Goal: Task Accomplishment & Management: Complete application form

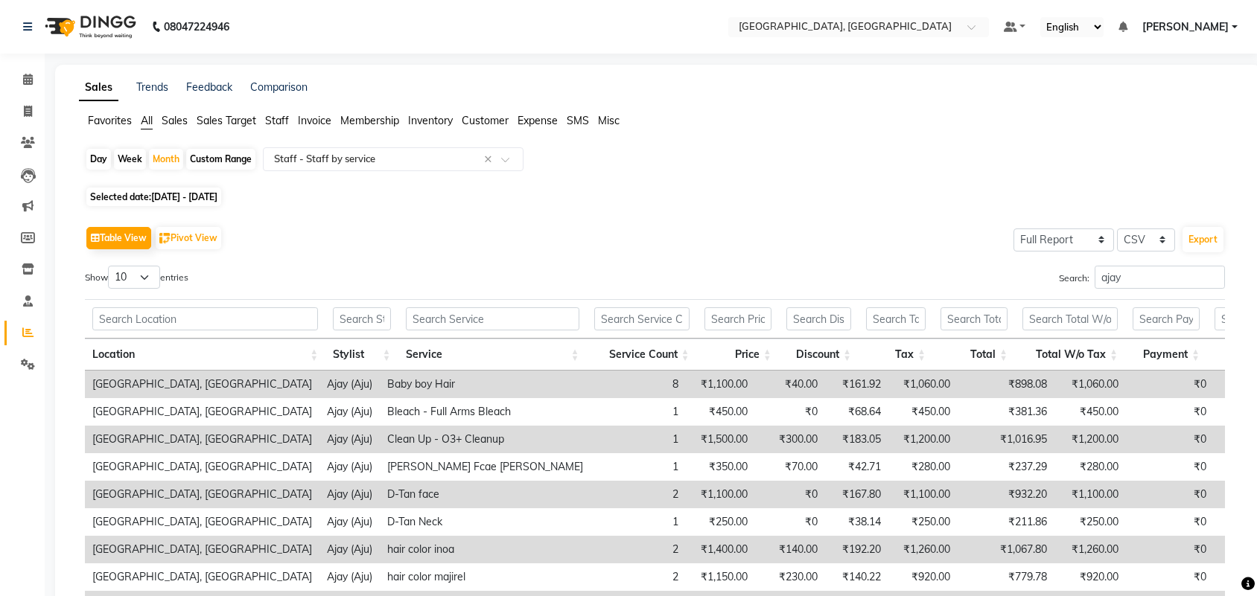
select select "full_report"
select select "csv"
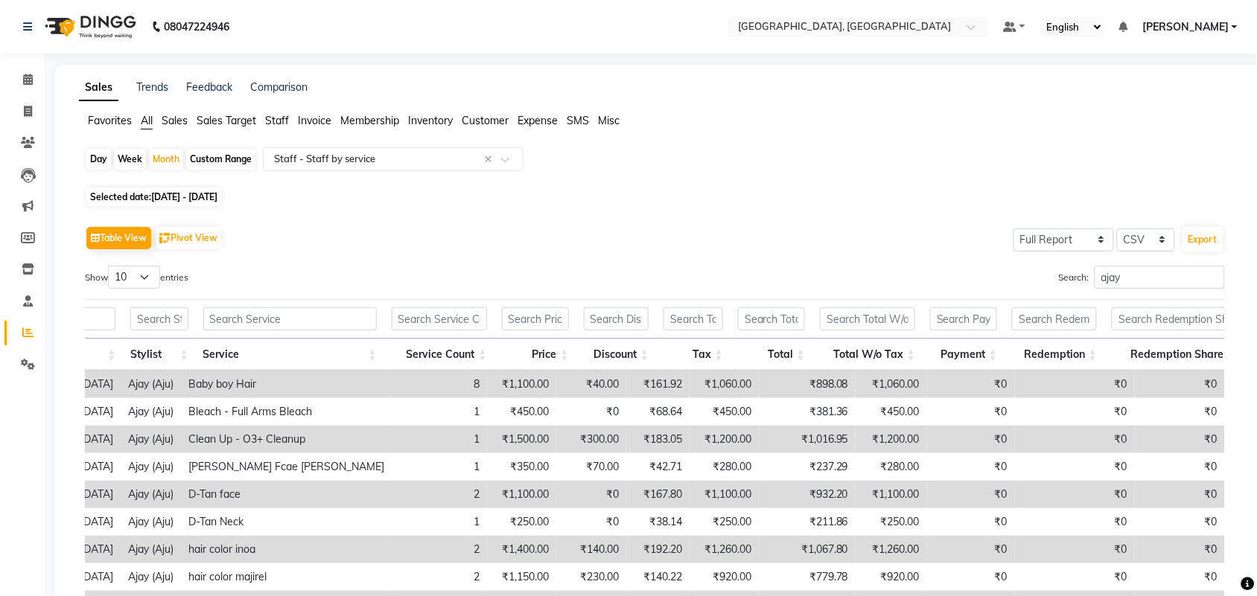
scroll to position [281, 0]
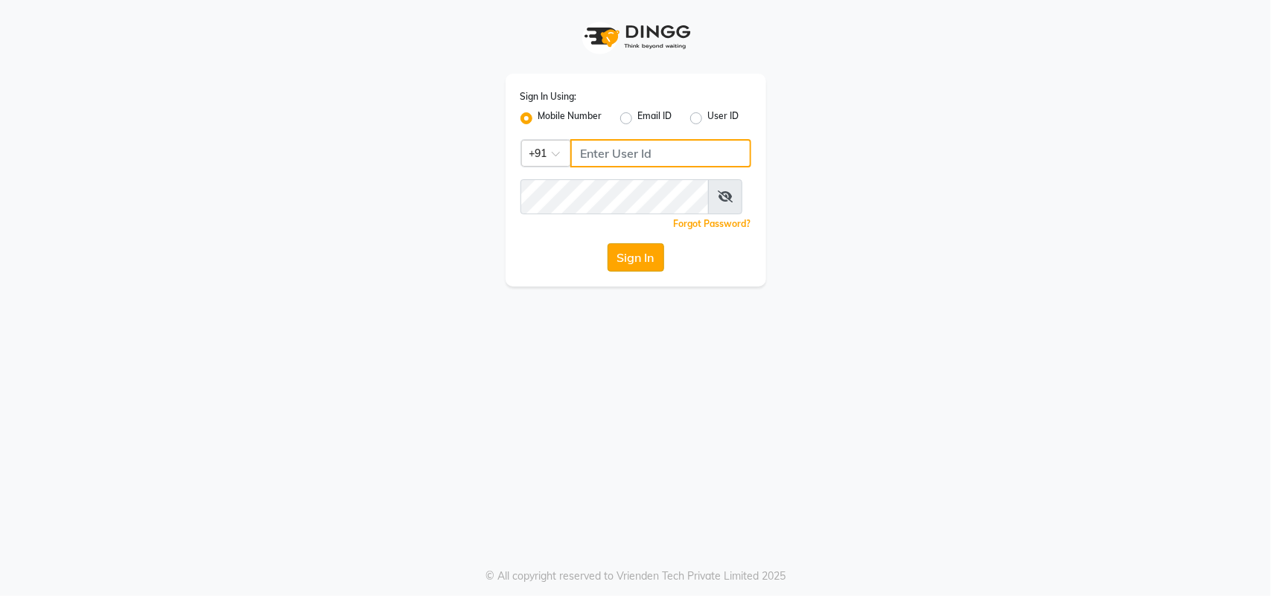
type input "9218055915"
click at [631, 272] on button "Sign In" at bounding box center [636, 257] width 57 height 28
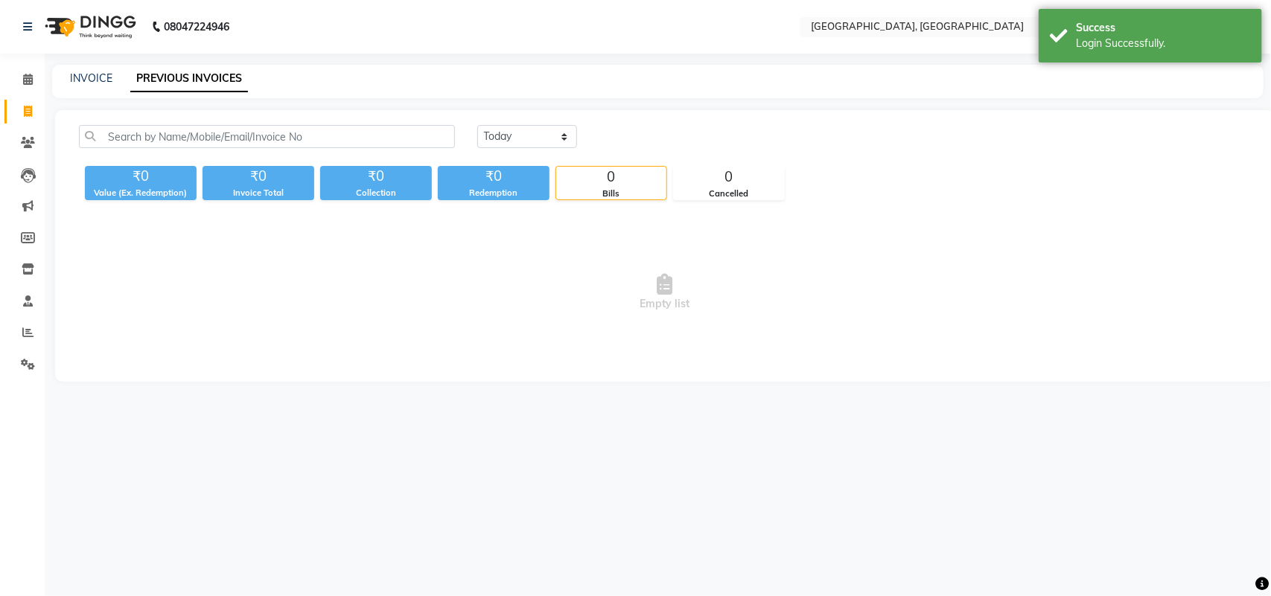
select select "en"
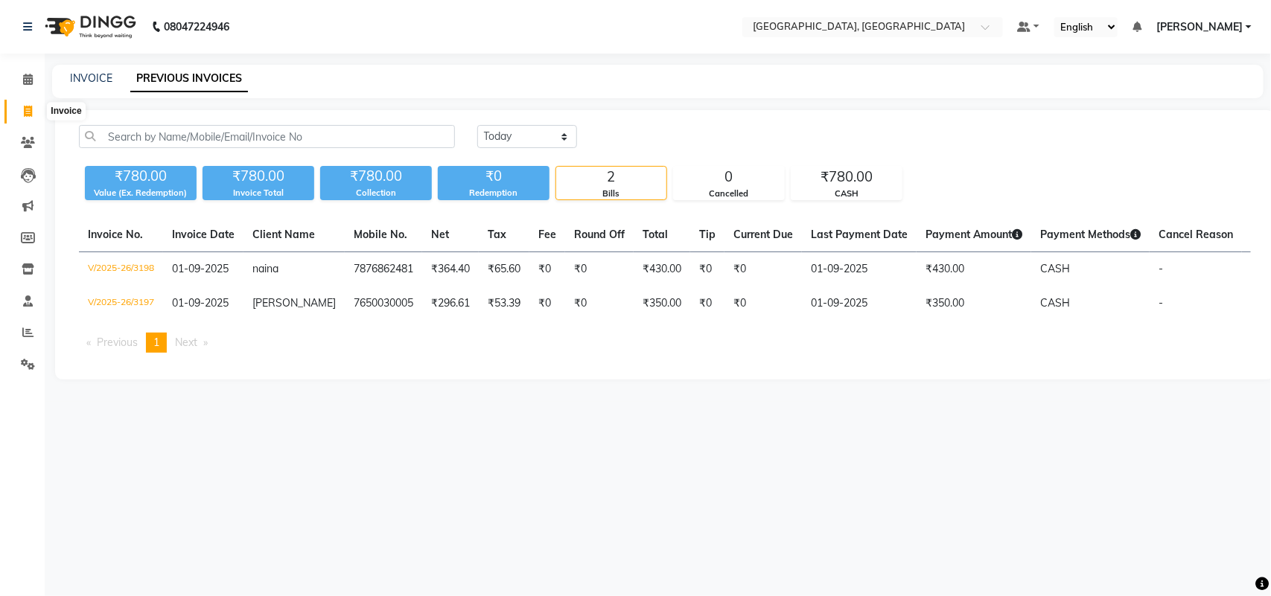
click at [32, 119] on span at bounding box center [28, 111] width 26 height 17
select select "4462"
select select "service"
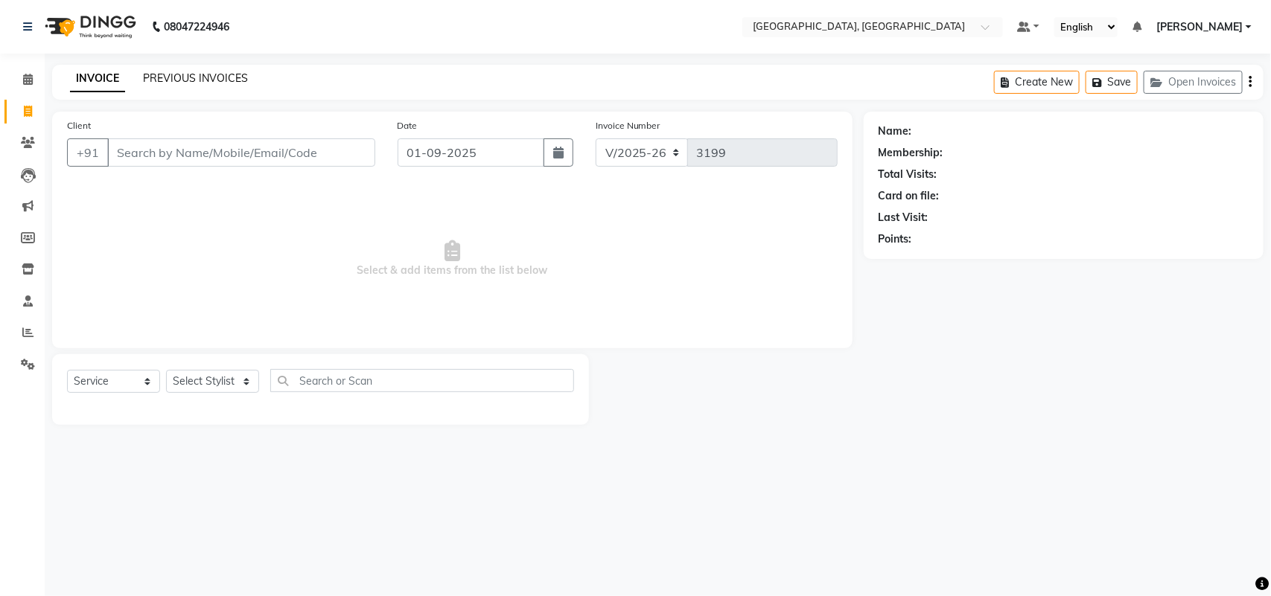
click at [241, 85] on link "PREVIOUS INVOICES" at bounding box center [195, 77] width 105 height 13
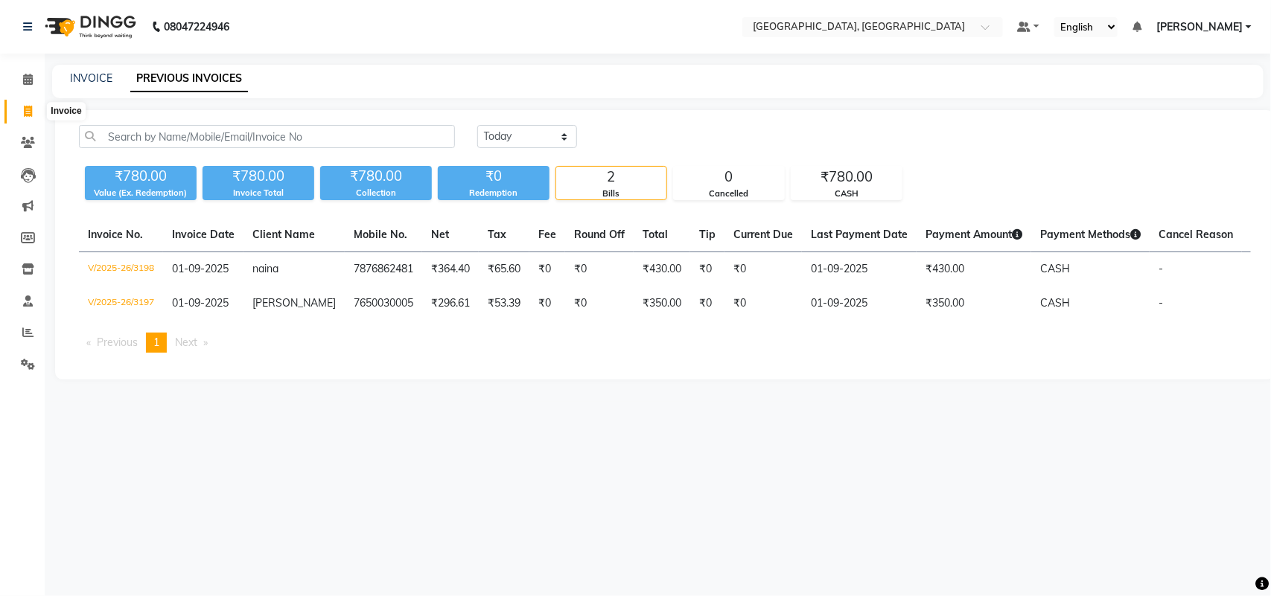
click at [28, 115] on icon at bounding box center [28, 111] width 8 height 11
select select "service"
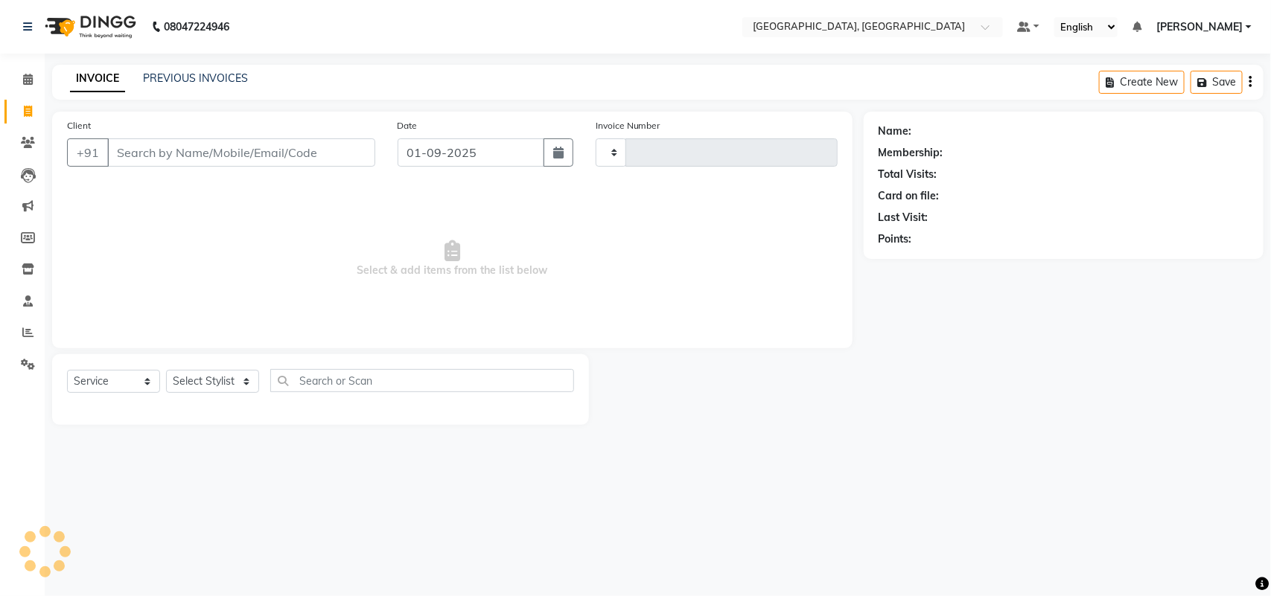
type input "3199"
select select "4462"
click at [31, 80] on icon at bounding box center [28, 79] width 10 height 11
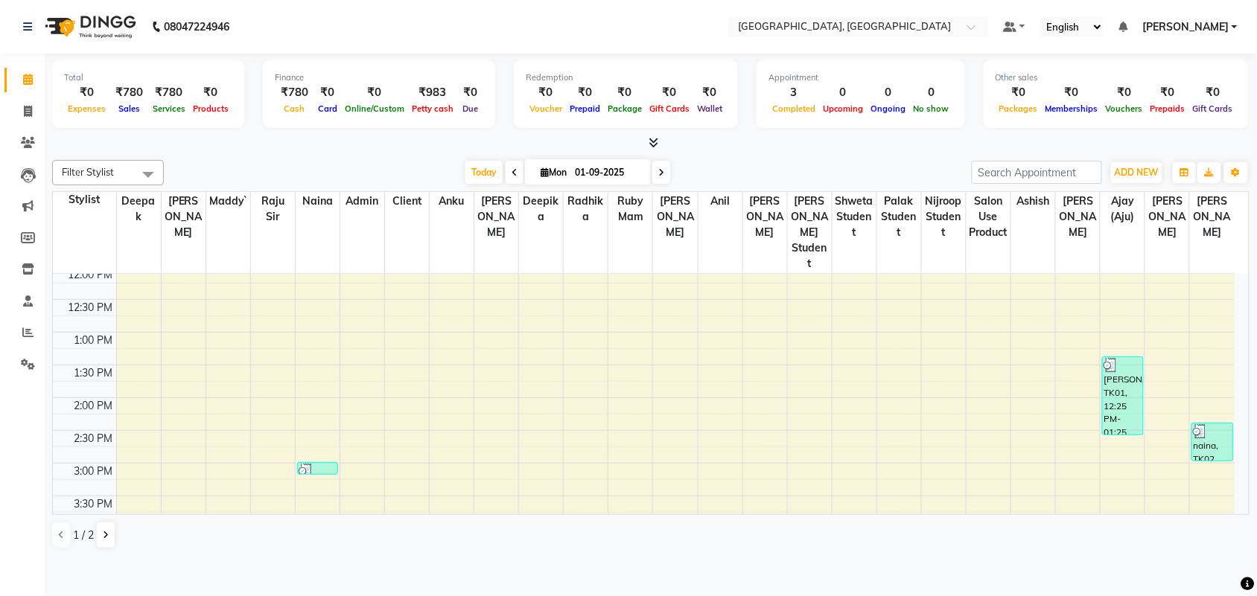
scroll to position [180, 0]
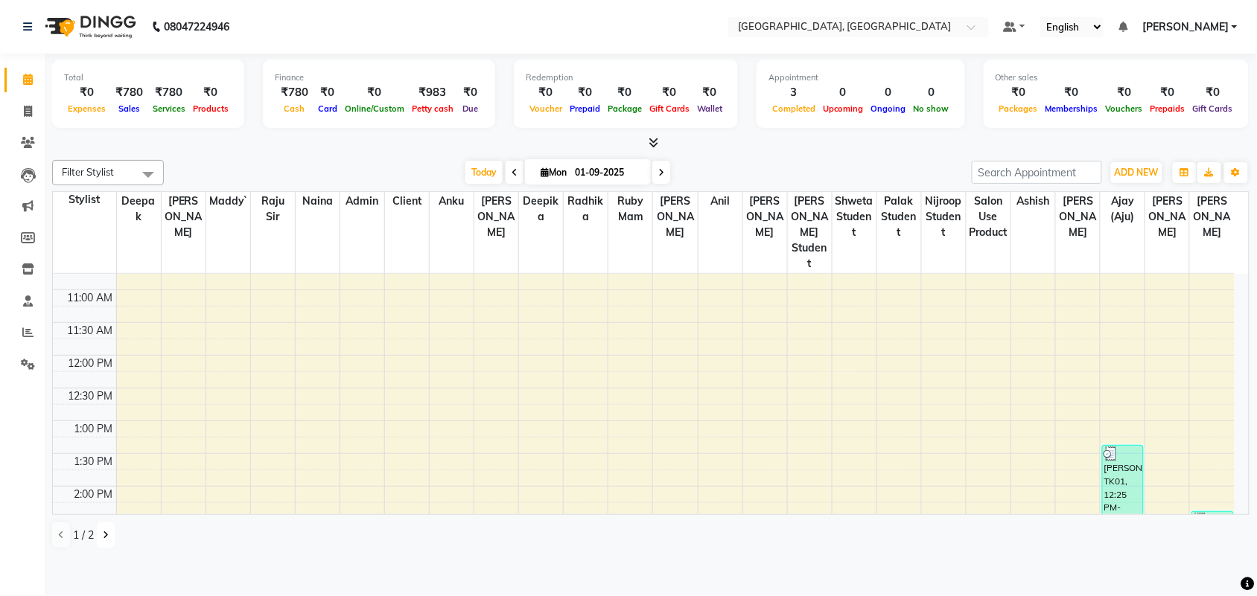
click at [109, 540] on icon at bounding box center [106, 535] width 6 height 9
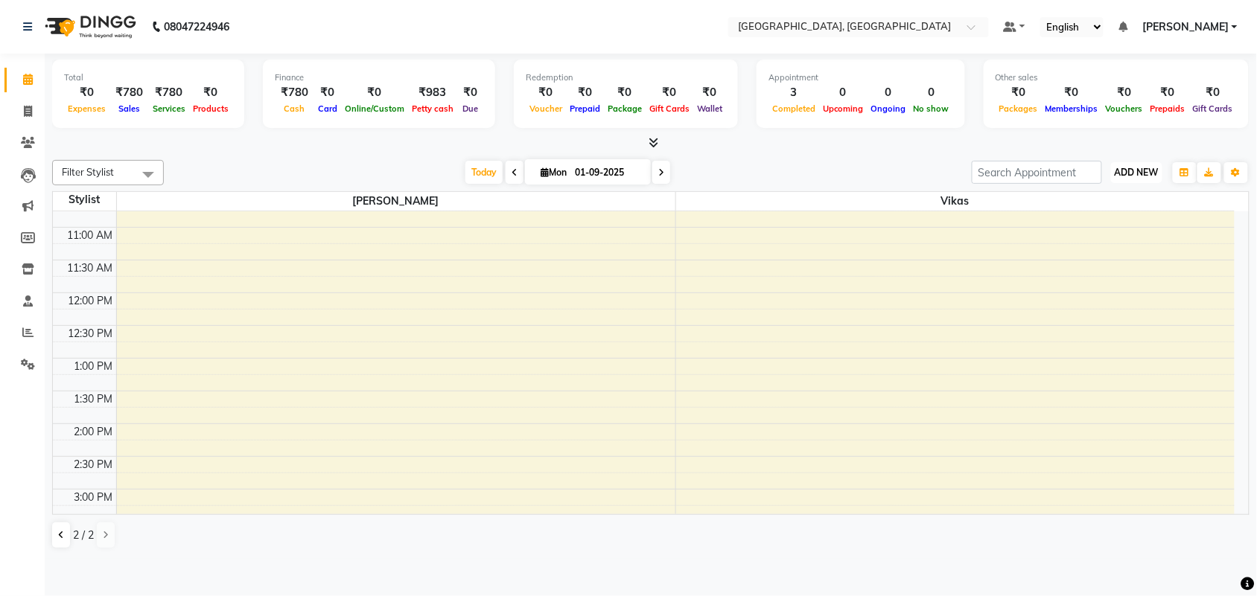
click at [1115, 178] on span "ADD NEW" at bounding box center [1137, 172] width 44 height 11
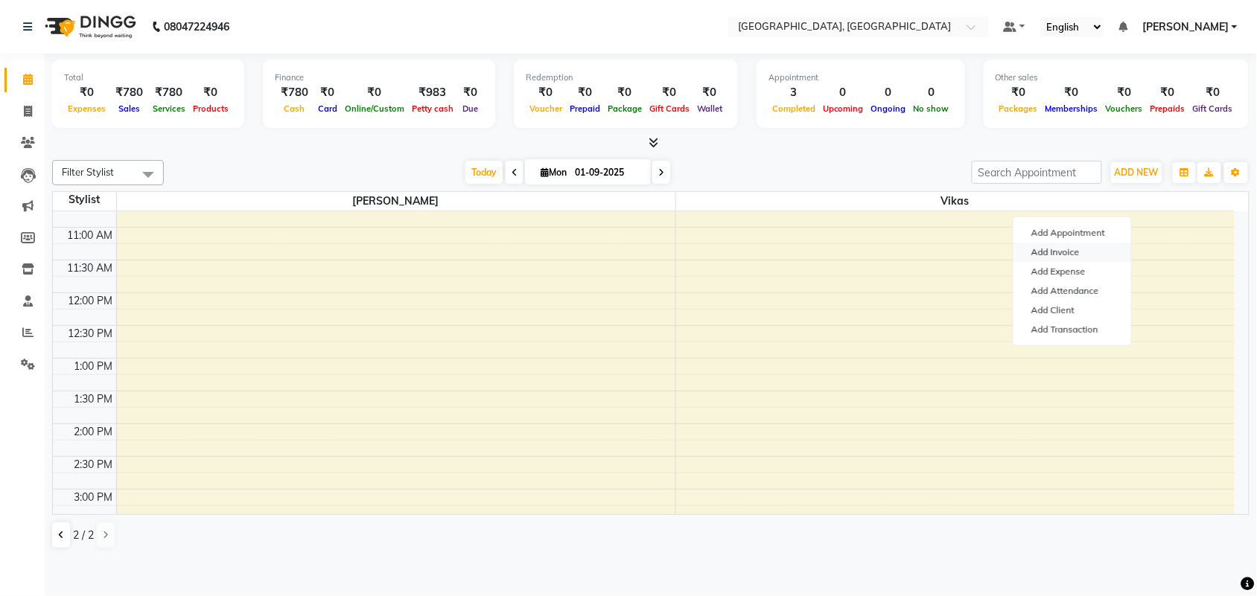
click at [1072, 262] on link "Add Invoice" at bounding box center [1072, 252] width 118 height 19
select select "service"
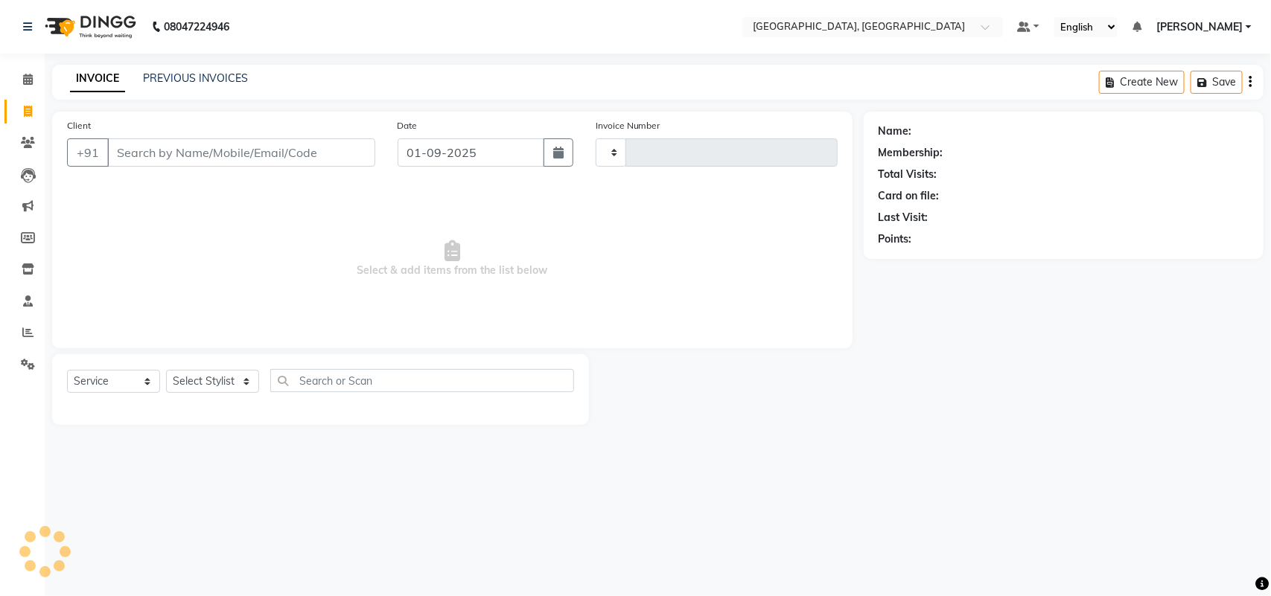
type input "3199"
select select "4462"
click at [220, 161] on input "Client" at bounding box center [241, 152] width 268 height 28
click at [201, 167] on input "Client" at bounding box center [241, 152] width 268 height 28
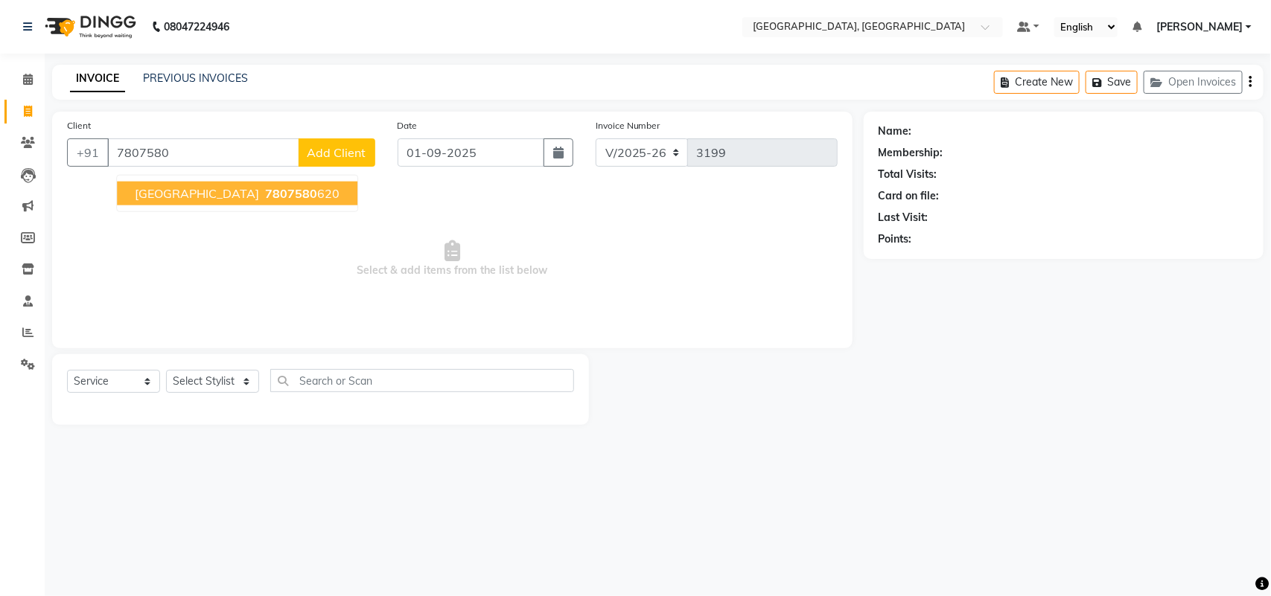
click at [340, 201] on ngb-highlight "7807580 620" at bounding box center [300, 193] width 77 height 15
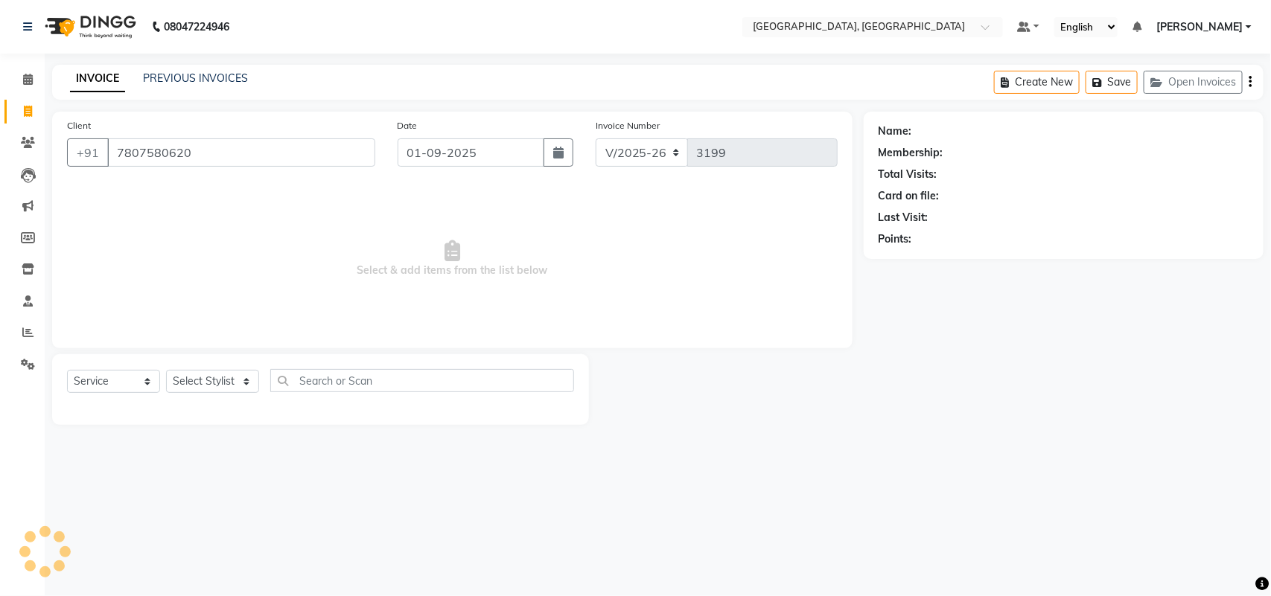
type input "7807580620"
select select "1: Object"
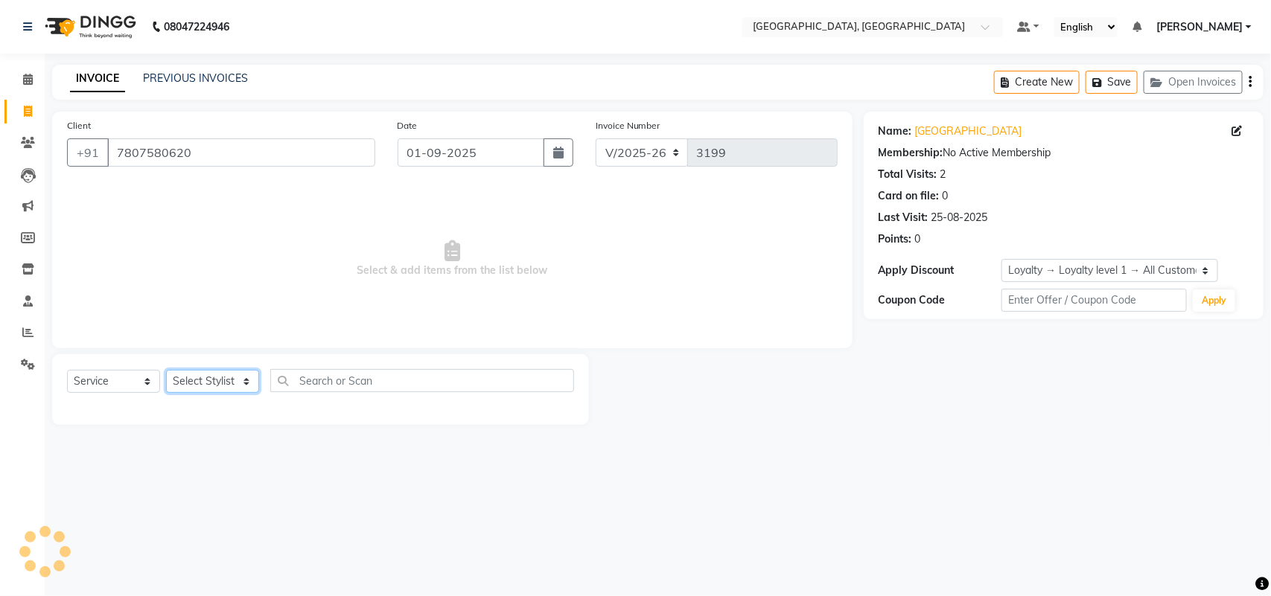
click at [203, 393] on select "Select Stylist admin Ajay (Aju) anil anku Ashish Balwinder singh Client Deepak …" at bounding box center [212, 381] width 93 height 23
select select "70283"
click at [171, 393] on select "Select Stylist admin Ajay (Aju) anil anku Ashish Balwinder singh Client Deepak …" at bounding box center [212, 381] width 93 height 23
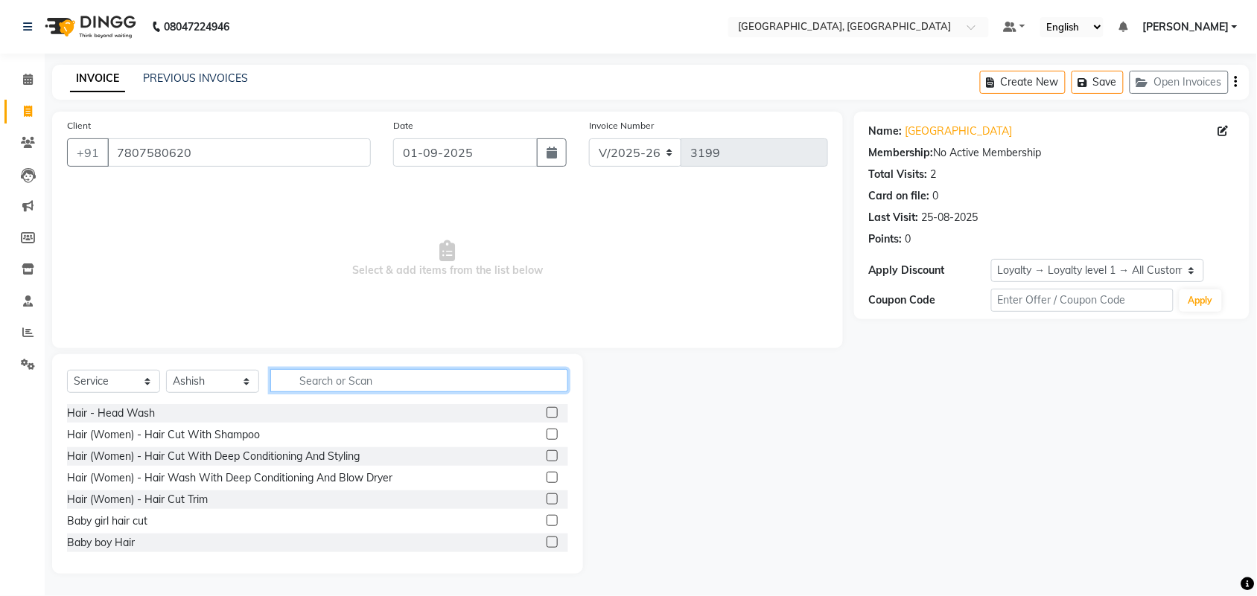
click at [396, 392] on input "text" at bounding box center [419, 380] width 298 height 23
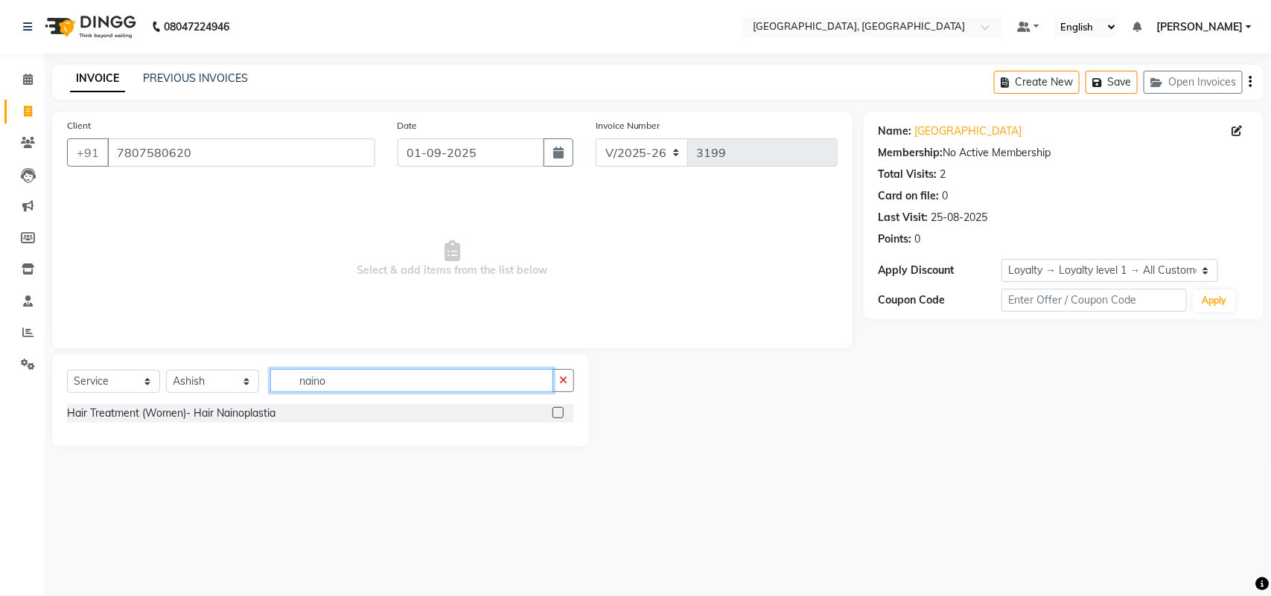
type input "naino"
click at [552, 418] on label at bounding box center [557, 412] width 11 height 11
click at [552, 418] on input "checkbox" at bounding box center [557, 414] width 10 height 10
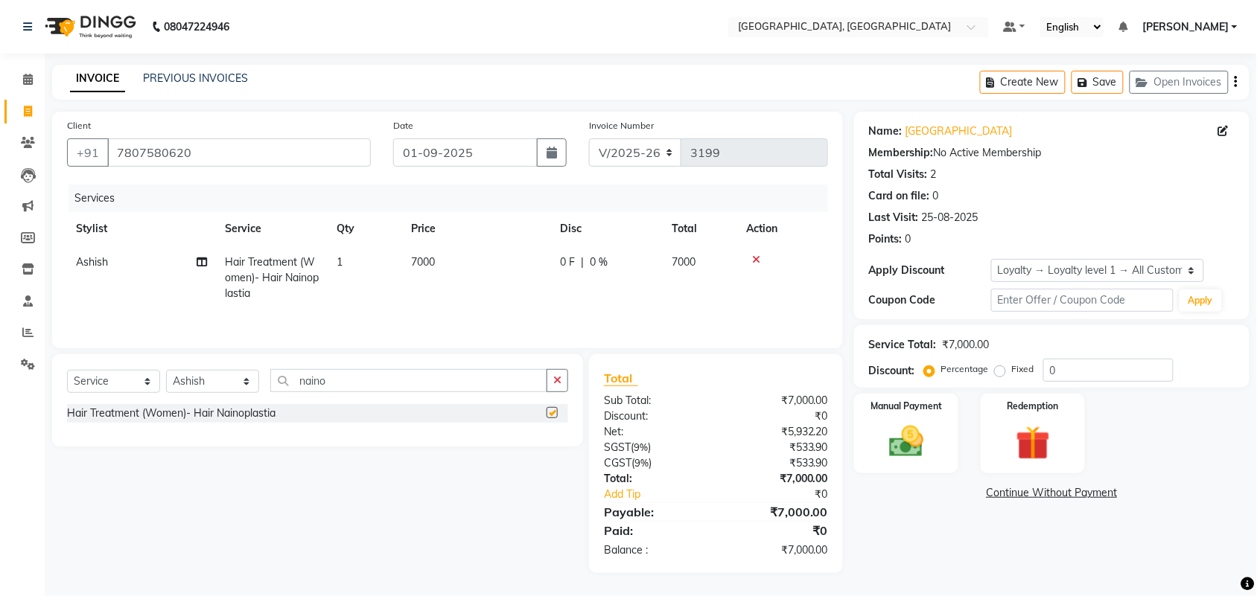
checkbox input "false"
click at [467, 310] on td "7000" at bounding box center [476, 278] width 149 height 65
select select "70283"
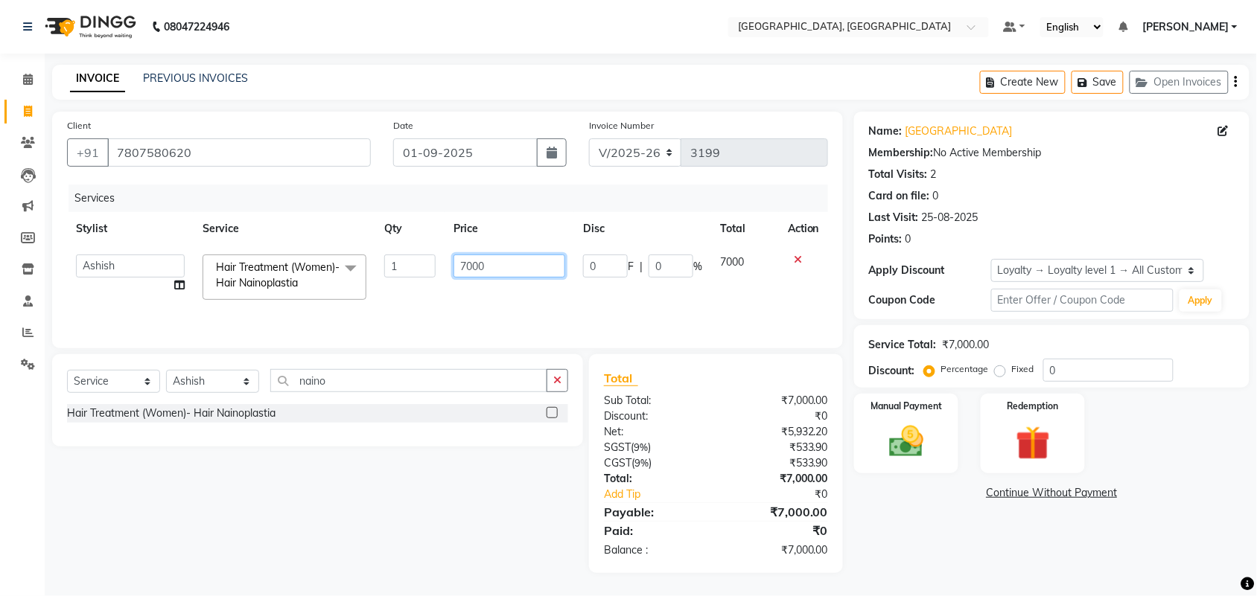
click at [469, 278] on input "7000" at bounding box center [509, 266] width 112 height 23
type input "8500"
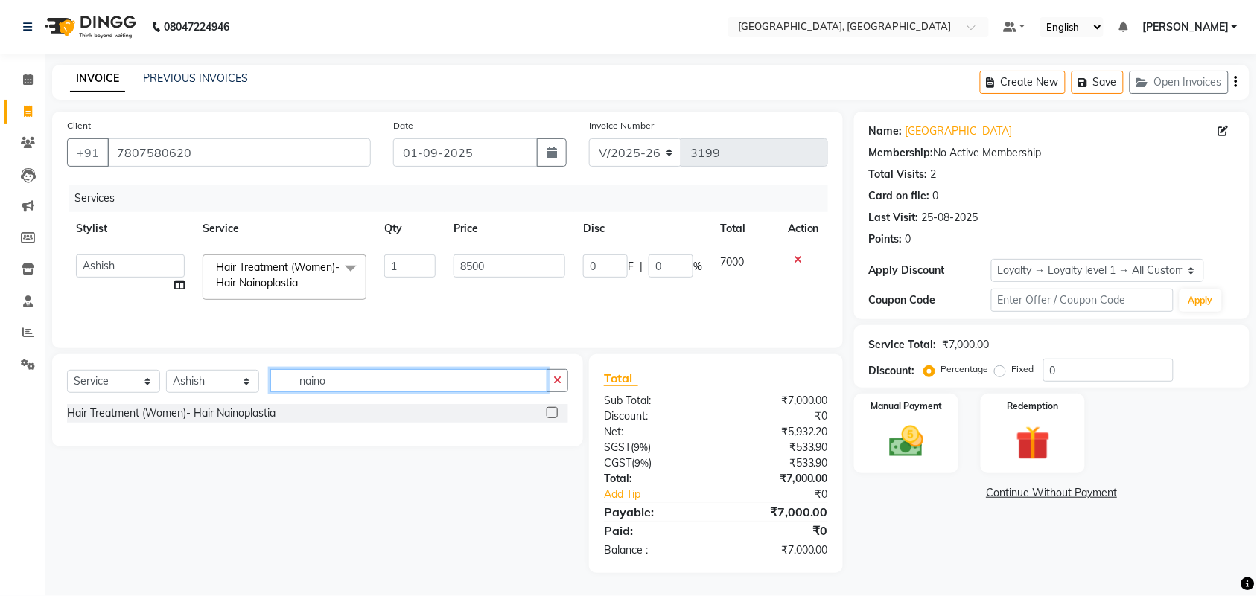
click at [463, 404] on div "Select Service Product Membership Package Voucher Prepaid Gift Card Select Styl…" at bounding box center [317, 386] width 501 height 35
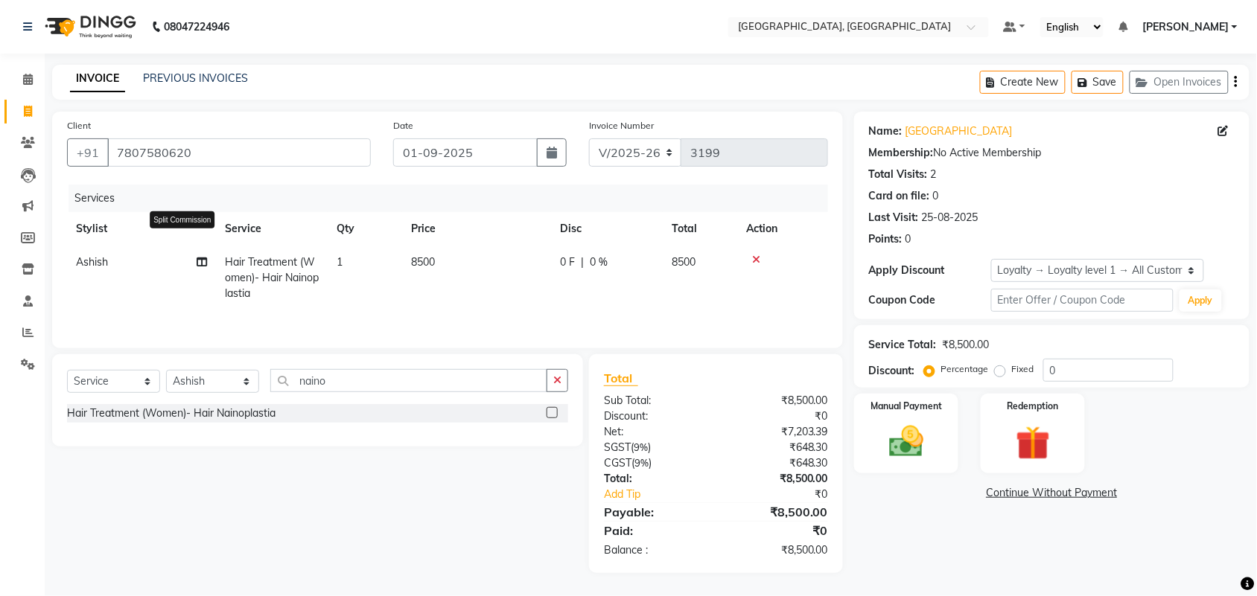
click at [206, 267] on icon at bounding box center [202, 262] width 10 height 10
select select "70283"
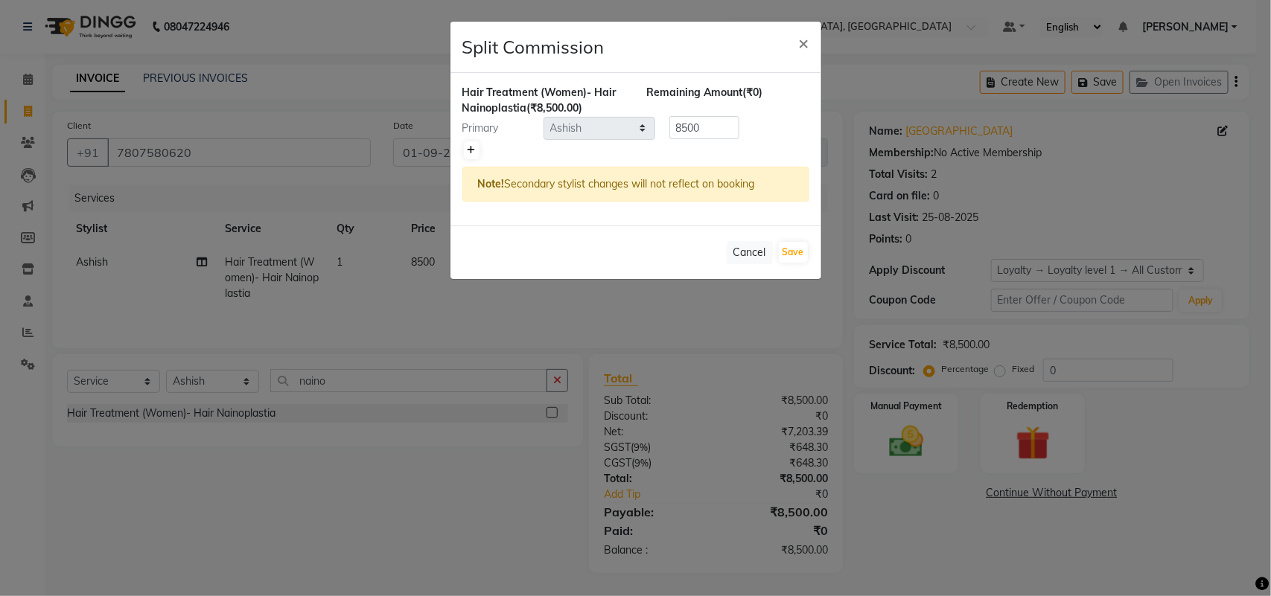
click at [474, 155] on icon at bounding box center [472, 150] width 8 height 9
type input "4250"
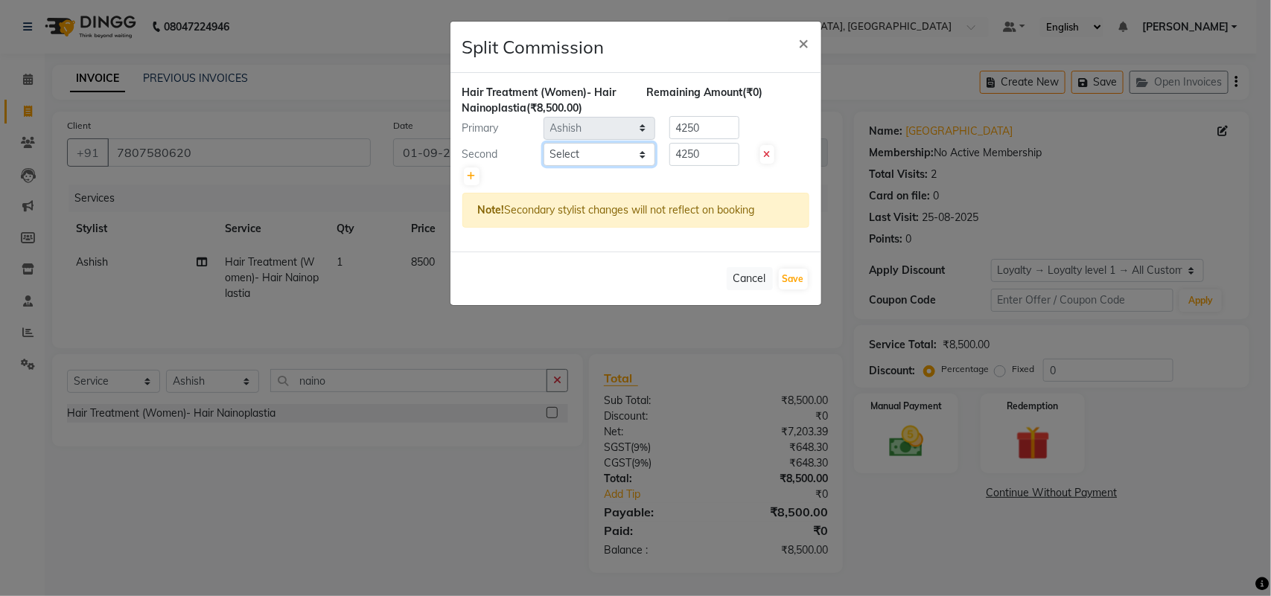
click at [626, 166] on select "Select admin Ajay (Aju) anil anku Ashish Balwinder singh Client Deepak deepika …" at bounding box center [600, 154] width 112 height 23
select select "27069"
click at [544, 166] on select "Select admin Ajay (Aju) anil anku Ashish Balwinder singh Client Deepak deepika …" at bounding box center [600, 154] width 112 height 23
click at [794, 290] on button "Save" at bounding box center [793, 279] width 29 height 21
select select "Select"
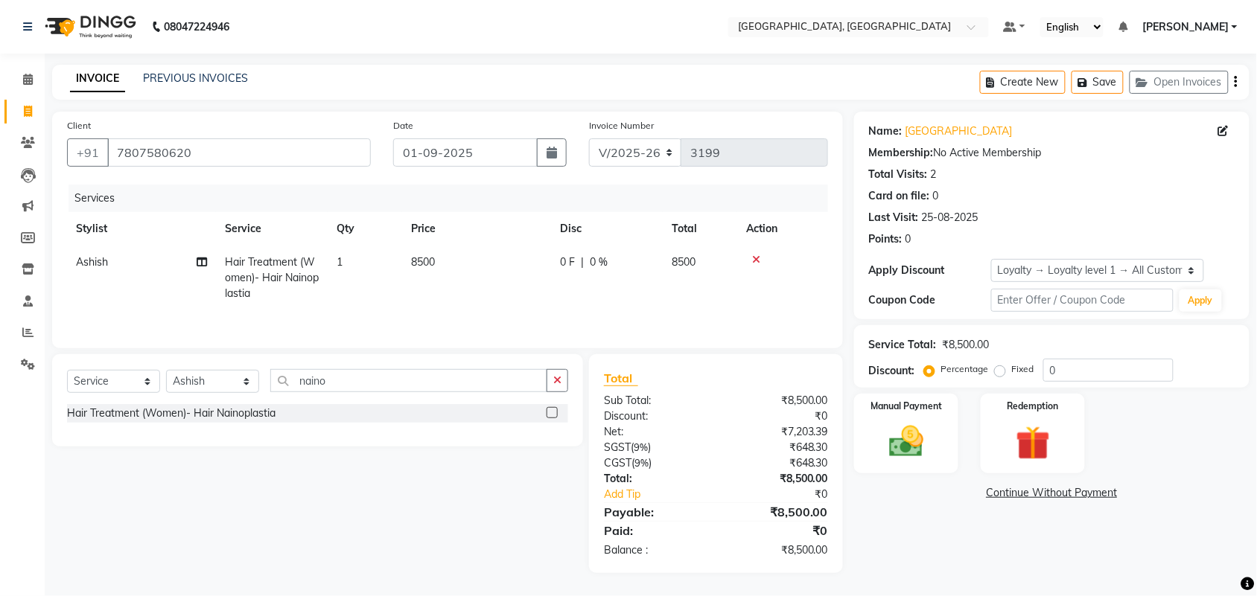
click at [557, 310] on td "0 F | 0 %" at bounding box center [607, 278] width 112 height 65
select select "70283"
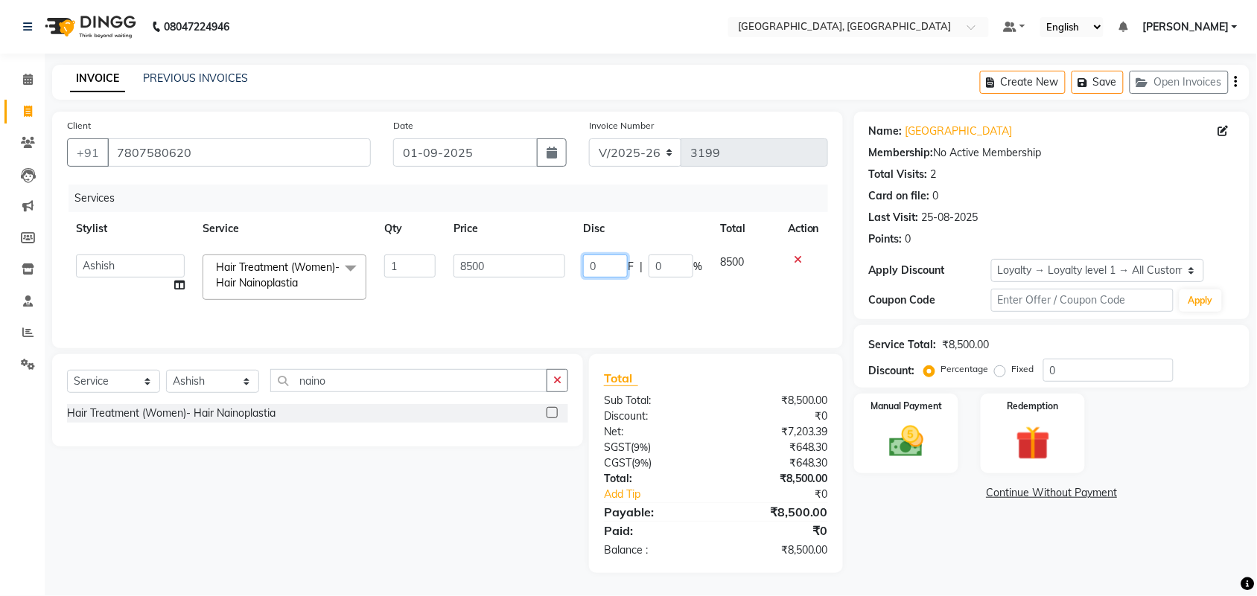
click at [583, 278] on input "0" at bounding box center [605, 266] width 45 height 23
type input "1500"
click at [447, 404] on div "Select Service Product Membership Package Voucher Prepaid Gift Card Select Styl…" at bounding box center [317, 386] width 501 height 35
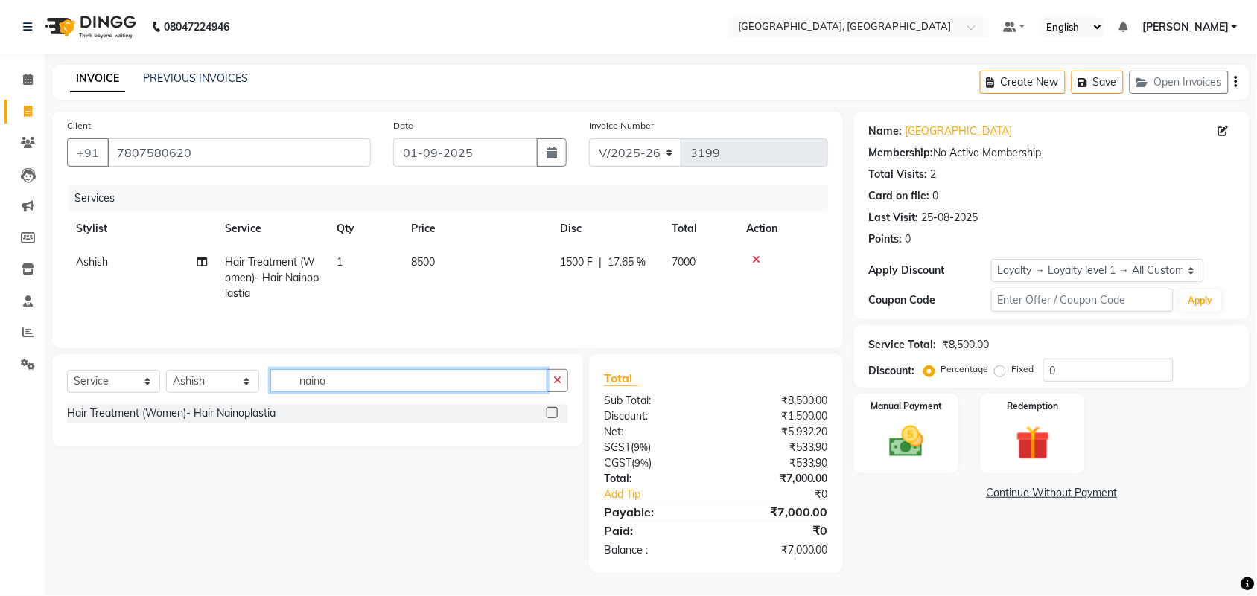
scroll to position [120, 0]
click at [121, 370] on select "Select Service Product Membership Package Voucher Prepaid Gift Card" at bounding box center [113, 381] width 93 height 23
select select "product"
click at [71, 370] on select "Select Service Product Membership Package Voucher Prepaid Gift Card" at bounding box center [113, 381] width 93 height 23
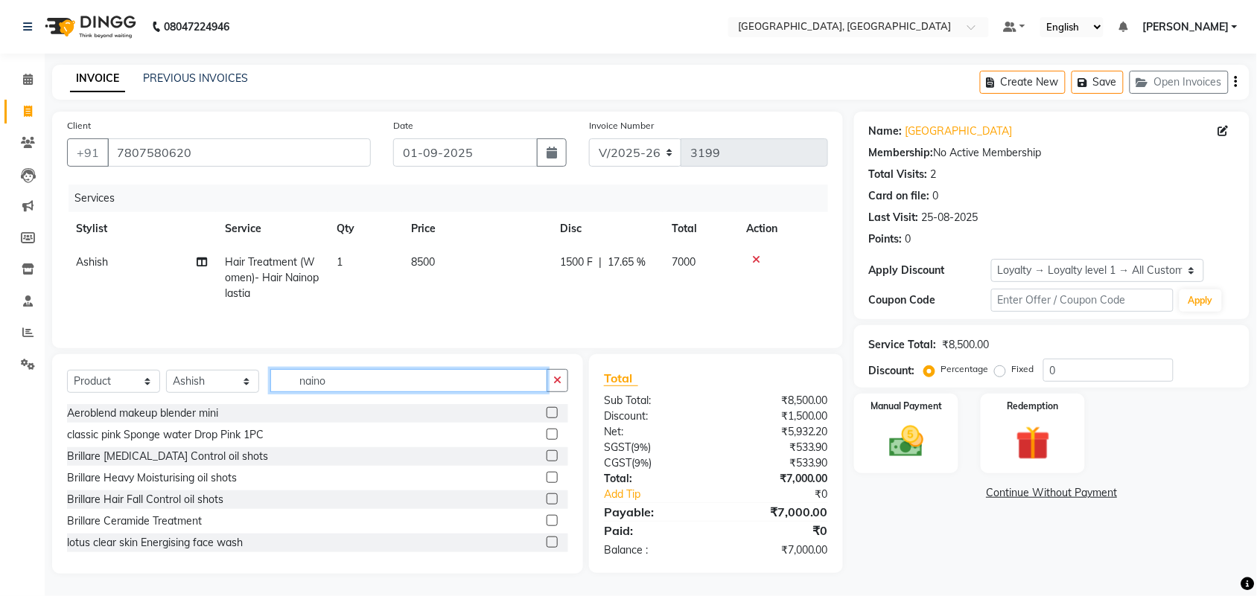
click at [369, 369] on input "naino" at bounding box center [408, 380] width 277 height 23
type input "n"
type input "iluvia"
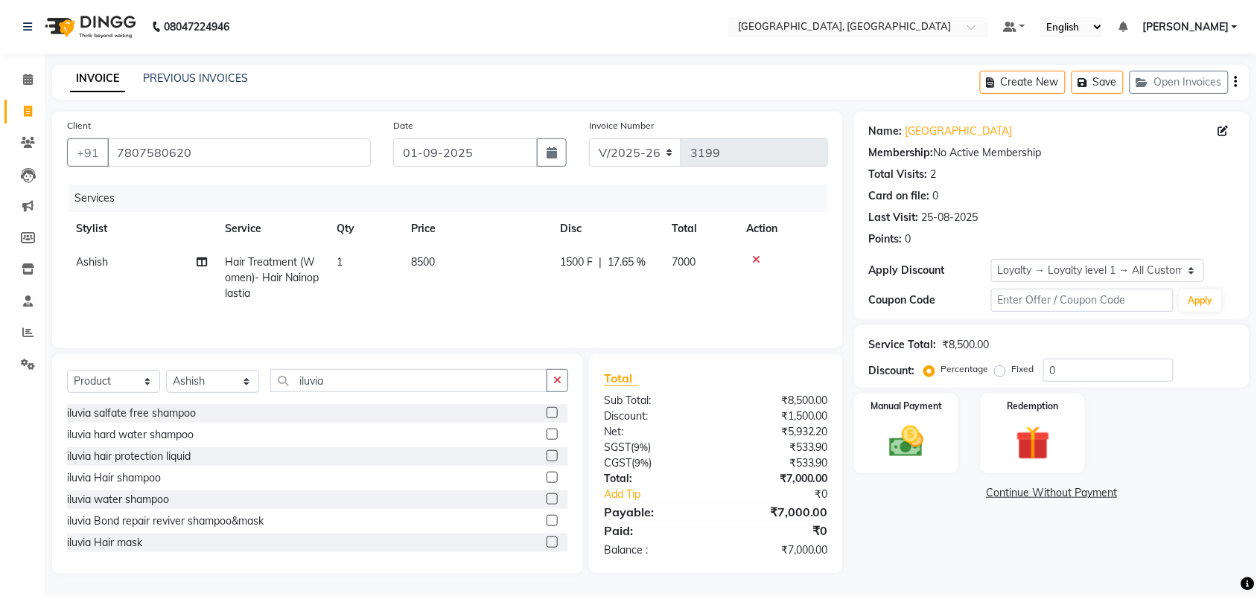
click at [547, 472] on label at bounding box center [552, 477] width 11 height 11
click at [547, 474] on input "checkbox" at bounding box center [552, 479] width 10 height 10
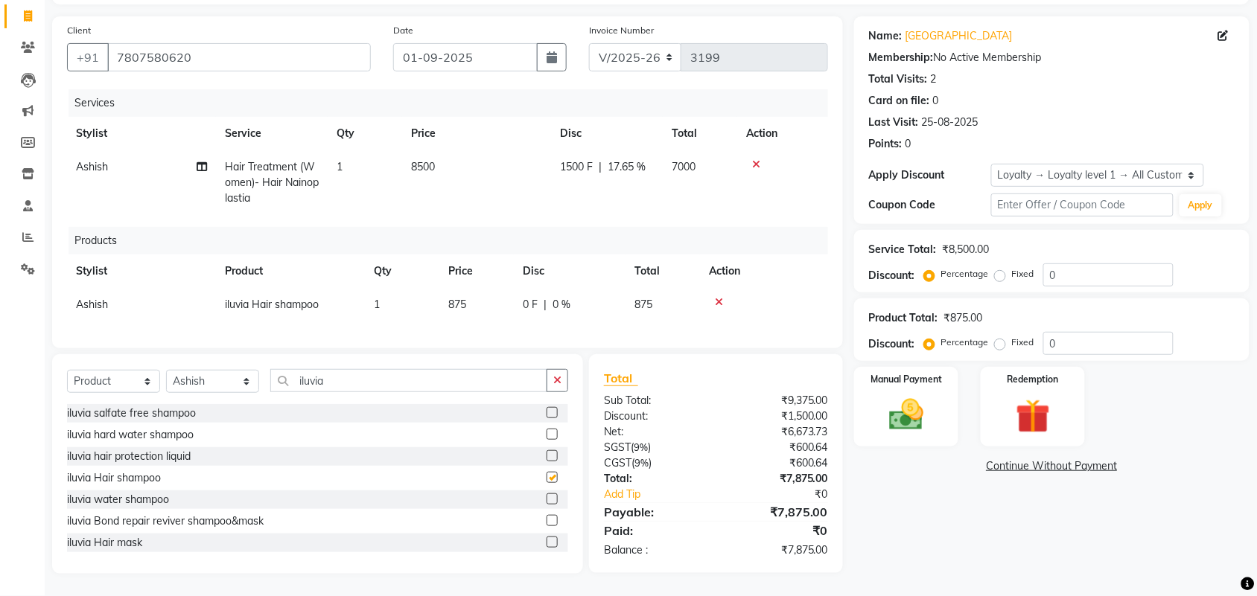
checkbox input "false"
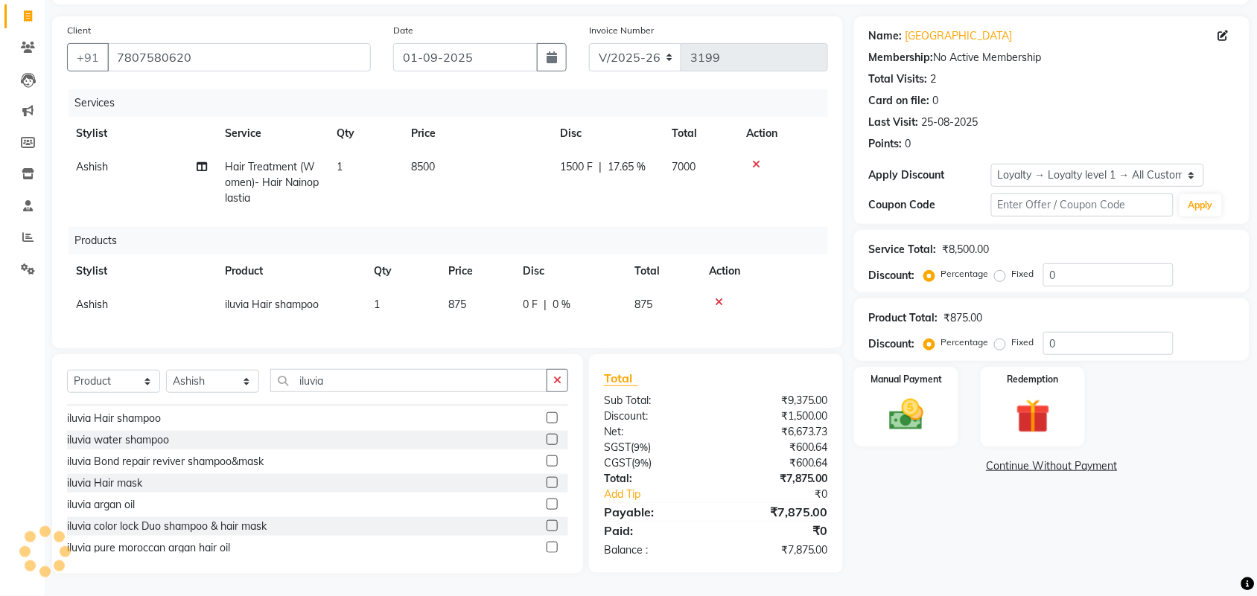
scroll to position [53, 0]
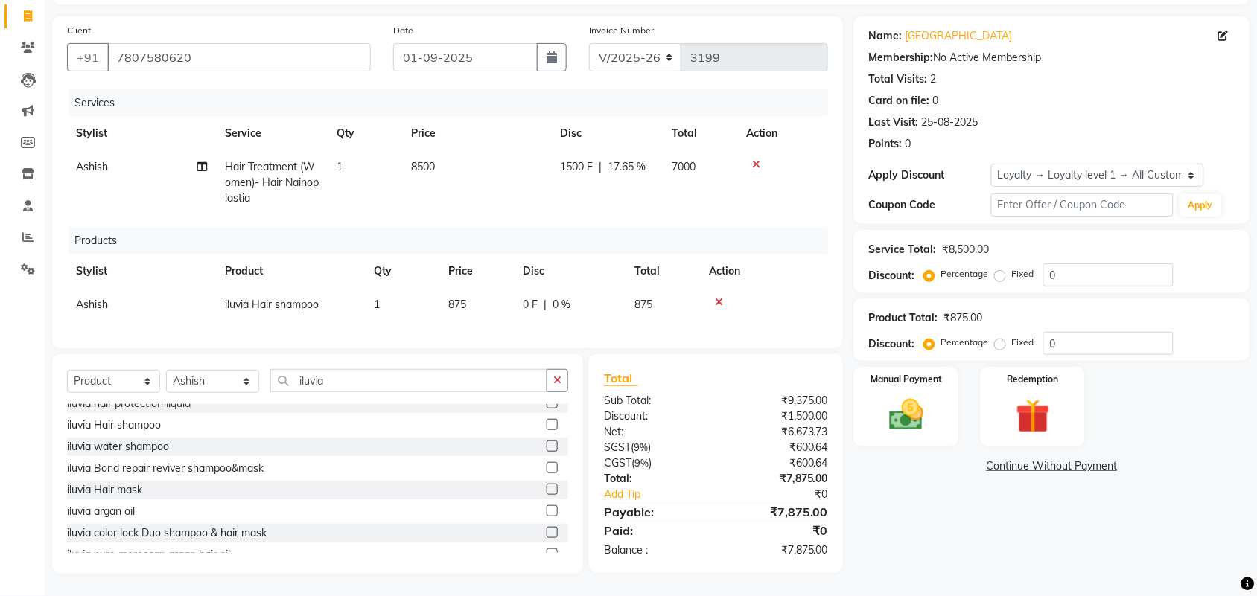
click at [547, 485] on label at bounding box center [552, 489] width 11 height 11
click at [547, 485] on input "checkbox" at bounding box center [552, 490] width 10 height 10
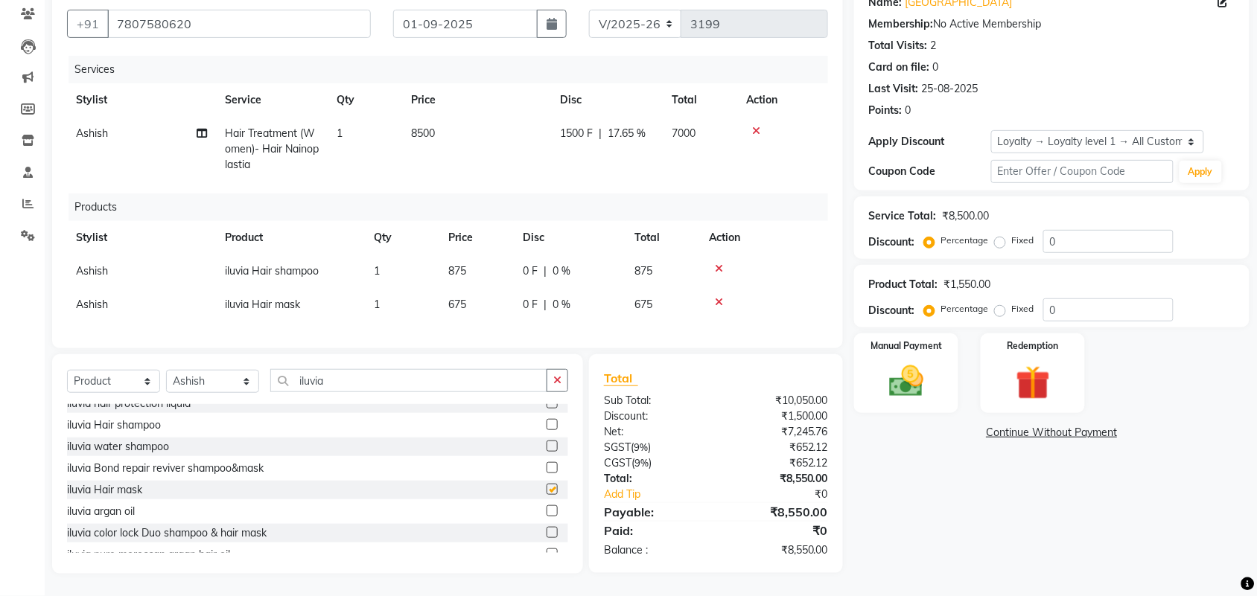
checkbox input "false"
click at [910, 371] on img at bounding box center [906, 381] width 58 height 41
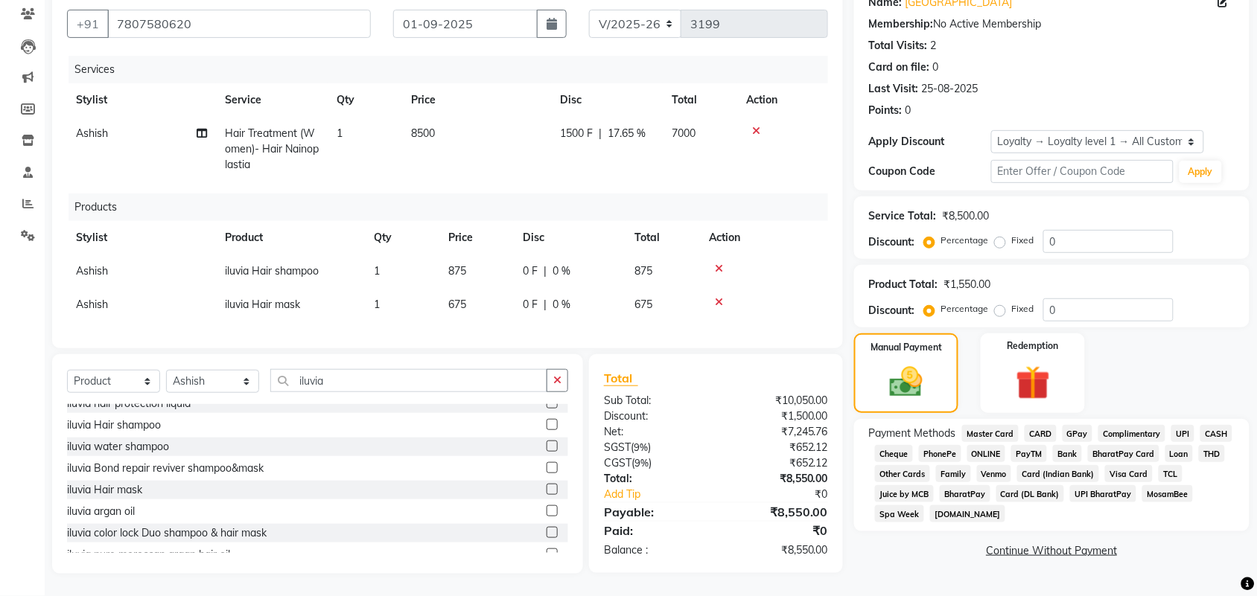
click at [1171, 442] on span "UPI" at bounding box center [1182, 433] width 23 height 17
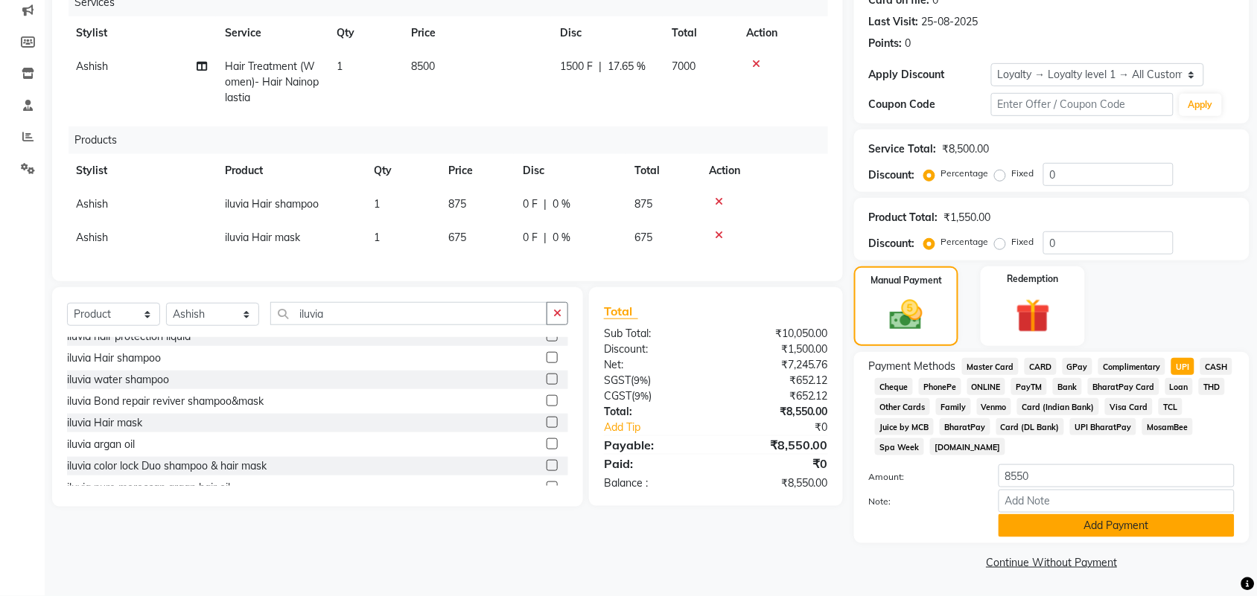
scroll to position [433, 0]
click at [1107, 515] on button "Add Payment" at bounding box center [1117, 526] width 236 height 23
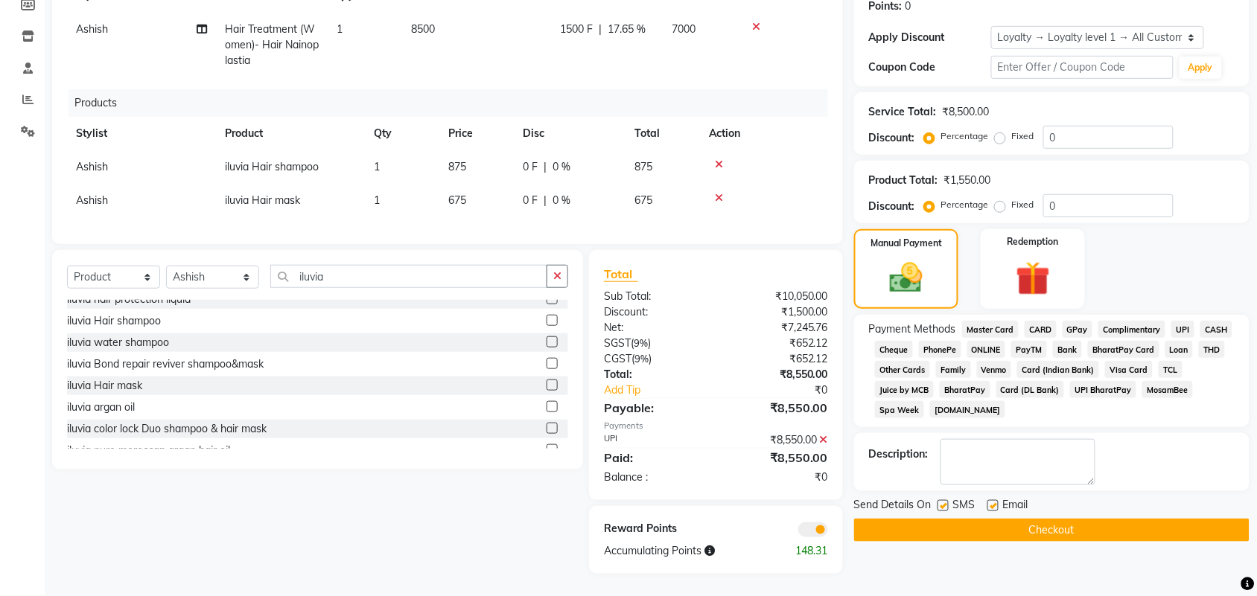
click at [1126, 542] on button "Checkout" at bounding box center [1051, 530] width 395 height 23
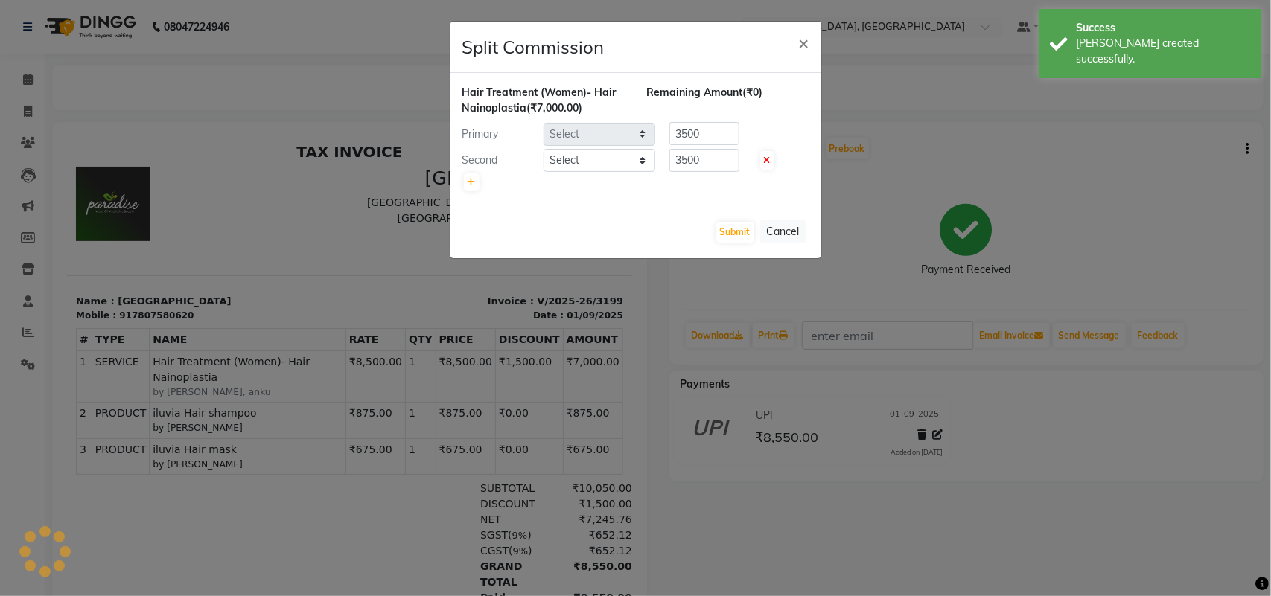
select select "70283"
select select "27069"
click at [721, 243] on button "Submit" at bounding box center [735, 232] width 38 height 21
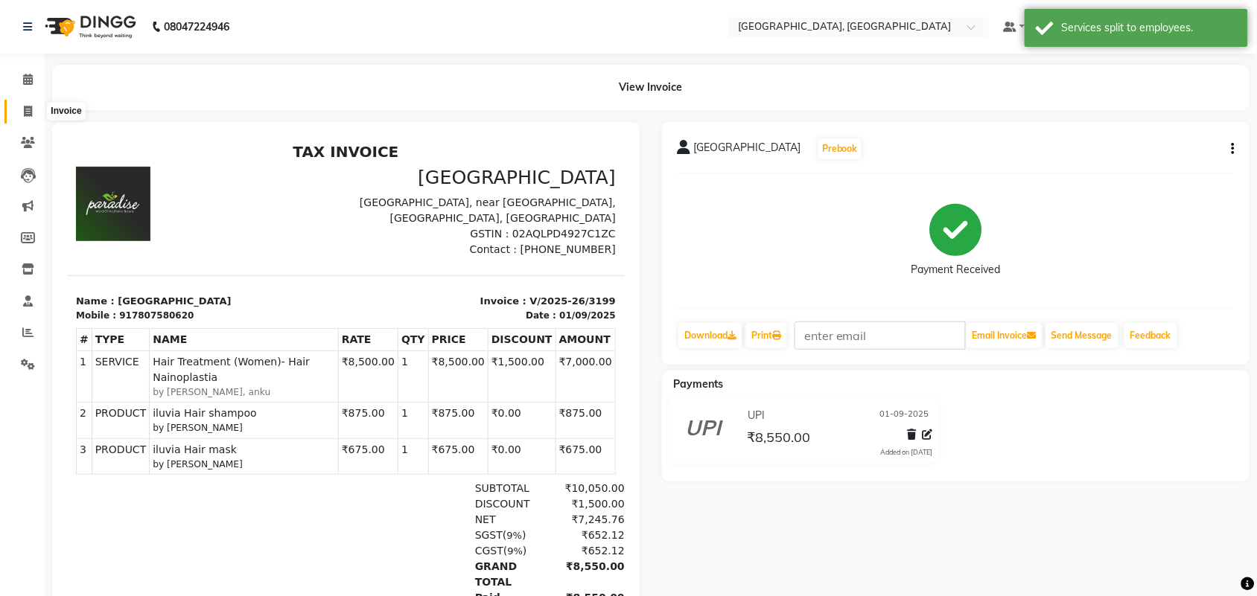
click at [20, 118] on span at bounding box center [28, 111] width 26 height 17
select select "service"
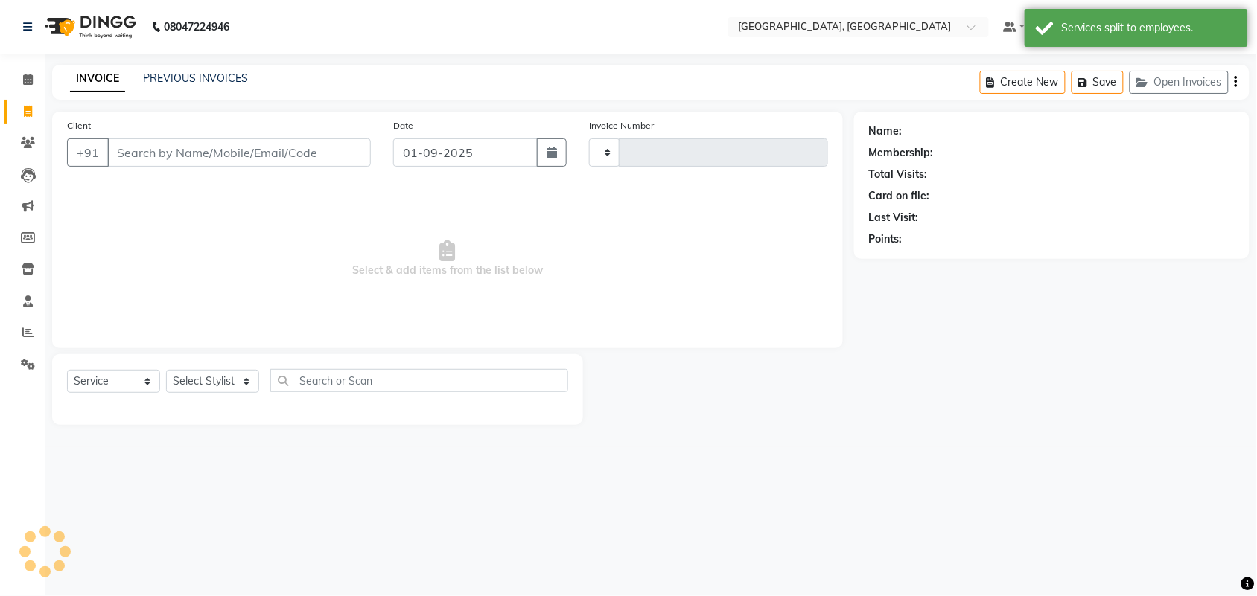
type input "3200"
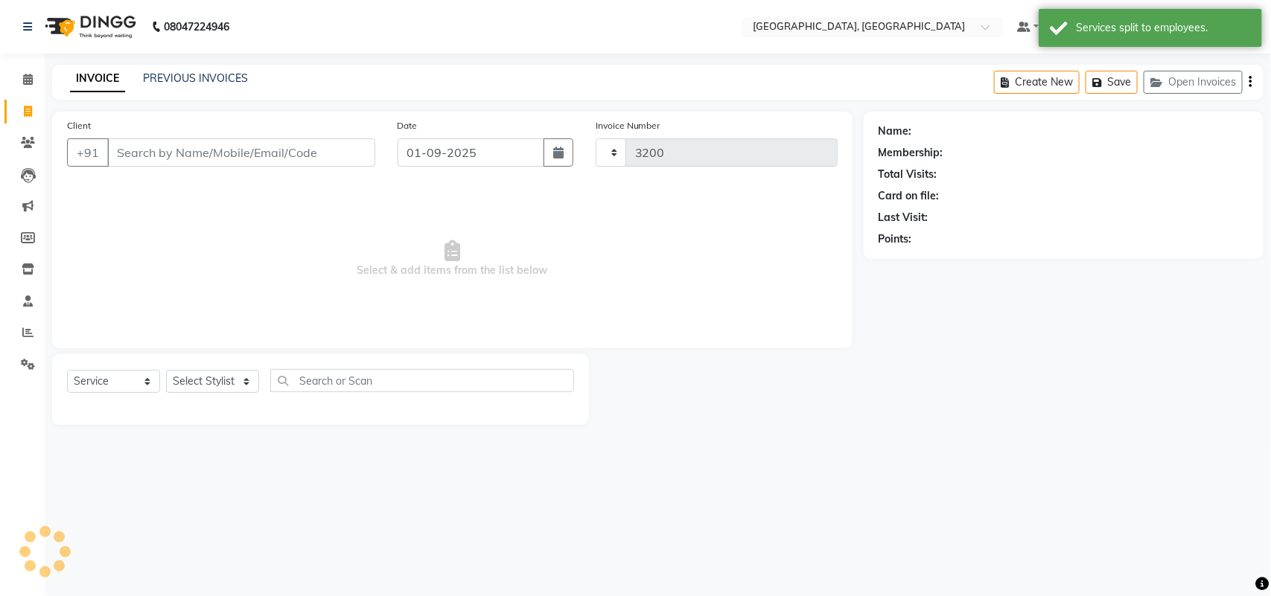
select select "4462"
click at [243, 167] on input "Client" at bounding box center [241, 152] width 268 height 28
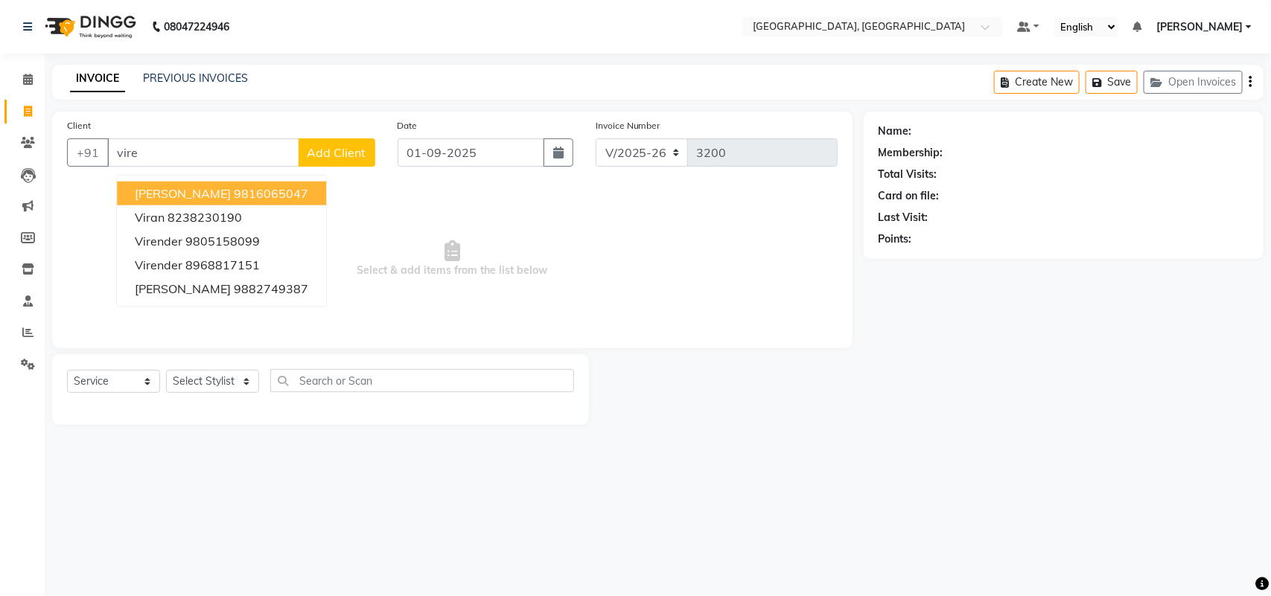
click at [276, 201] on ngb-highlight "9816065047" at bounding box center [271, 193] width 74 height 15
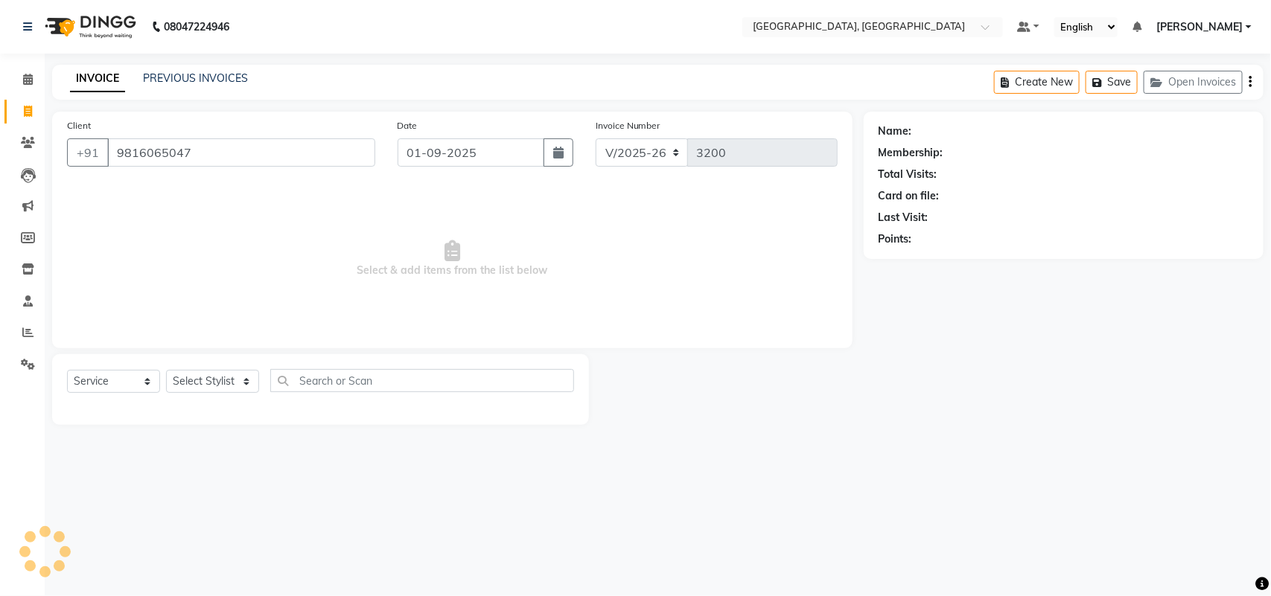
type input "9816065047"
select select "1: Object"
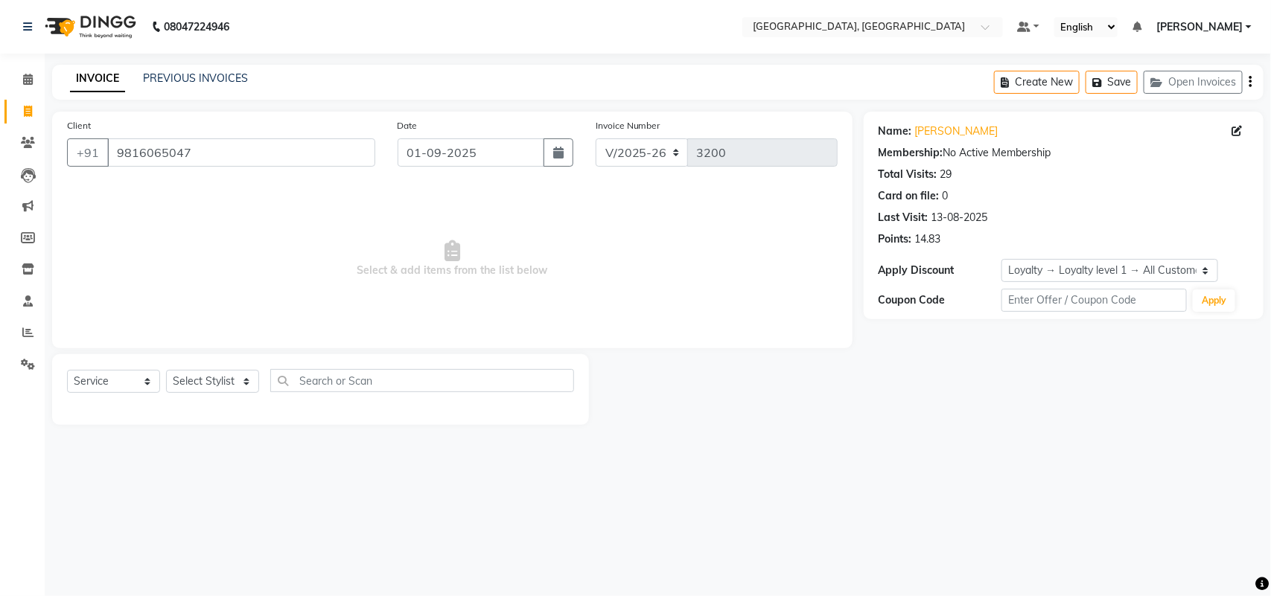
click at [232, 404] on div "Select Service Product Membership Package Voucher Prepaid Gift Card Select Styl…" at bounding box center [320, 386] width 507 height 35
drag, startPoint x: 222, startPoint y: 432, endPoint x: 222, endPoint y: 421, distance: 11.2
click at [222, 393] on select "Select Stylist admin Ajay (Aju) anil anku Ashish Balwinder singh Client Deepak …" at bounding box center [212, 381] width 93 height 23
select select "24996"
click at [171, 393] on select "Select Stylist admin Ajay (Aju) anil anku Ashish Balwinder singh Client Deepak …" at bounding box center [212, 381] width 93 height 23
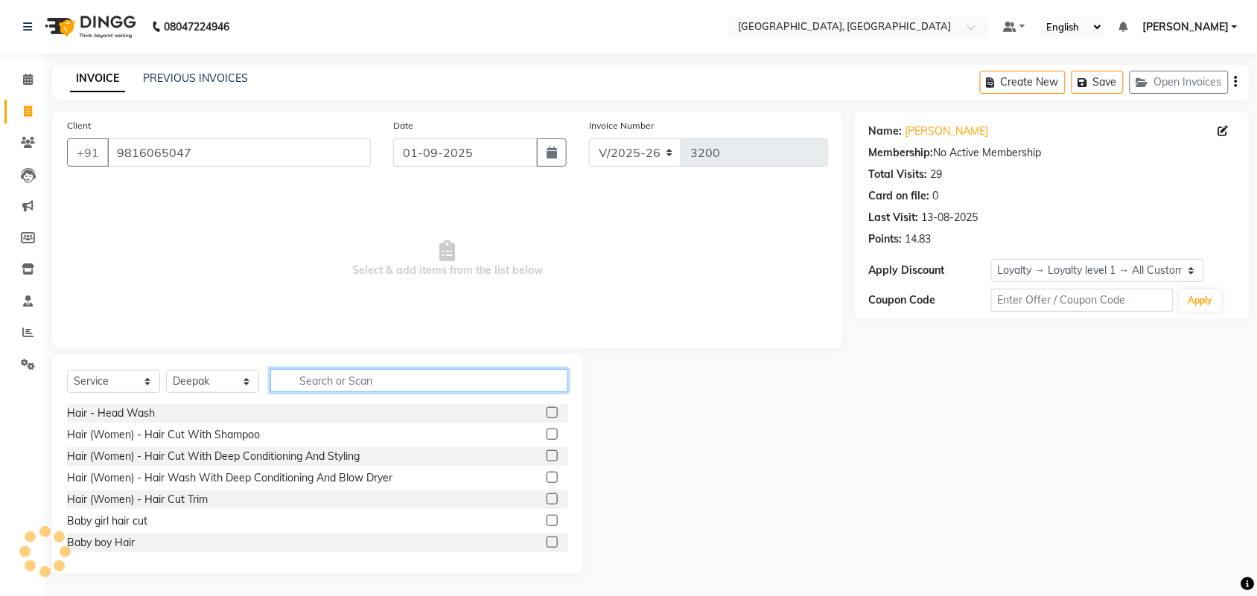
click at [396, 392] on input "text" at bounding box center [419, 380] width 298 height 23
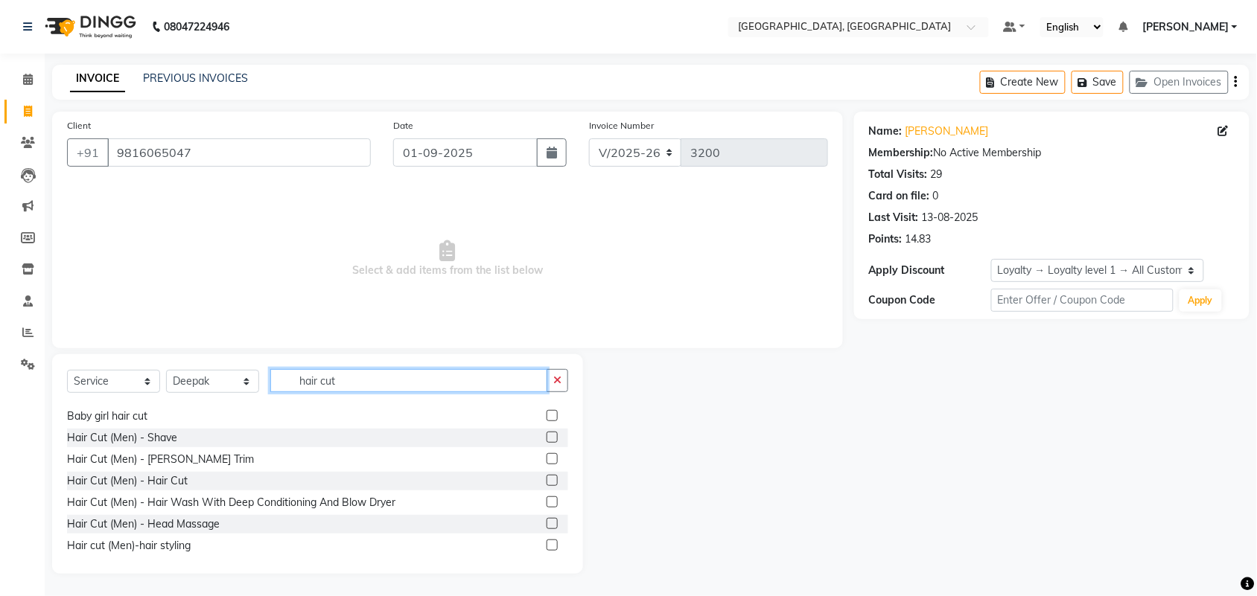
scroll to position [65, 0]
type input "hair cut"
click at [547, 483] on label at bounding box center [552, 477] width 11 height 11
click at [547, 483] on input "checkbox" at bounding box center [552, 479] width 10 height 10
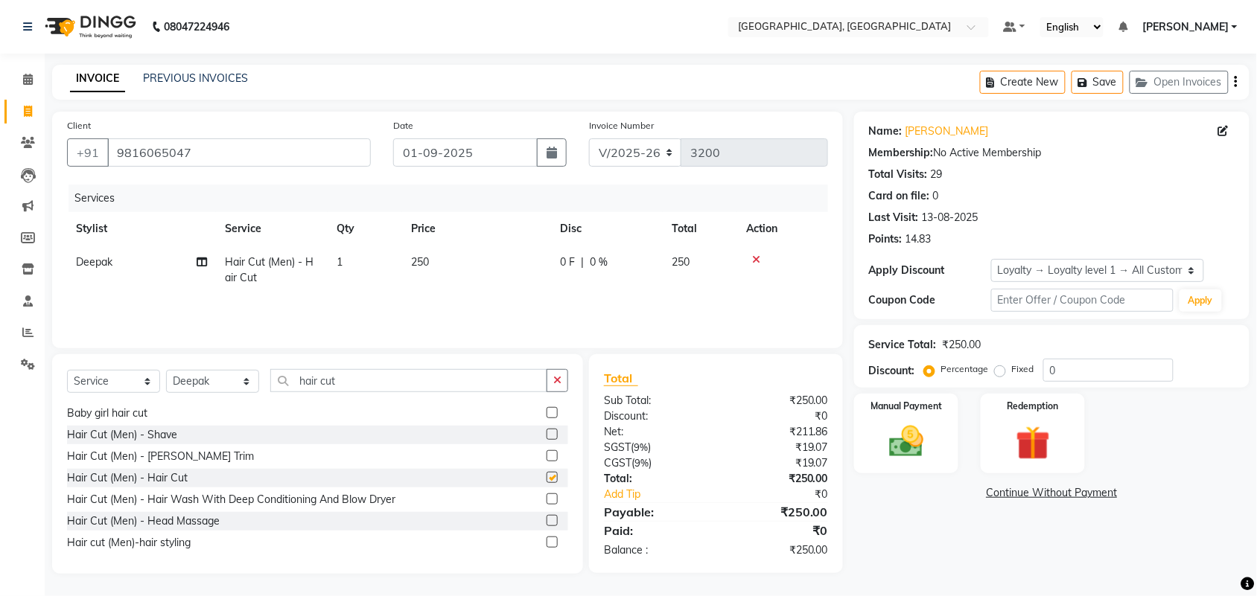
checkbox input "false"
click at [439, 369] on input "hair cut" at bounding box center [408, 380] width 277 height 23
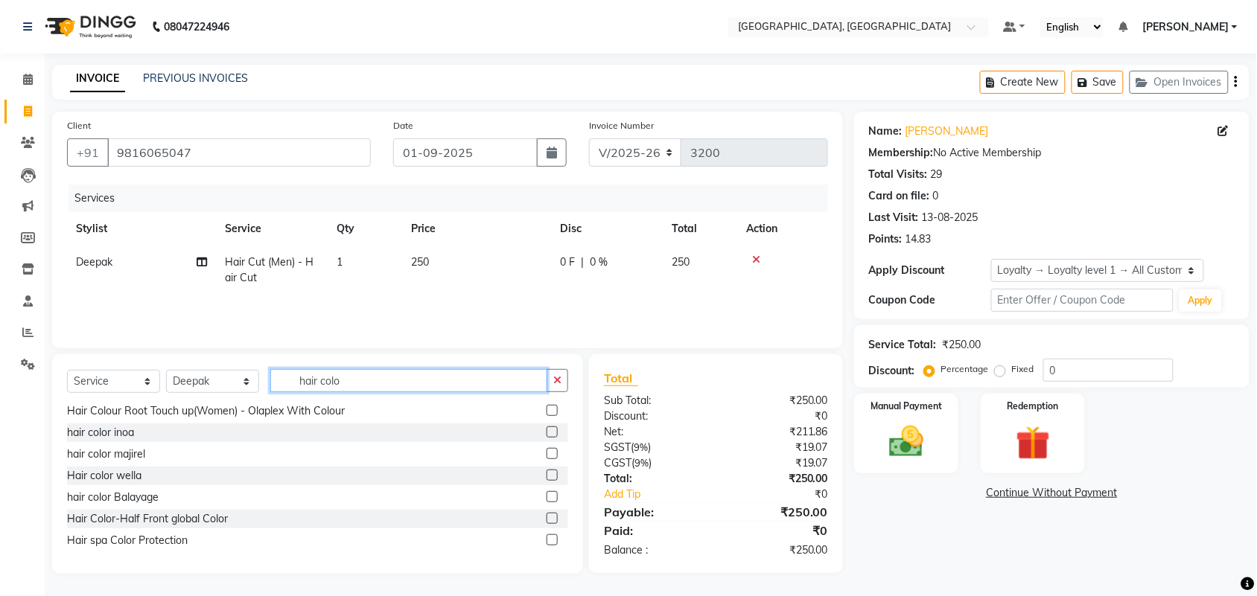
scroll to position [136, 0]
type input "hair colo"
click at [547, 427] on label at bounding box center [552, 432] width 11 height 11
click at [547, 428] on input "checkbox" at bounding box center [552, 433] width 10 height 10
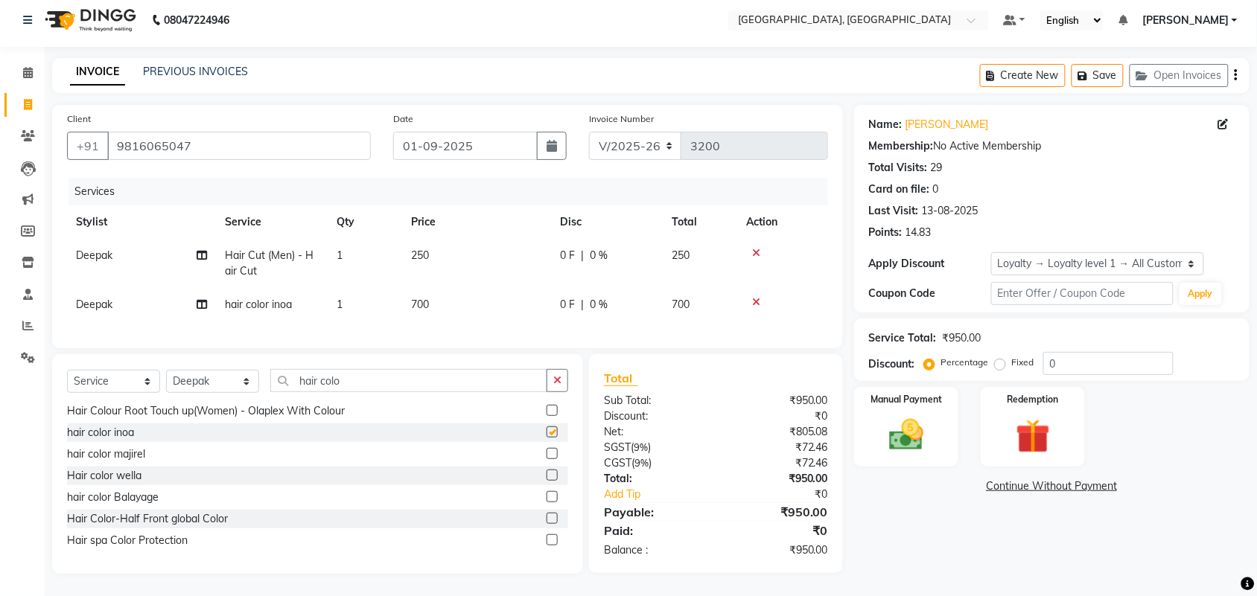
checkbox input "false"
click at [1139, 352] on input "0" at bounding box center [1108, 363] width 130 height 23
click at [1012, 356] on label "Fixed" at bounding box center [1023, 362] width 22 height 13
click at [998, 357] on input "Fixed" at bounding box center [1003, 362] width 10 height 10
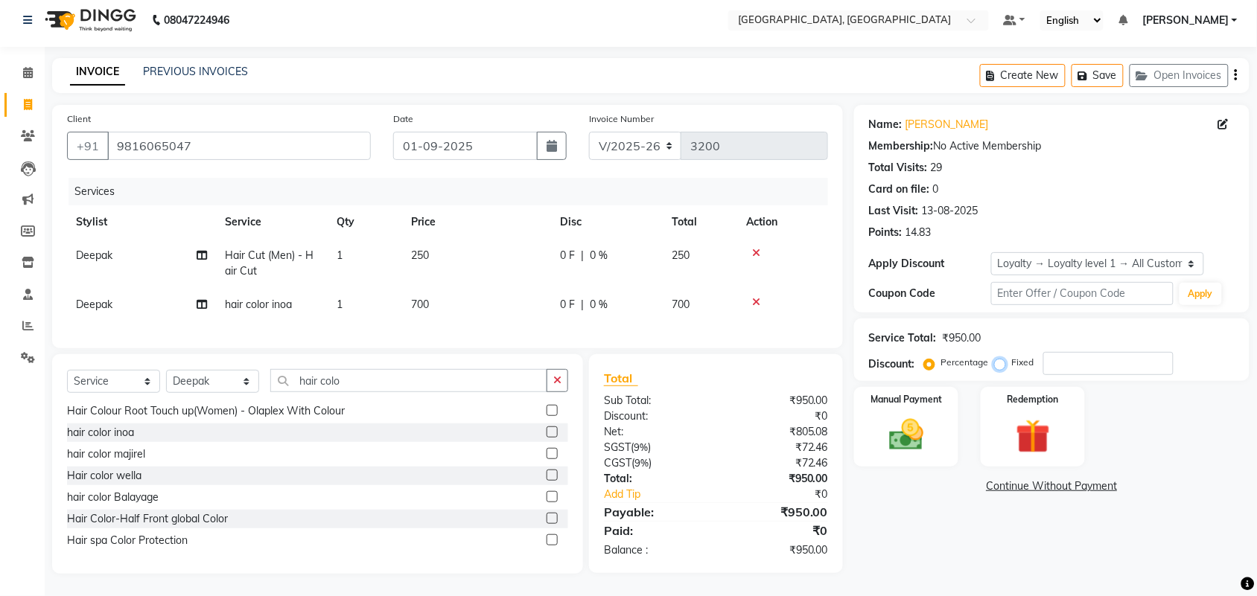
radio input "true"
click at [1123, 352] on input "number" at bounding box center [1108, 363] width 130 height 23
type input "250"
click at [912, 415] on img at bounding box center [906, 435] width 58 height 41
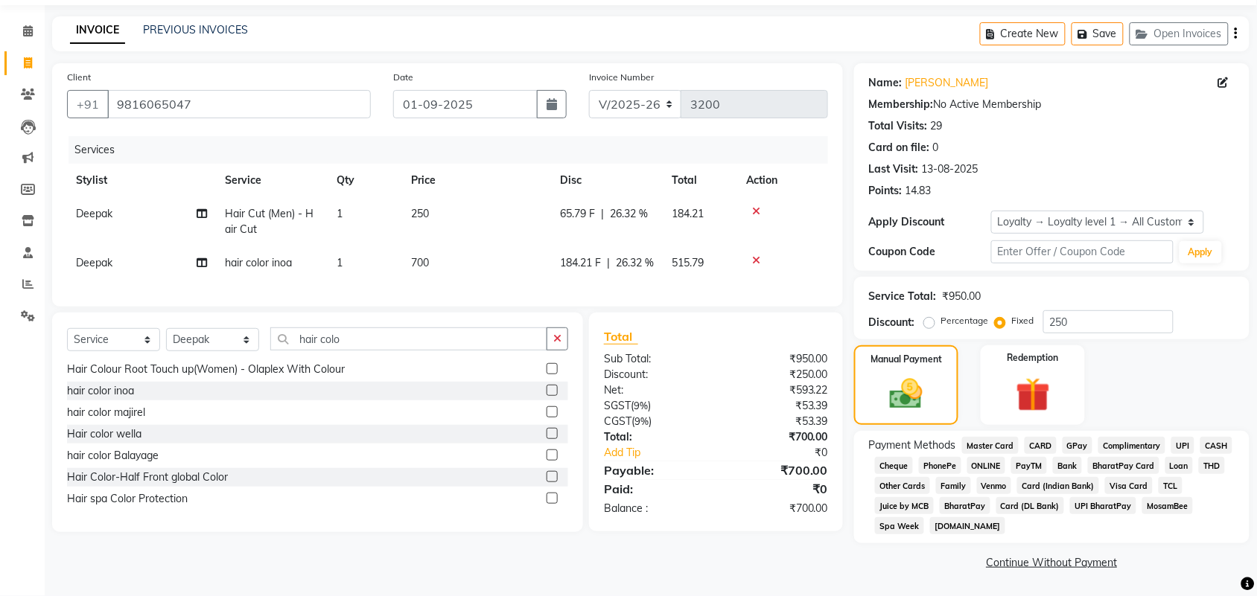
click at [1200, 454] on span "CASH" at bounding box center [1216, 445] width 32 height 17
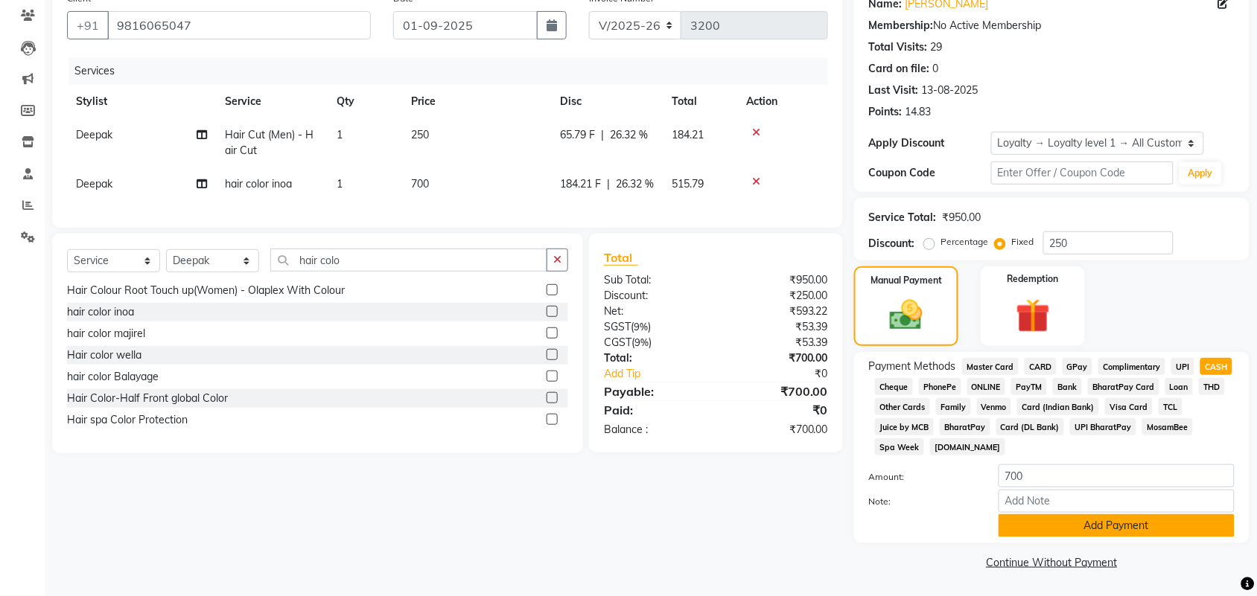
scroll to position [326, 0]
click at [1092, 515] on button "Add Payment" at bounding box center [1117, 526] width 236 height 23
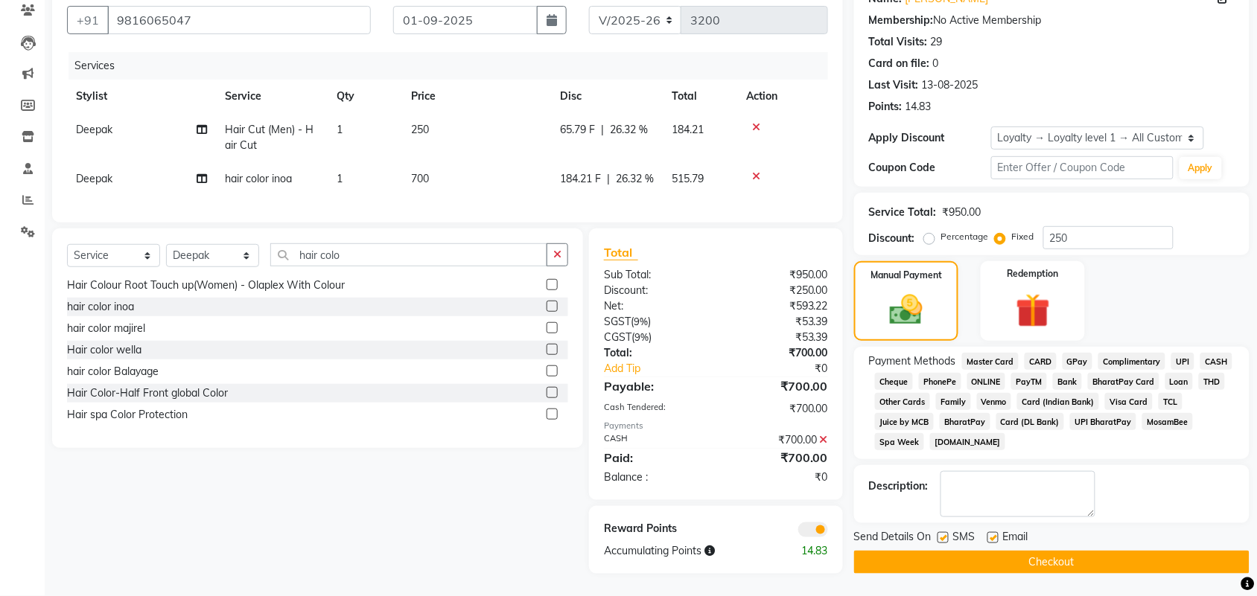
click at [1127, 555] on button "Checkout" at bounding box center [1051, 562] width 395 height 23
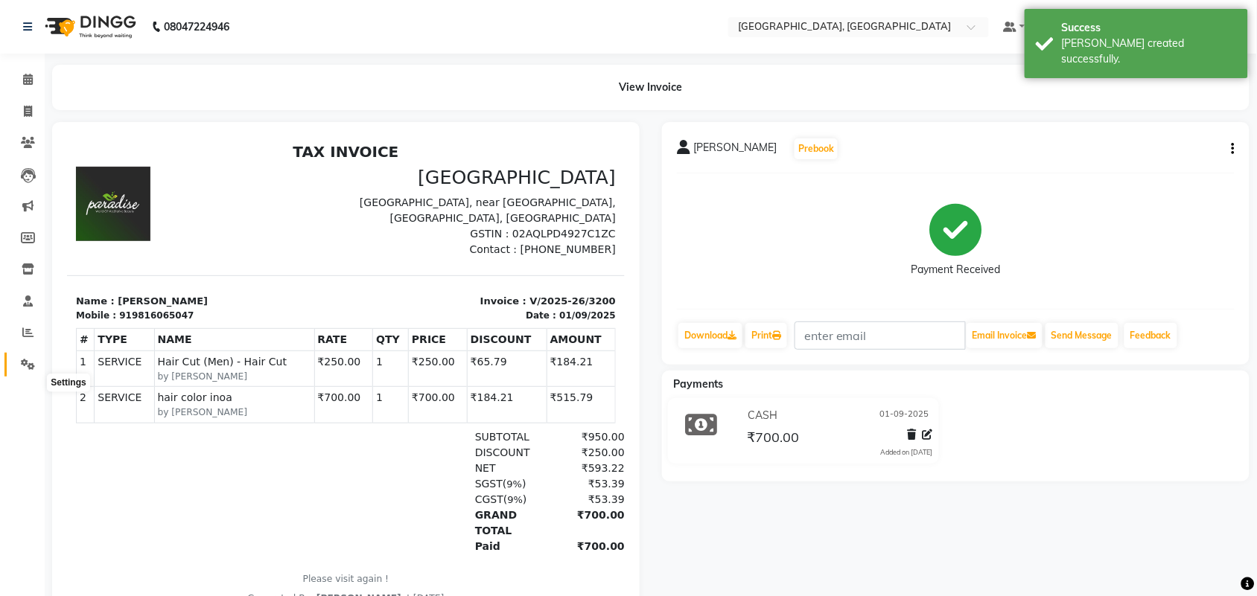
click at [27, 370] on icon at bounding box center [28, 364] width 14 height 11
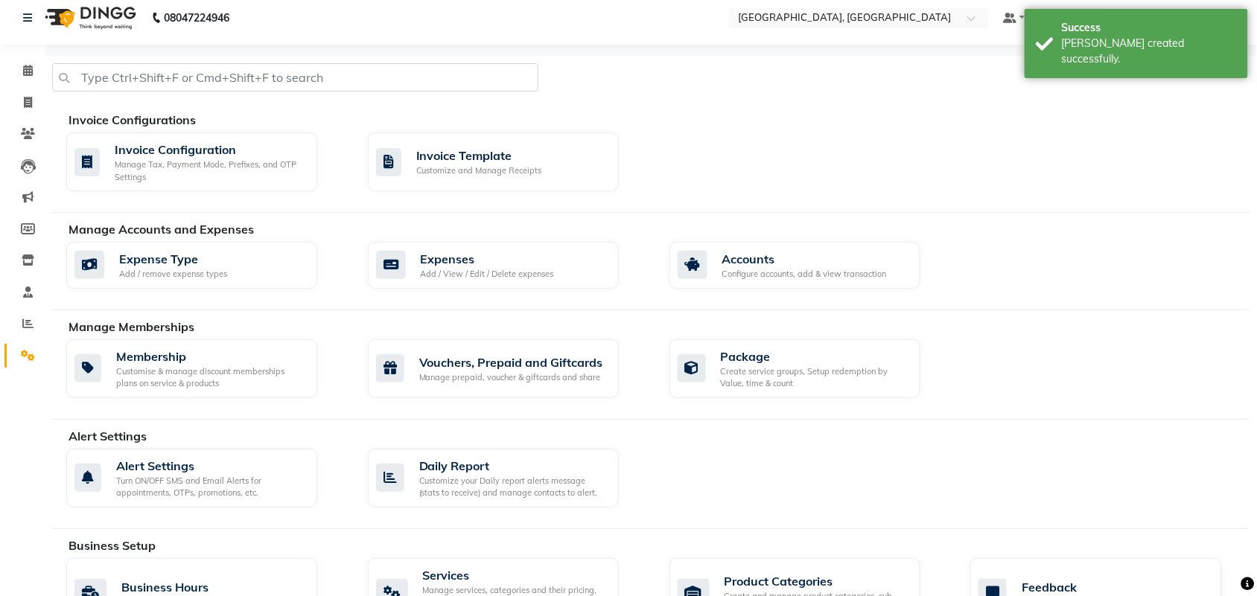
scroll to position [4, 0]
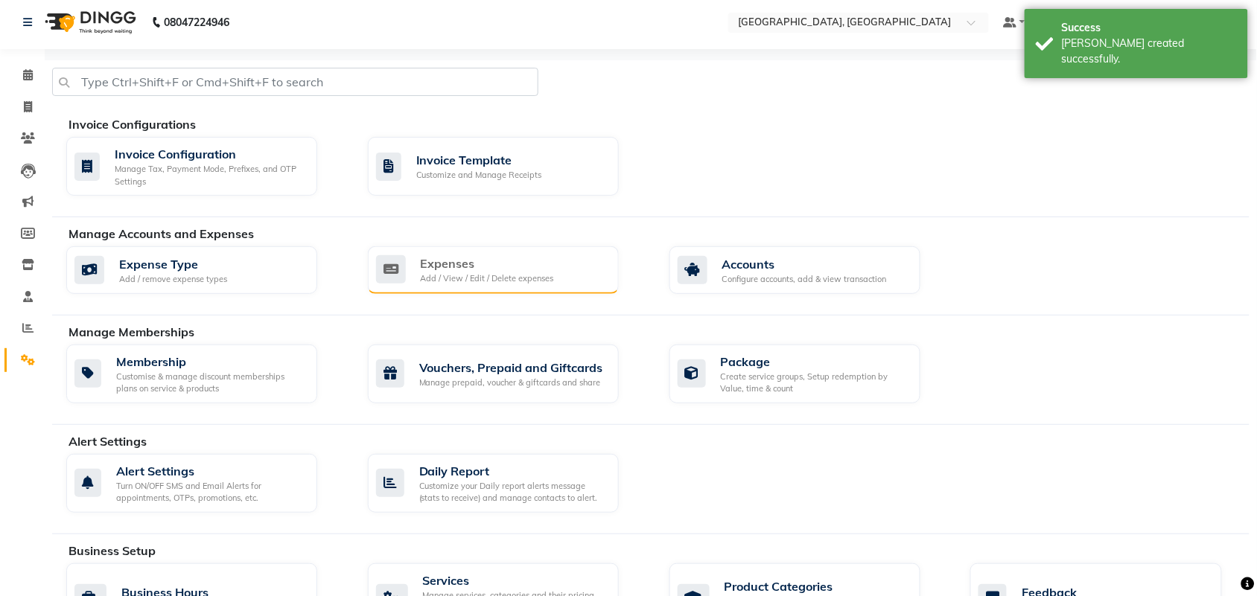
click at [477, 285] on div "Add / View / Edit / Delete expenses" at bounding box center [487, 279] width 133 height 13
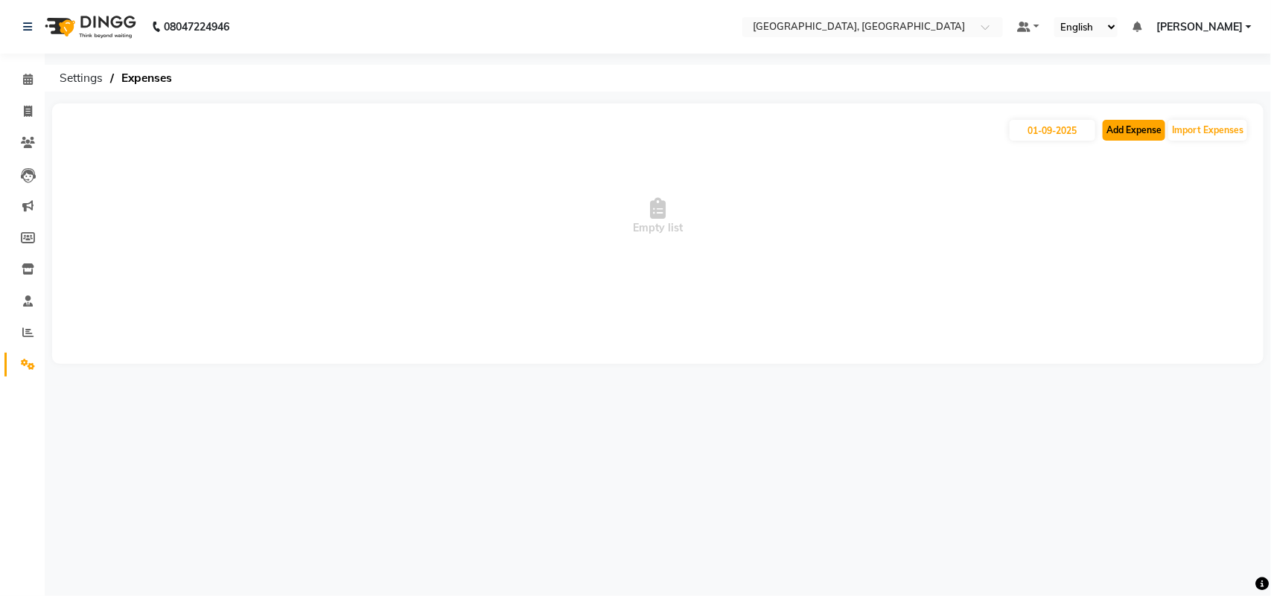
click at [1109, 136] on button "Add Expense" at bounding box center [1134, 130] width 63 height 21
select select "1"
select select "3279"
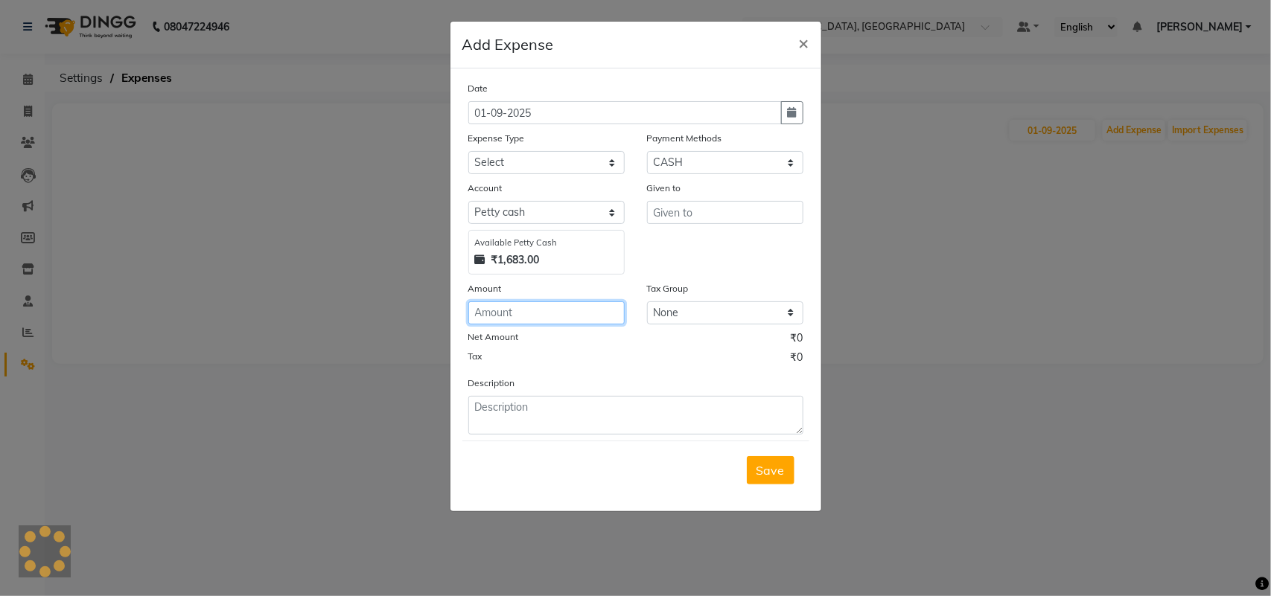
click at [552, 325] on input "number" at bounding box center [546, 313] width 156 height 23
type input "30"
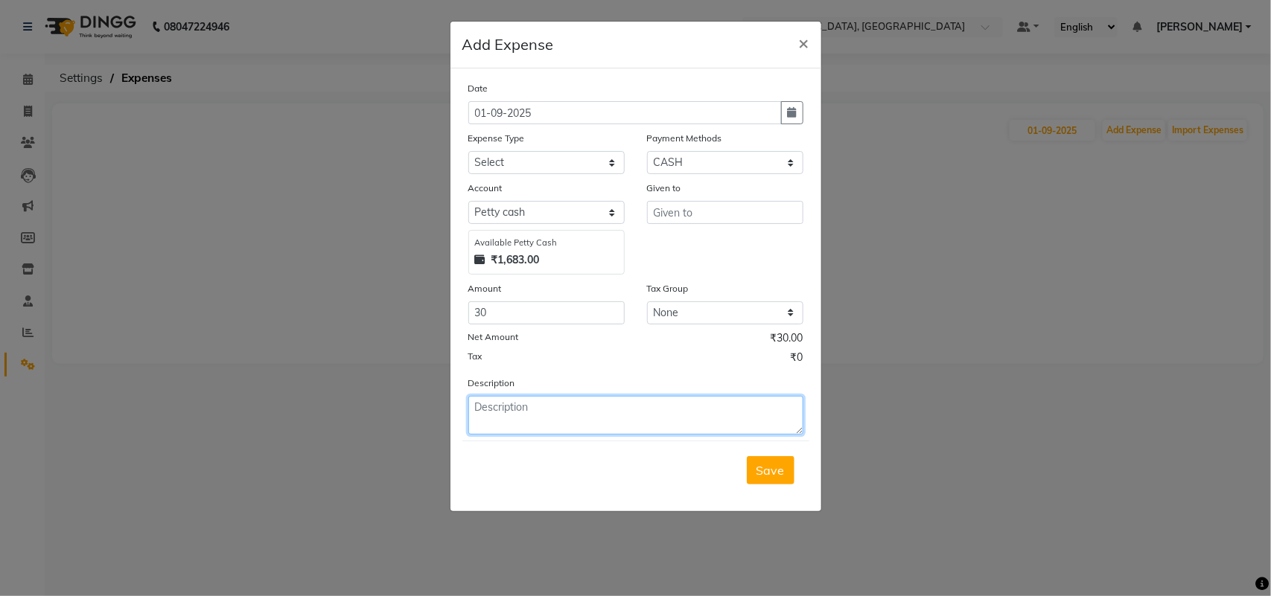
click at [544, 435] on textarea at bounding box center [635, 415] width 335 height 39
type textarea "coffee 3 packet"
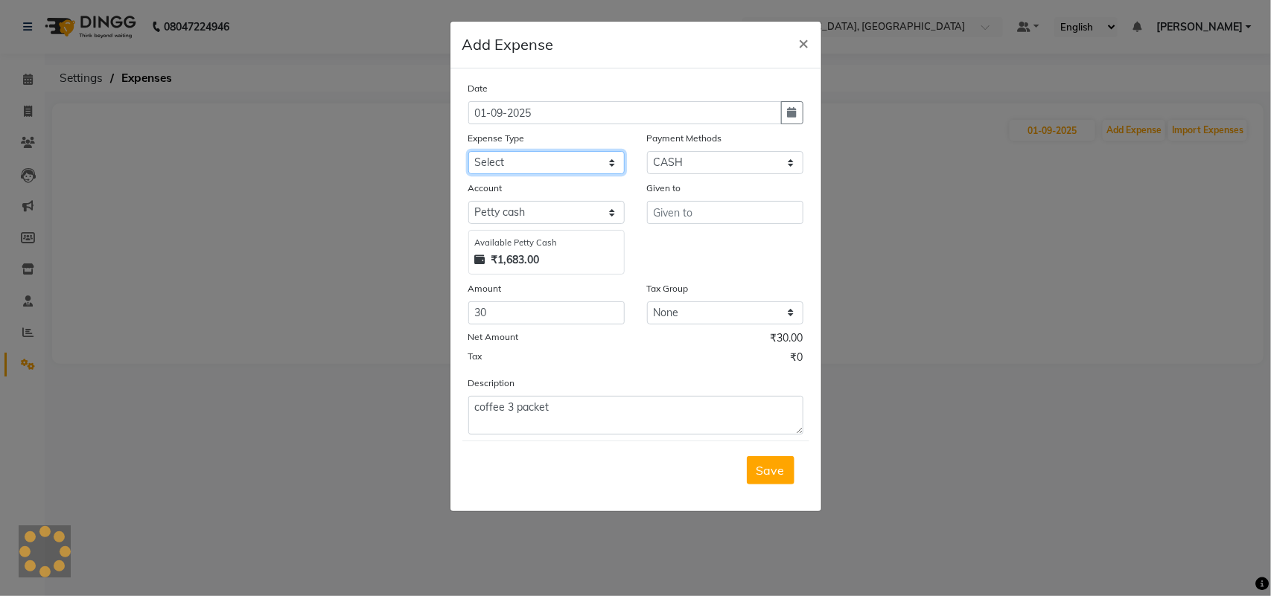
click at [515, 174] on select "Select Advance Salary Bank charges Car maintenance Cash transfer to bank Cash t…" at bounding box center [546, 162] width 156 height 23
select select "5688"
click at [468, 174] on select "Select Advance Salary Bank charges Car maintenance Cash transfer to bank Cash t…" at bounding box center [546, 162] width 156 height 23
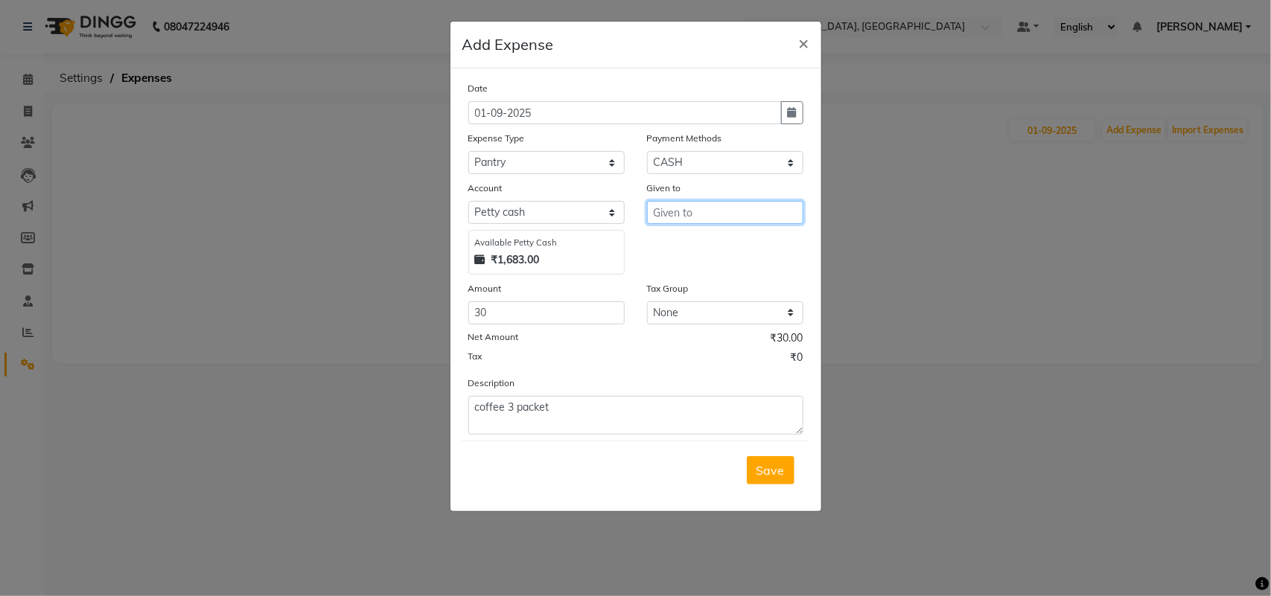
click at [711, 224] on input "text" at bounding box center [725, 212] width 156 height 23
click at [739, 263] on ngb-highlight "shweta student" at bounding box center [708, 255] width 85 height 15
type input "shweta student"
click at [757, 478] on span "Save" at bounding box center [771, 470] width 28 height 15
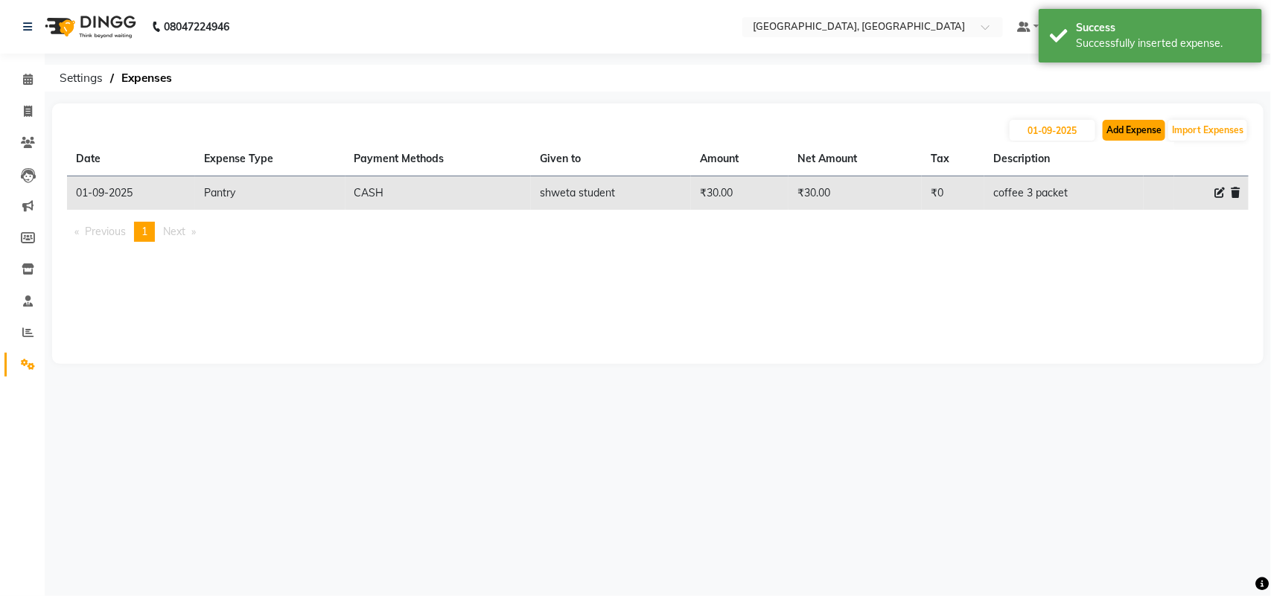
click at [1119, 140] on button "Add Expense" at bounding box center [1134, 130] width 63 height 21
select select "1"
select select "3279"
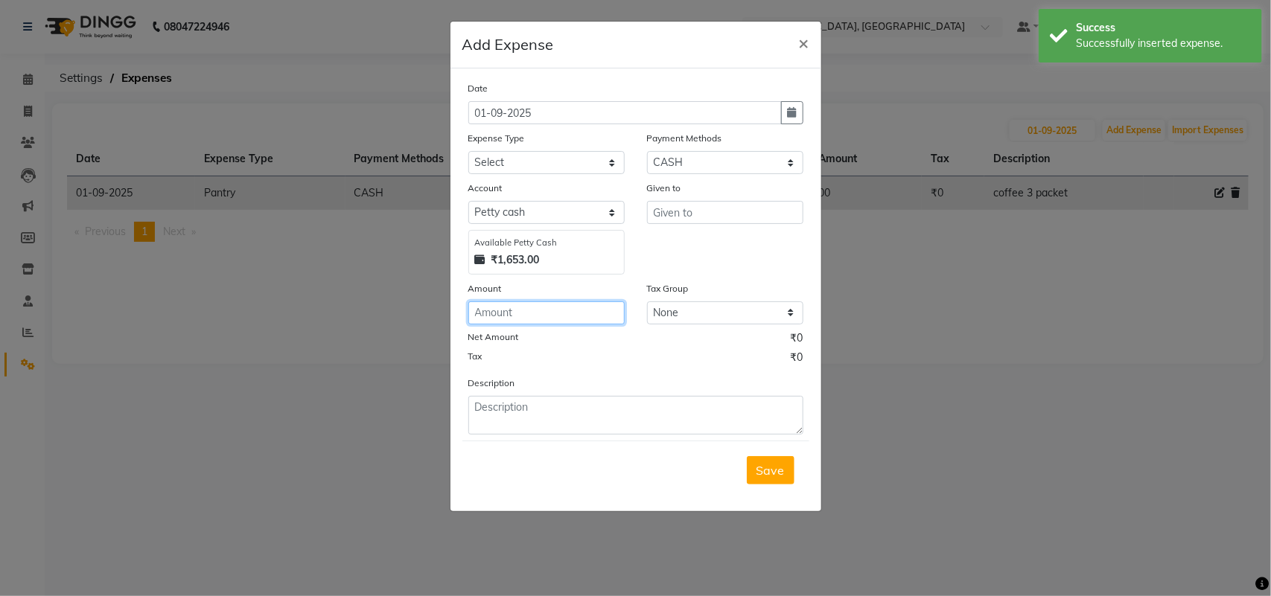
click at [496, 325] on input "number" at bounding box center [546, 313] width 156 height 23
type input "10"
click at [555, 435] on div "Description" at bounding box center [635, 405] width 357 height 60
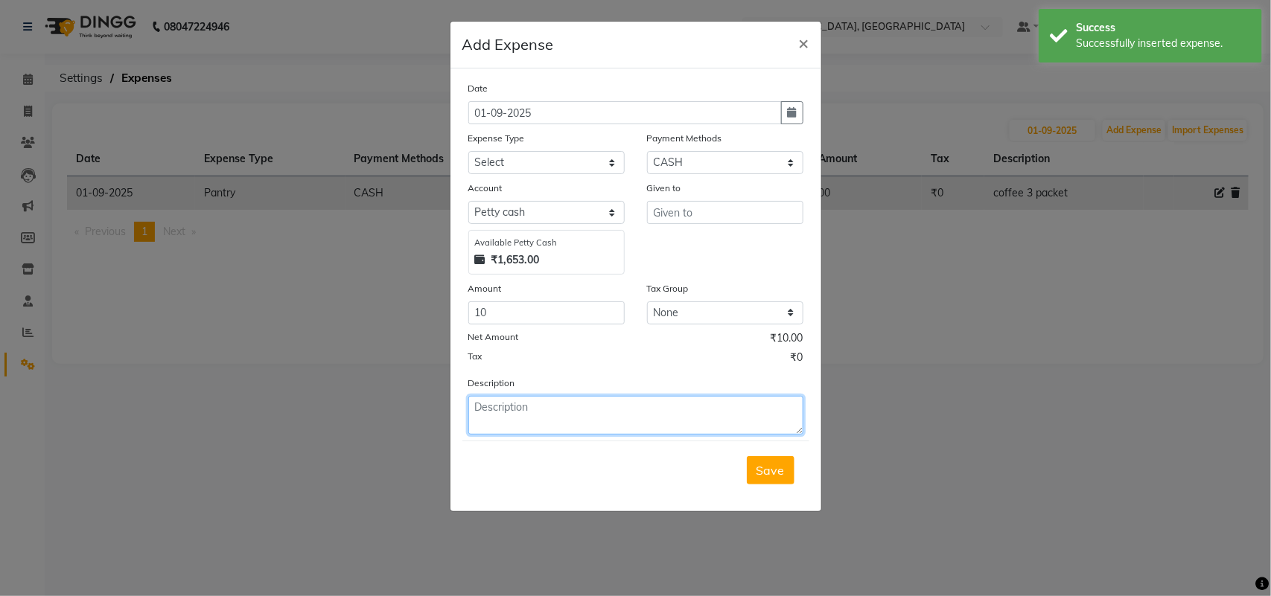
click at [549, 435] on textarea at bounding box center [635, 415] width 335 height 39
type textarea "Donate"
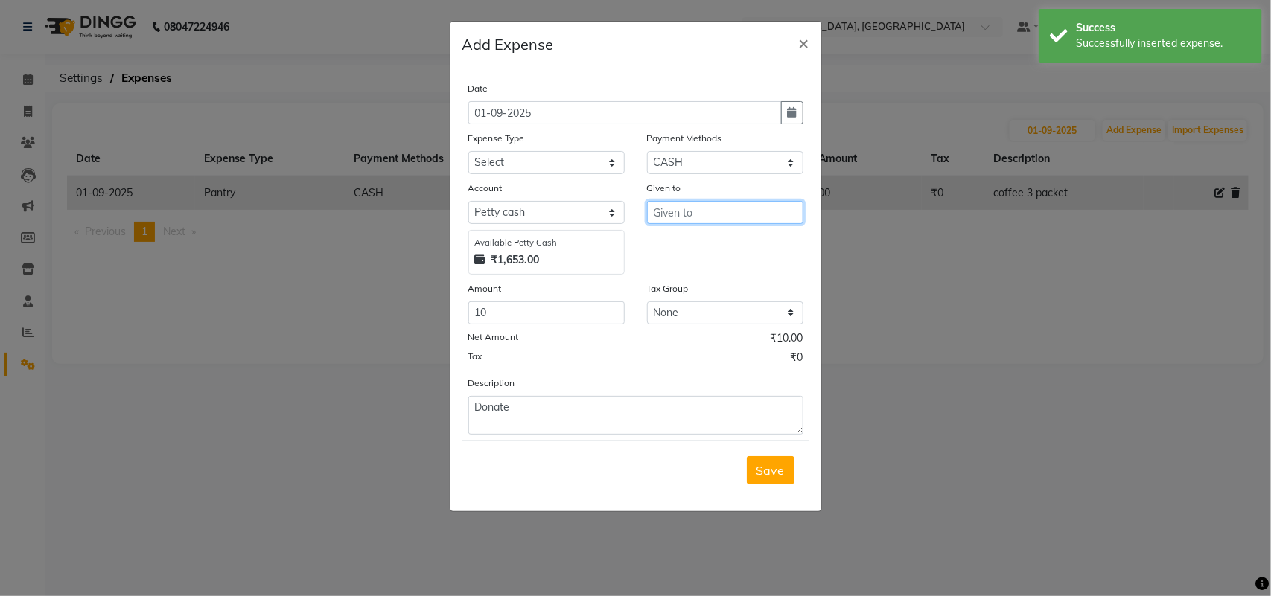
click at [724, 224] on input "text" at bounding box center [725, 212] width 156 height 23
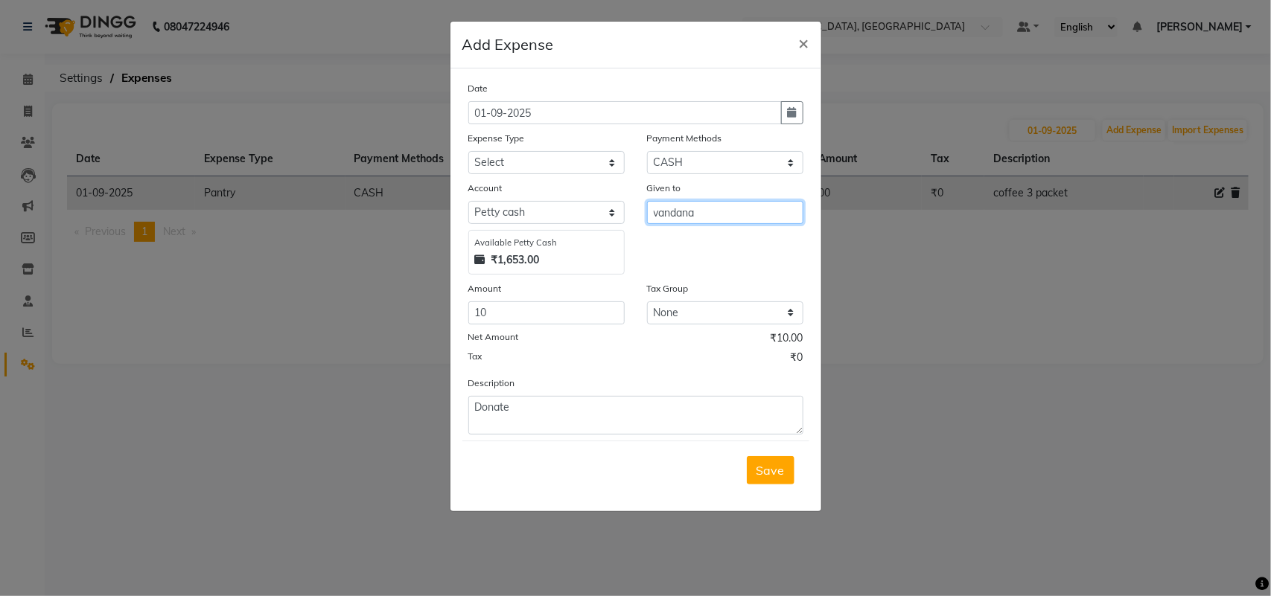
type input "vandana"
click at [573, 174] on select "Select Advance Salary Bank charges Car maintenance Cash transfer to bank Cash t…" at bounding box center [546, 162] width 156 height 23
select select "5680"
click at [468, 174] on select "Select Advance Salary Bank charges Car maintenance Cash transfer to bank Cash t…" at bounding box center [546, 162] width 156 height 23
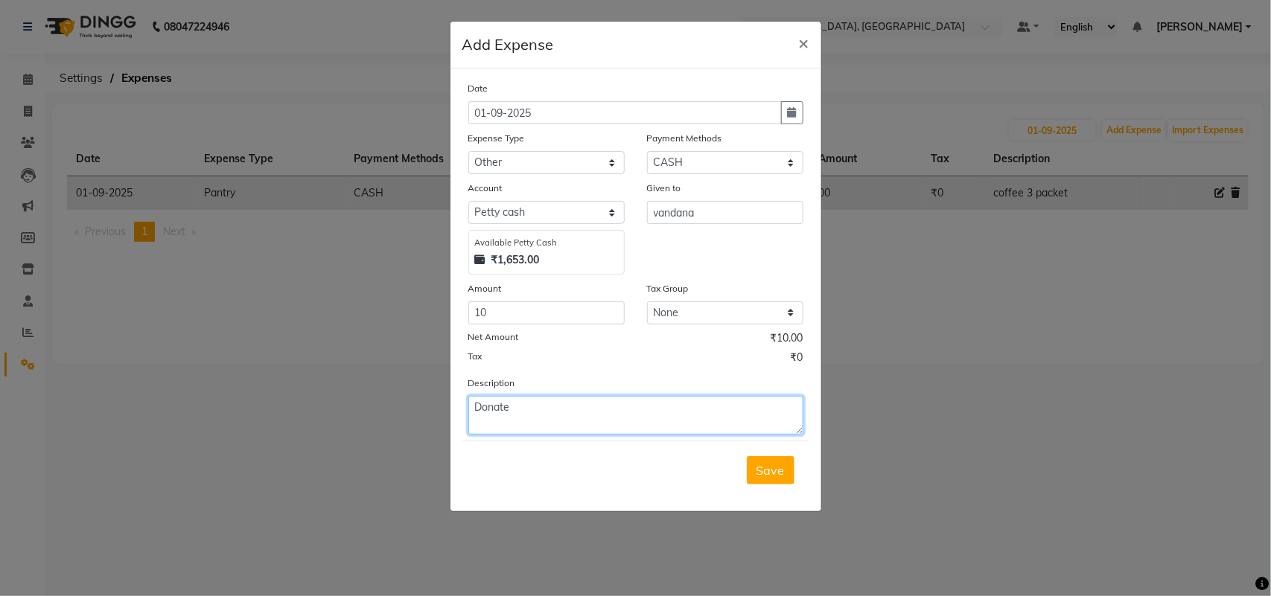
click at [649, 435] on textarea "Donate" at bounding box center [635, 415] width 335 height 39
click at [765, 478] on span "Save" at bounding box center [771, 470] width 28 height 15
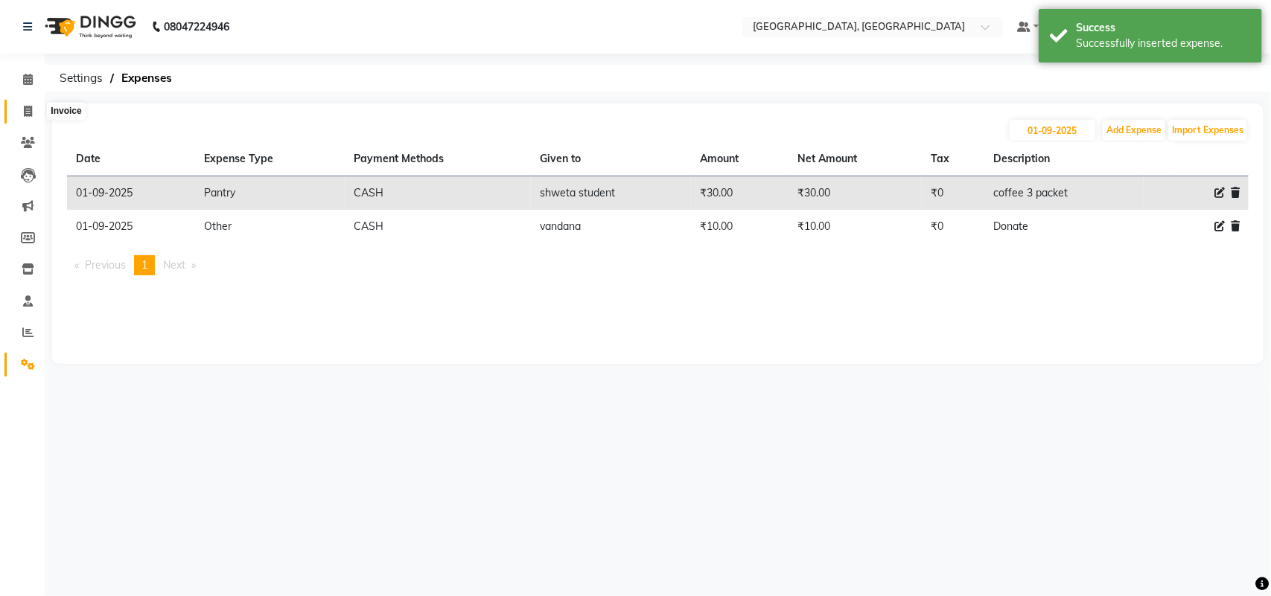
click at [28, 110] on icon at bounding box center [28, 111] width 8 height 11
select select "service"
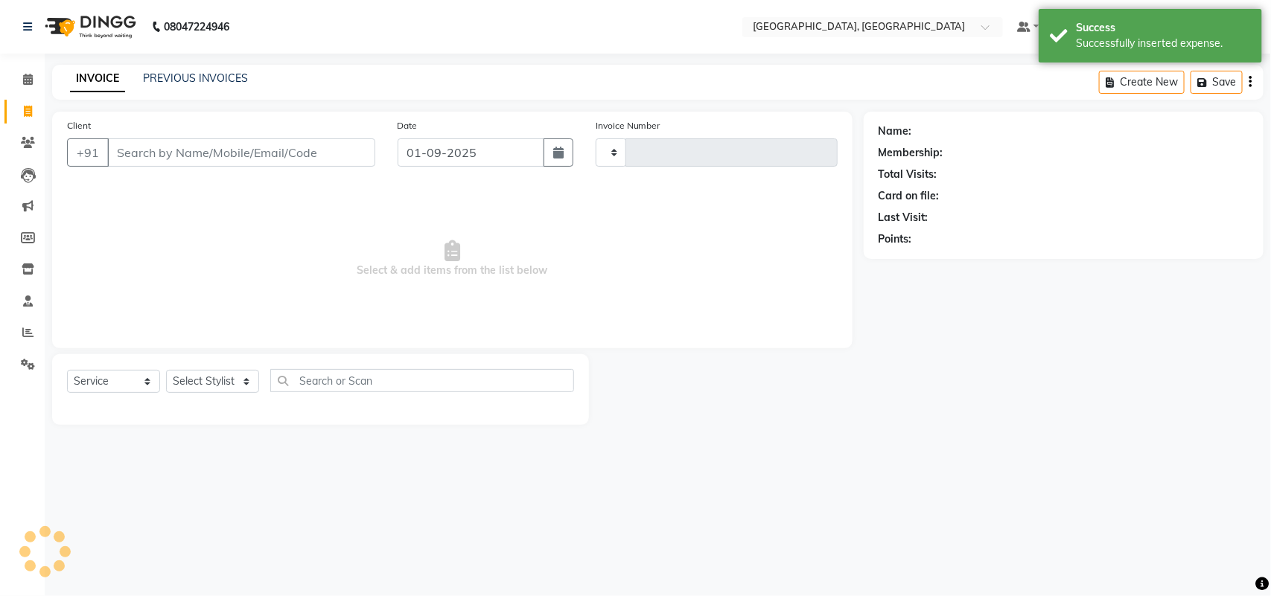
type input "3201"
select select "4462"
click at [553, 159] on icon "button" at bounding box center [558, 153] width 10 height 12
select select "9"
select select "2025"
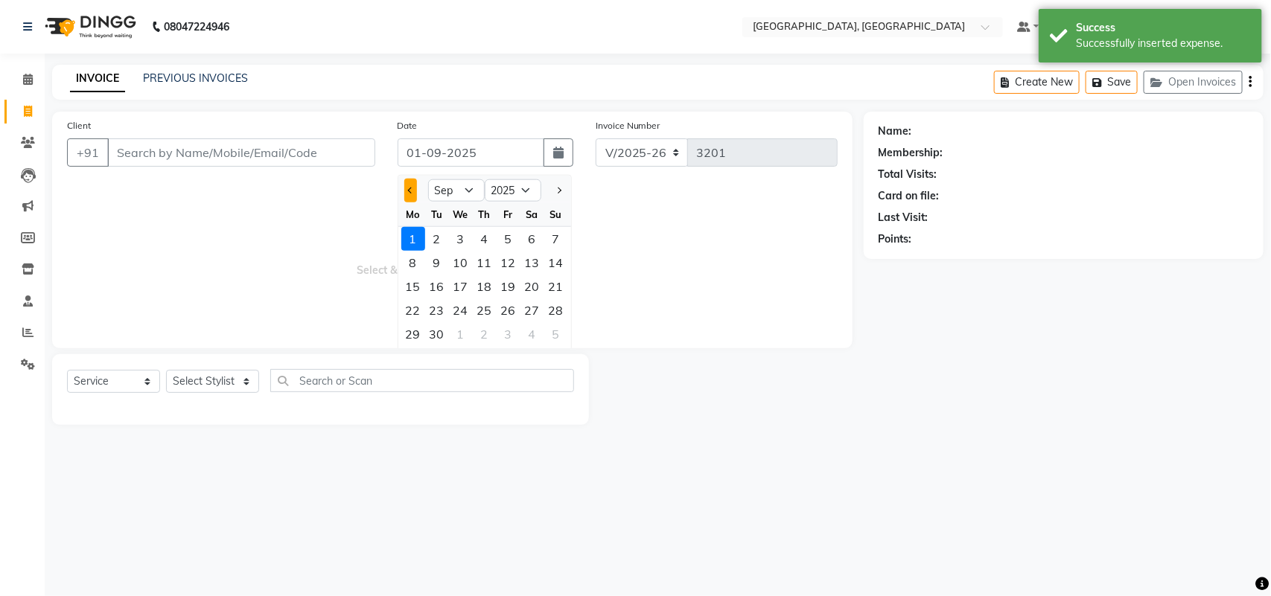
click at [413, 194] on span "Previous month" at bounding box center [410, 191] width 6 height 6
select select "8"
click at [497, 251] on div "31" at bounding box center [485, 239] width 24 height 24
type input "31-07-2025"
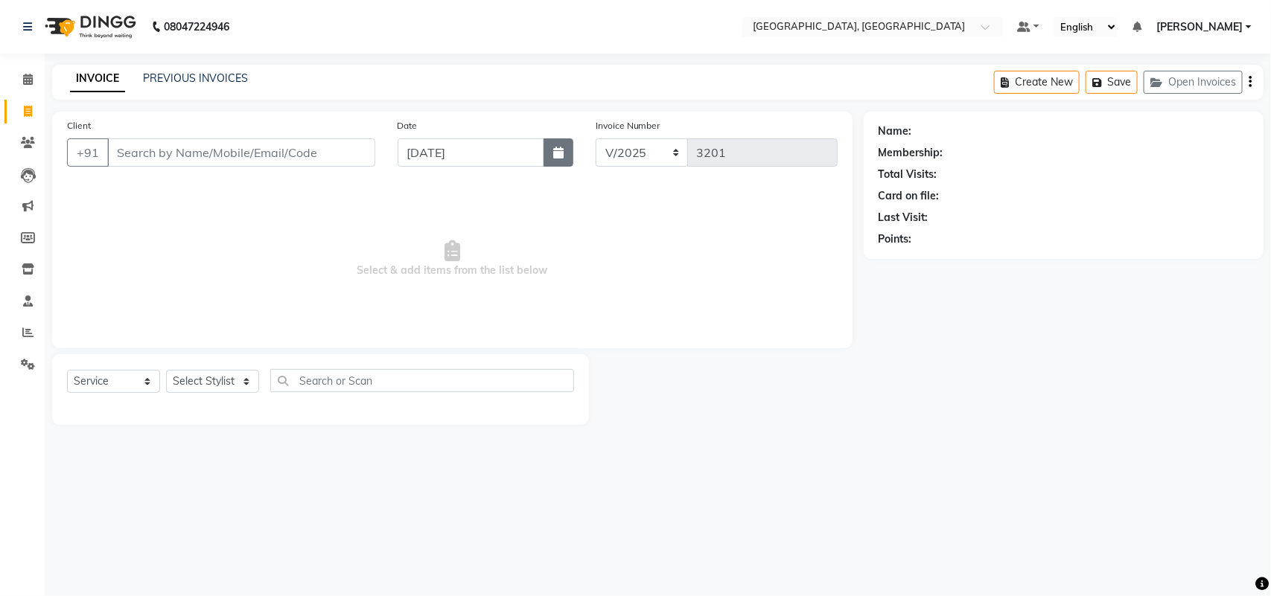
click at [553, 159] on icon "button" at bounding box center [558, 153] width 10 height 12
select select "7"
select select "2025"
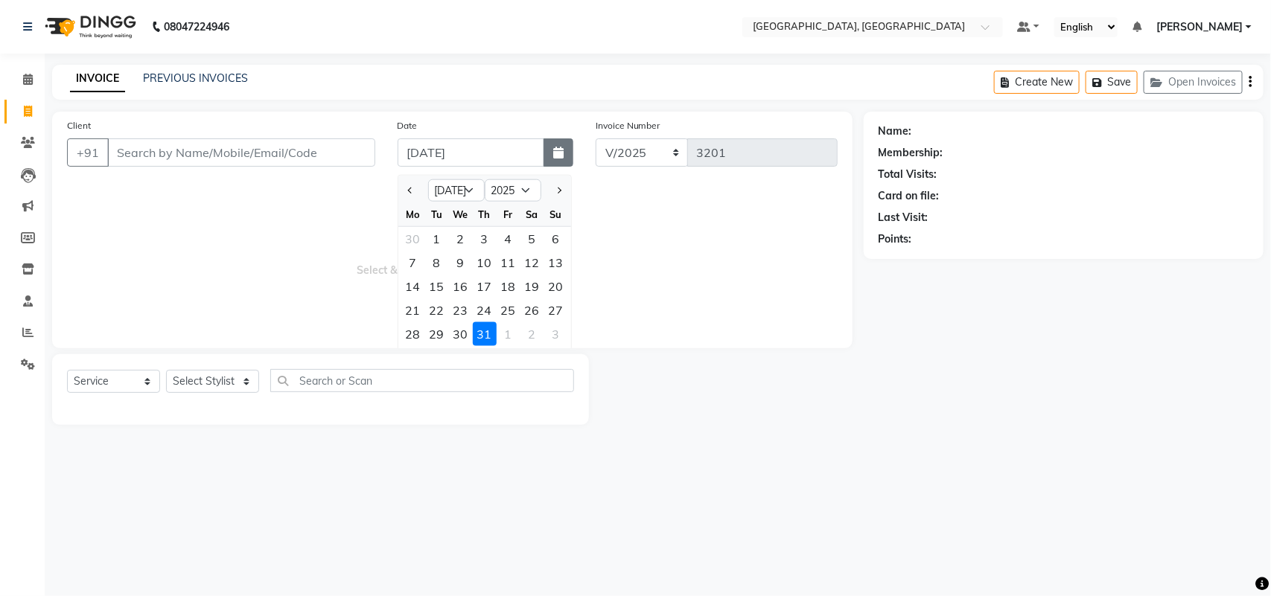
scroll to position [25, 0]
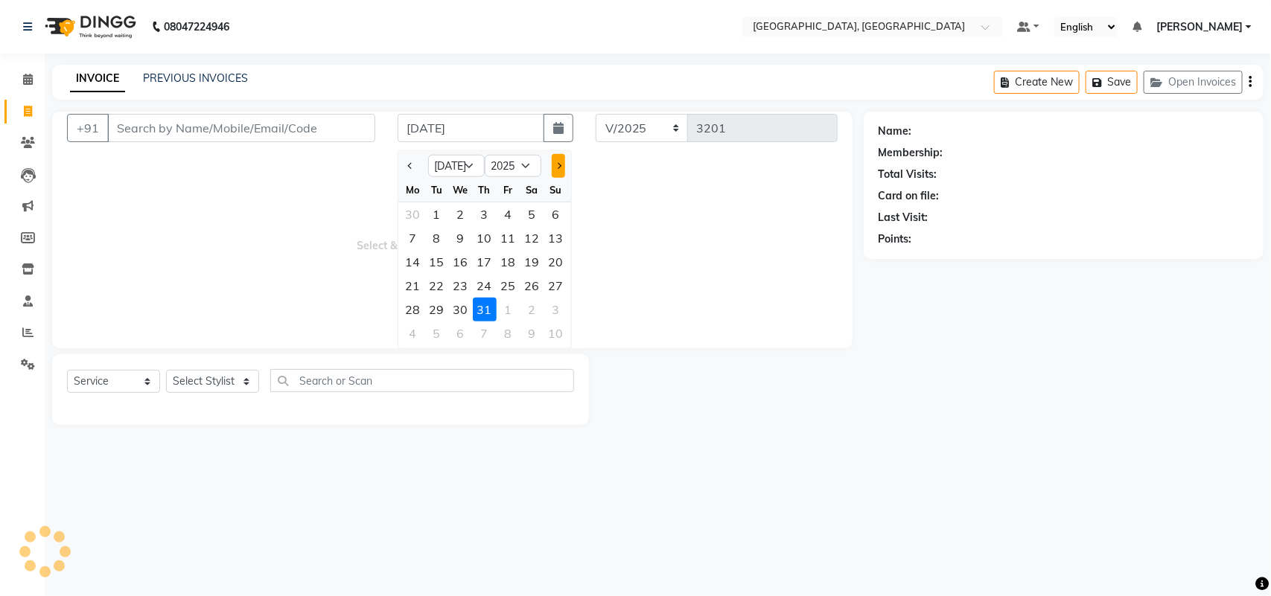
click at [561, 169] on span "Next month" at bounding box center [558, 166] width 6 height 6
select select "8"
click at [568, 322] on div "31" at bounding box center [556, 310] width 24 height 24
type input "31-08-2025"
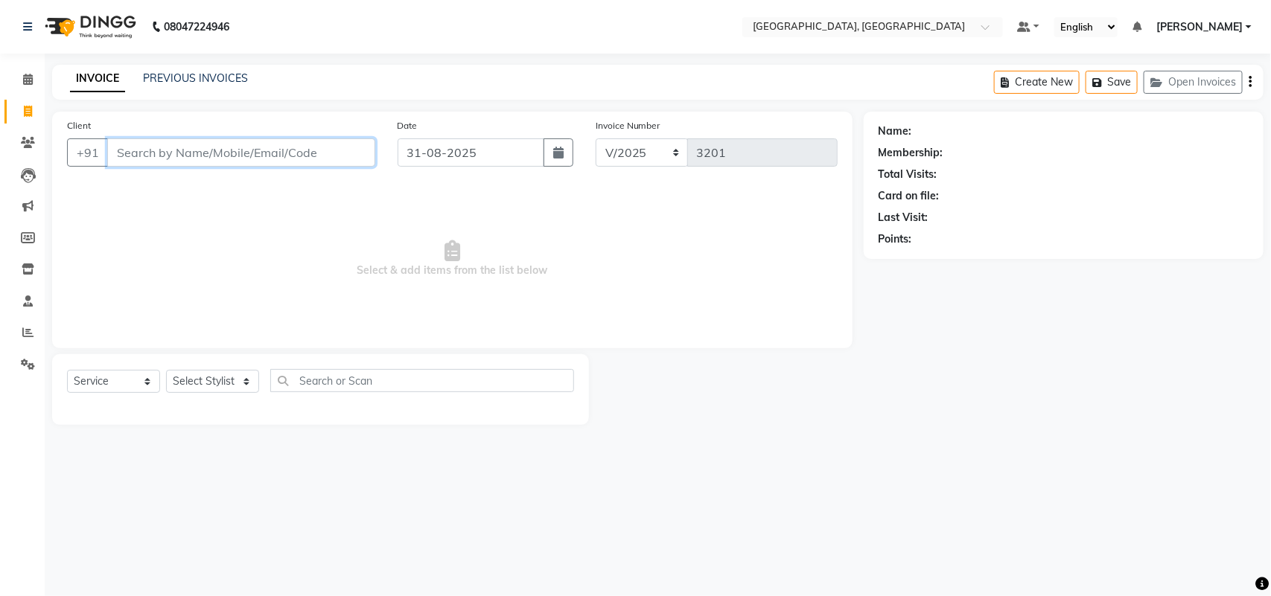
click at [252, 167] on input "Client" at bounding box center [241, 152] width 268 height 28
type input "a"
type input "7814666082"
click at [343, 160] on span "Add Client" at bounding box center [337, 152] width 59 height 15
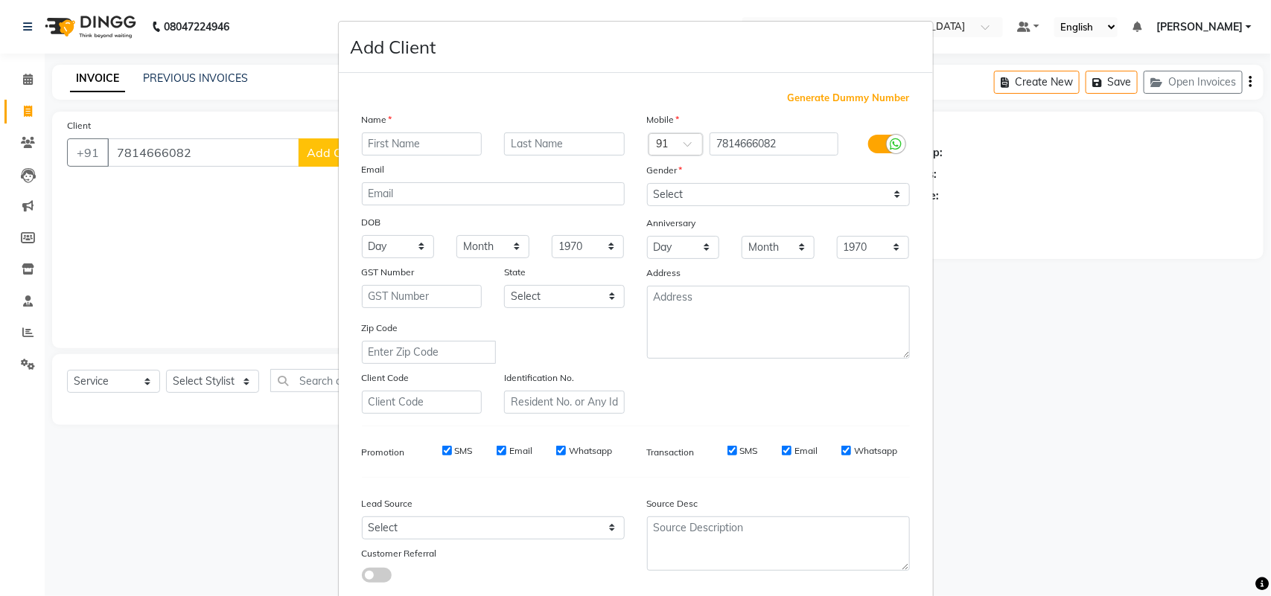
drag, startPoint x: 387, startPoint y: 159, endPoint x: 387, endPoint y: 171, distance: 12.7
click at [387, 171] on div "Name Email DOB Day 01 02 03 04 05 06 07 08 09 10 11 12 13 14 15 16 17 18 19 20 …" at bounding box center [493, 263] width 285 height 302
click at [393, 156] on input "text" at bounding box center [422, 144] width 121 height 23
type input "a"
type input "Ankit"
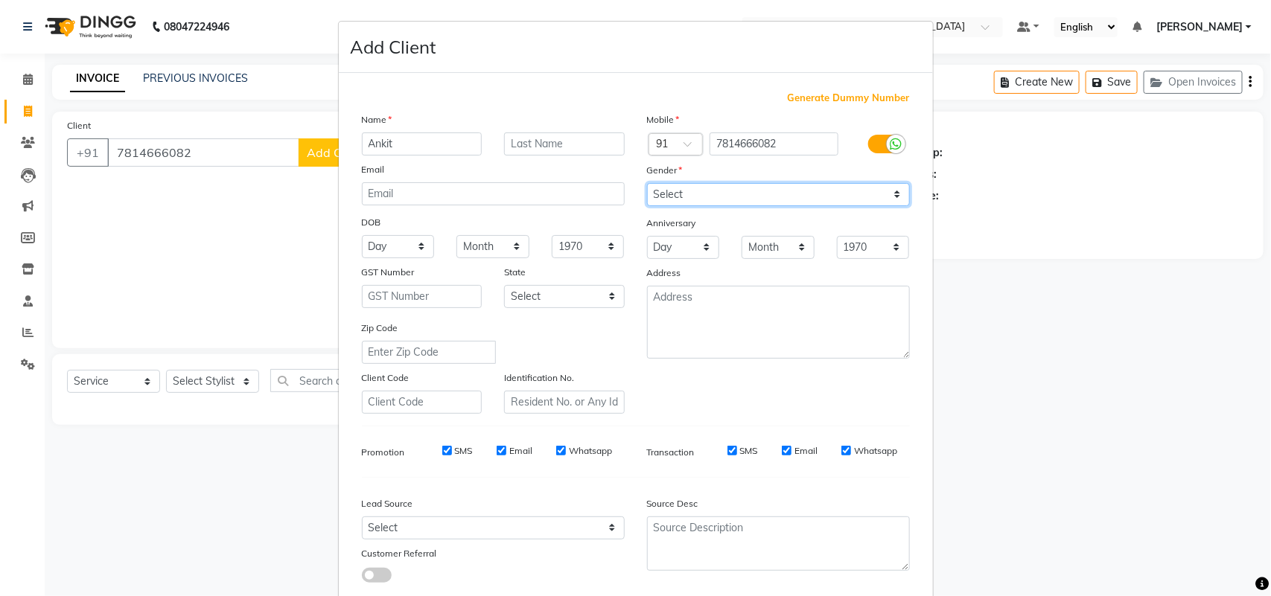
click at [719, 206] on select "Select Male Female Other Prefer Not To Say" at bounding box center [778, 194] width 263 height 23
select select "male"
click at [647, 206] on select "Select Male Female Other Prefer Not To Say" at bounding box center [778, 194] width 263 height 23
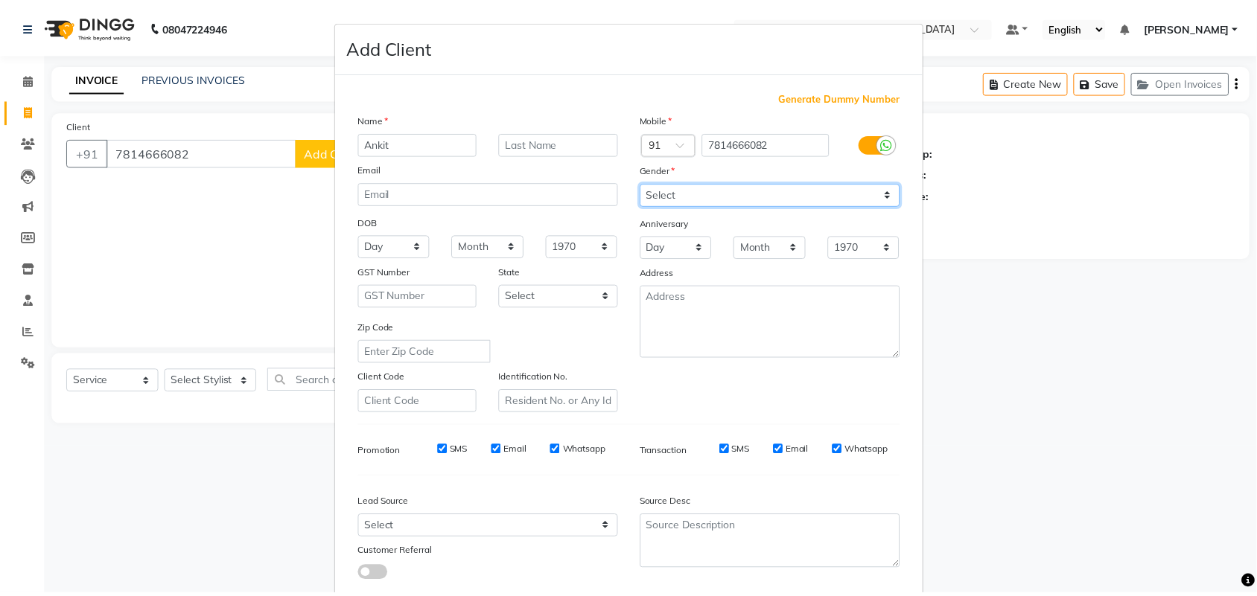
scroll to position [262, 0]
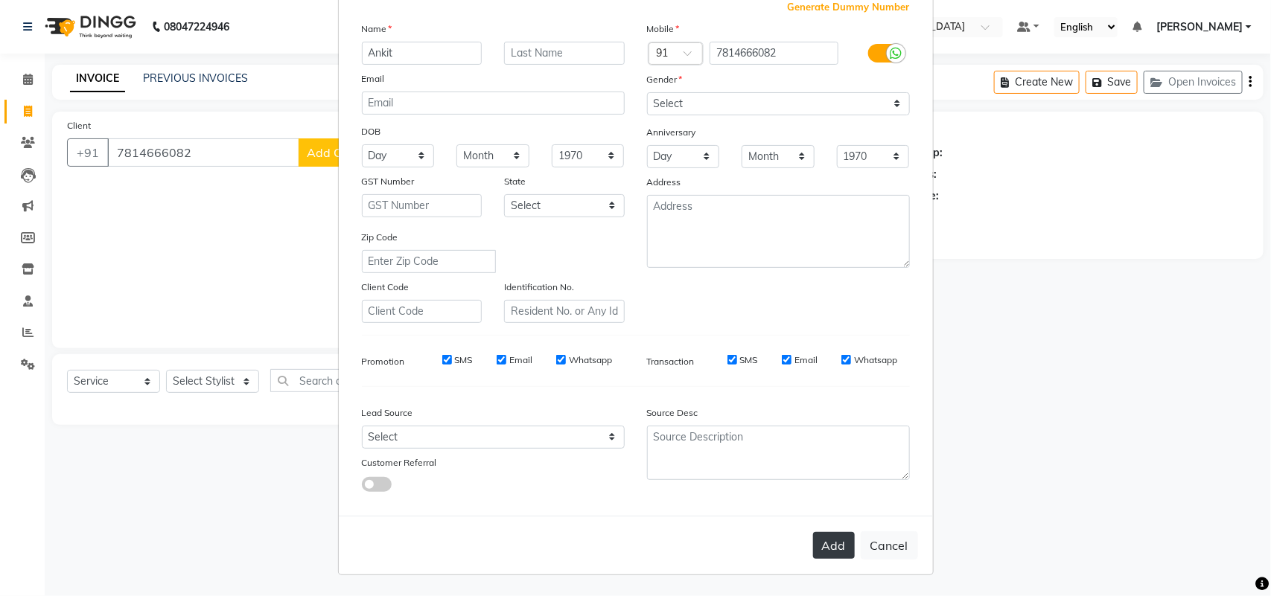
click at [813, 532] on button "Add" at bounding box center [834, 545] width 42 height 27
select select
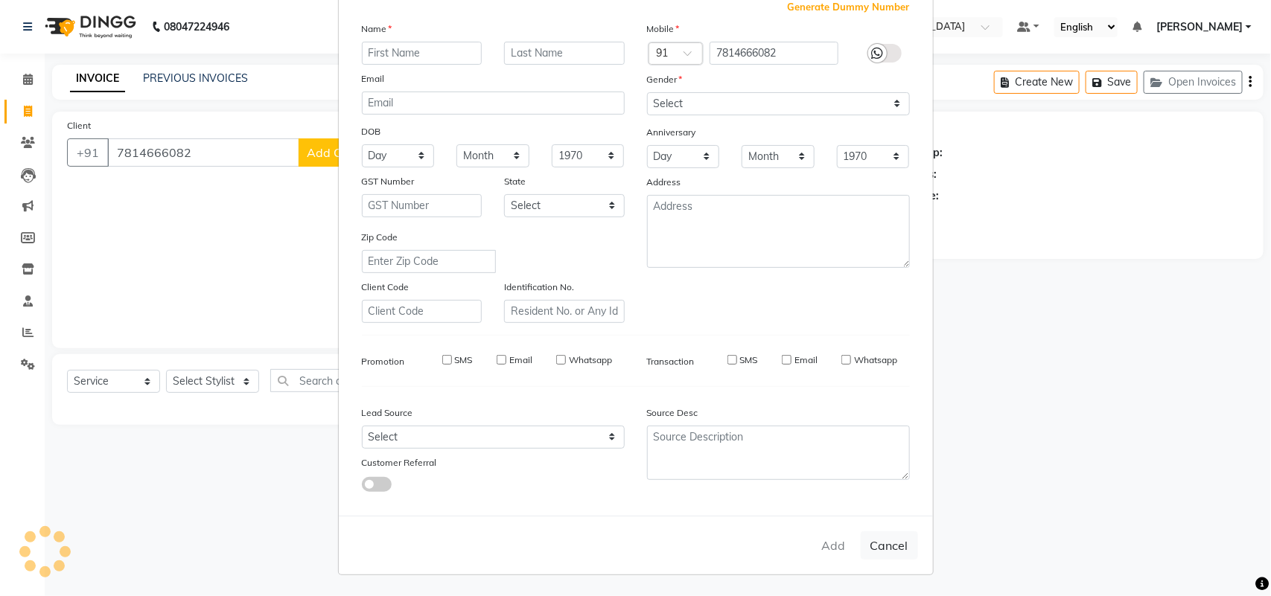
select select
checkbox input "false"
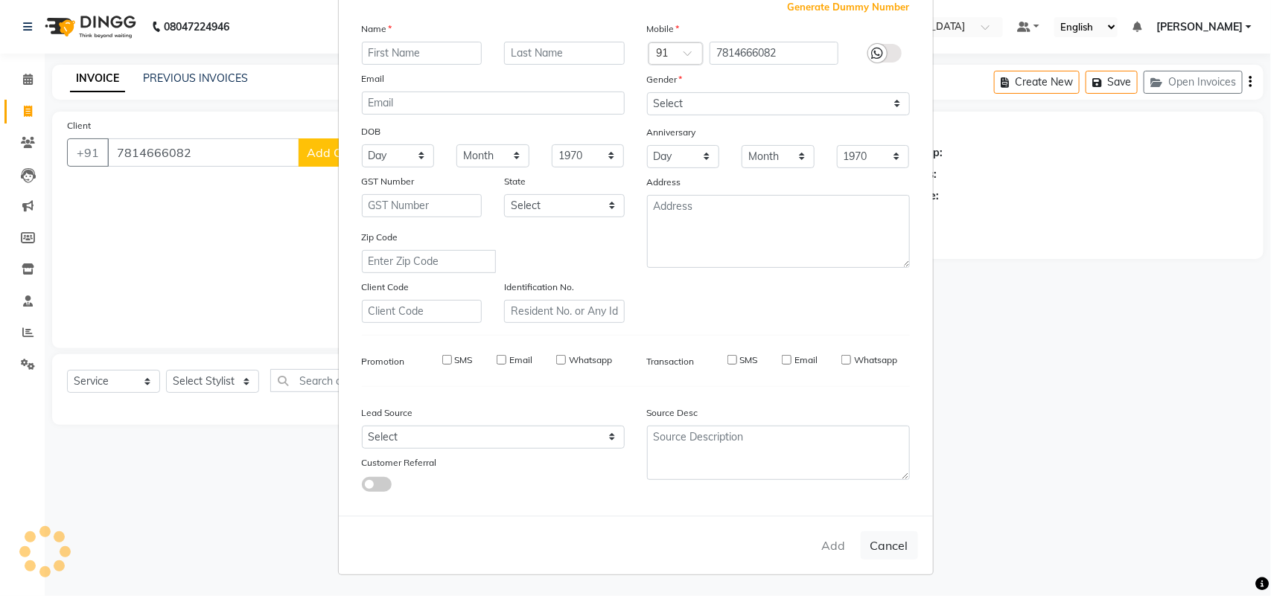
checkbox input "false"
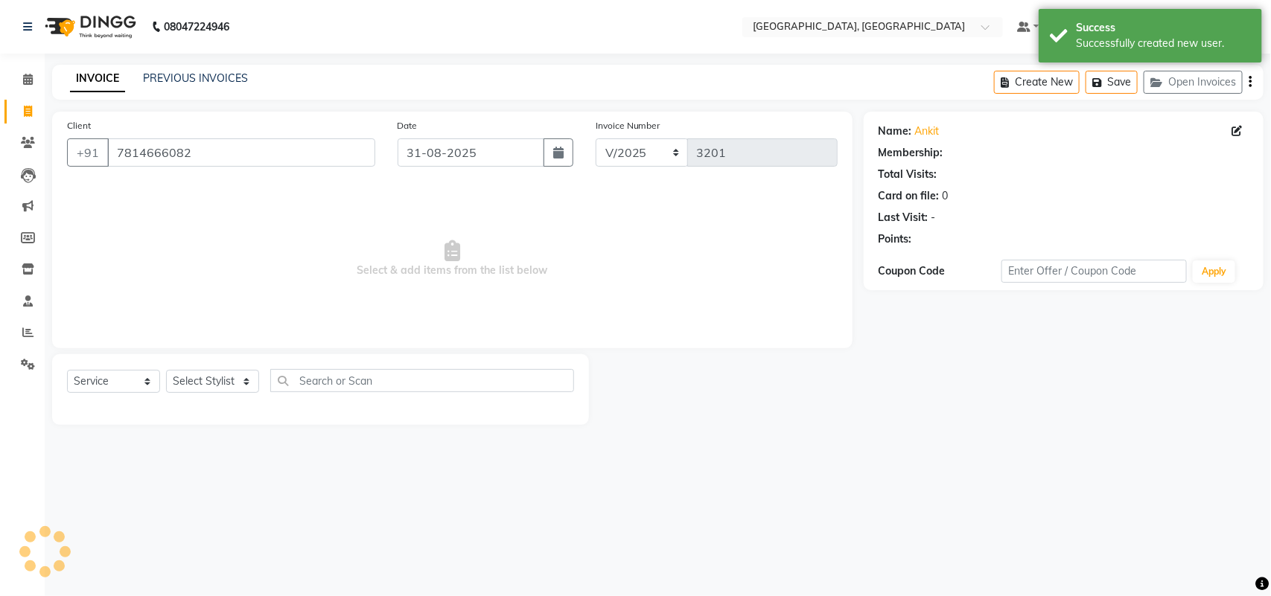
select select "1: Object"
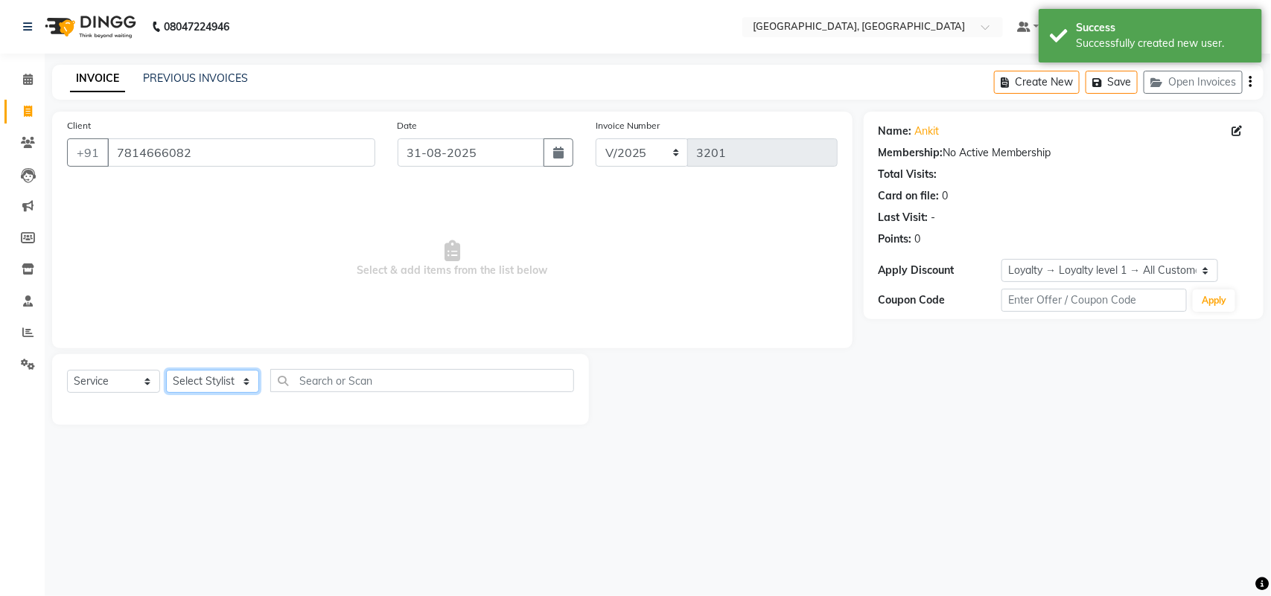
click at [206, 393] on select "Select Stylist admin Ajay (Aju) anil anku Ashish Balwinder singh Client Deepak …" at bounding box center [212, 381] width 93 height 23
select select "27069"
click at [171, 393] on select "Select Stylist admin Ajay (Aju) anil anku Ashish Balwinder singh Client Deepak …" at bounding box center [212, 381] width 93 height 23
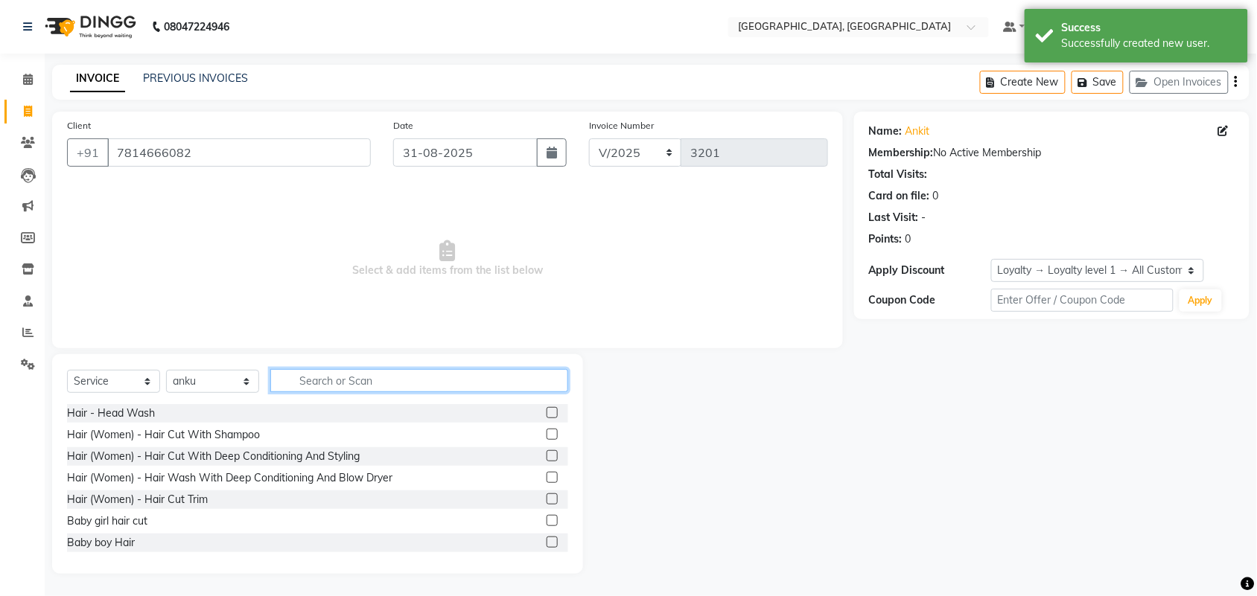
click at [422, 392] on input "text" at bounding box center [419, 380] width 298 height 23
type input "v"
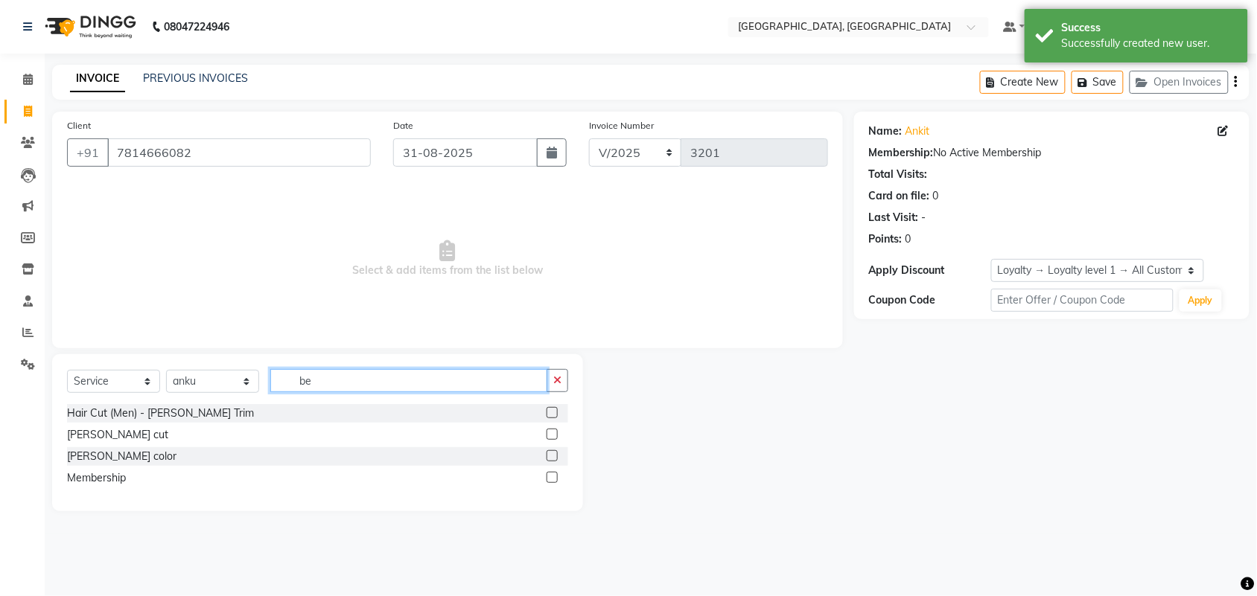
type input "be"
click at [547, 418] on label at bounding box center [552, 412] width 11 height 11
click at [547, 418] on input "checkbox" at bounding box center [552, 414] width 10 height 10
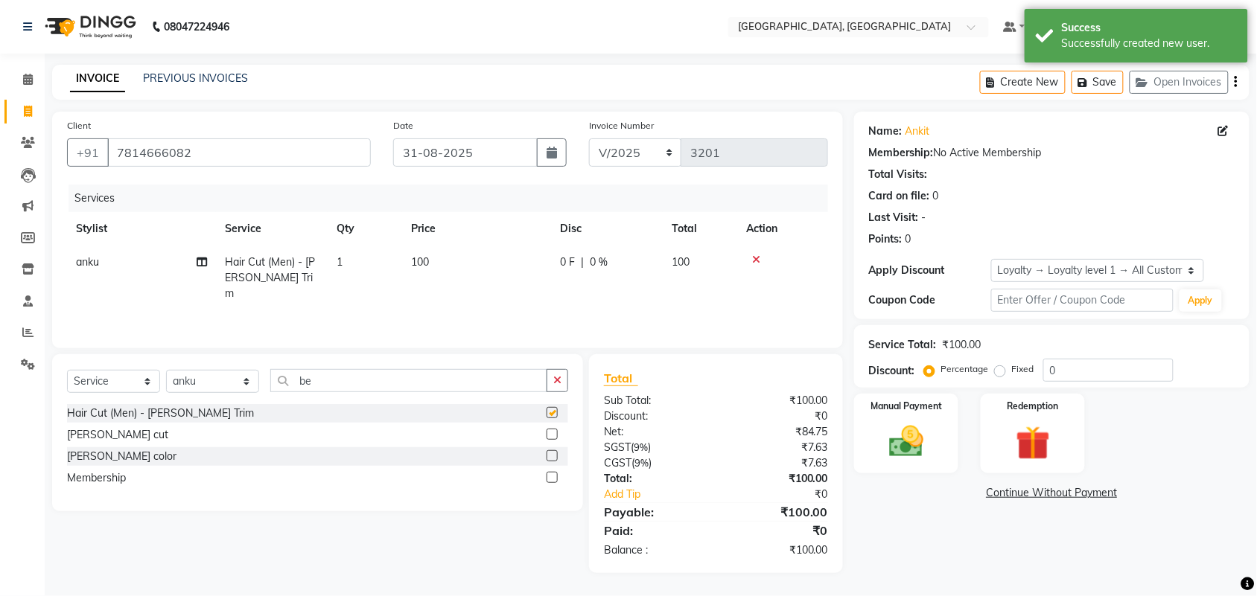
checkbox input "false"
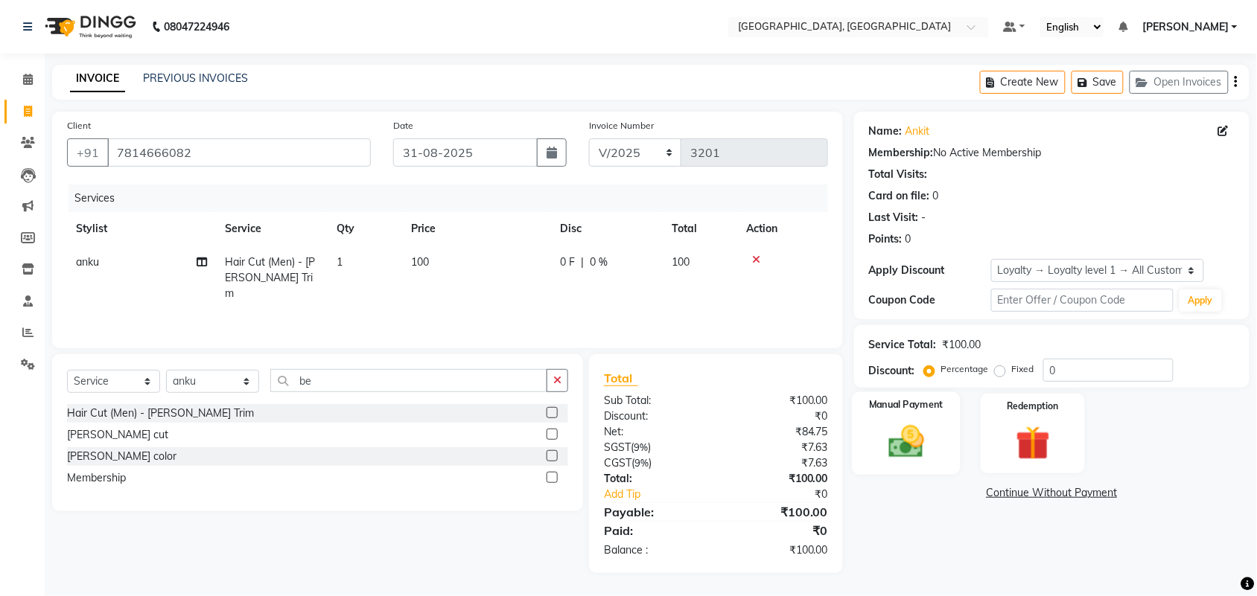
click at [896, 455] on img at bounding box center [906, 441] width 58 height 41
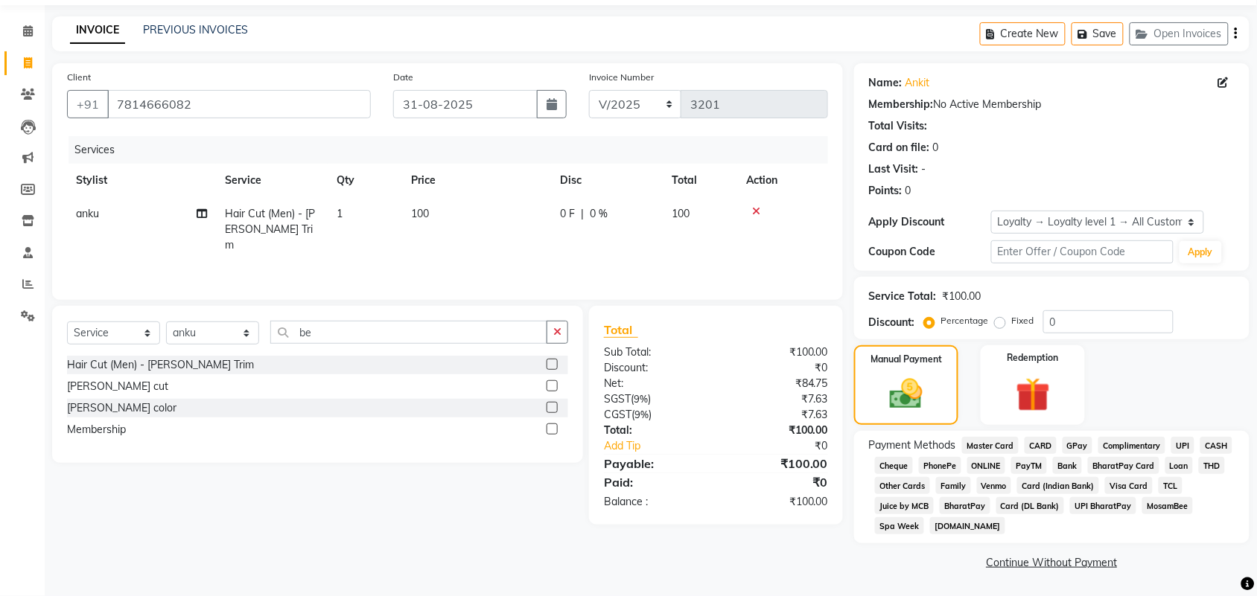
click at [1171, 454] on span "UPI" at bounding box center [1182, 445] width 23 height 17
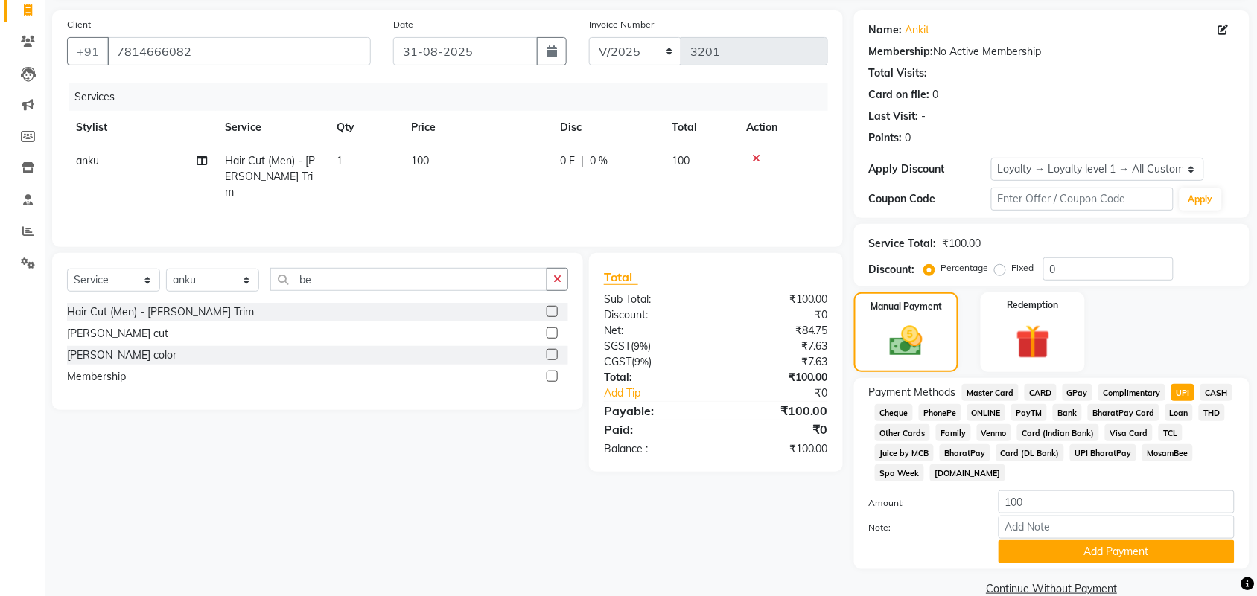
scroll to position [326, 0]
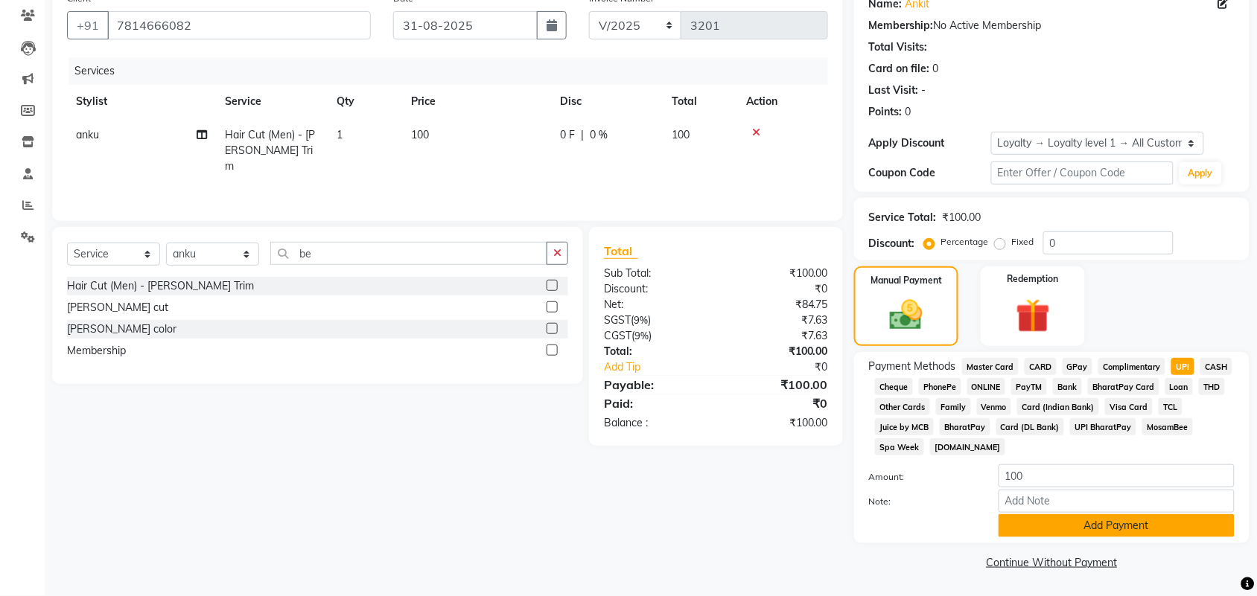
click at [1087, 516] on button "Add Payment" at bounding box center [1117, 526] width 236 height 23
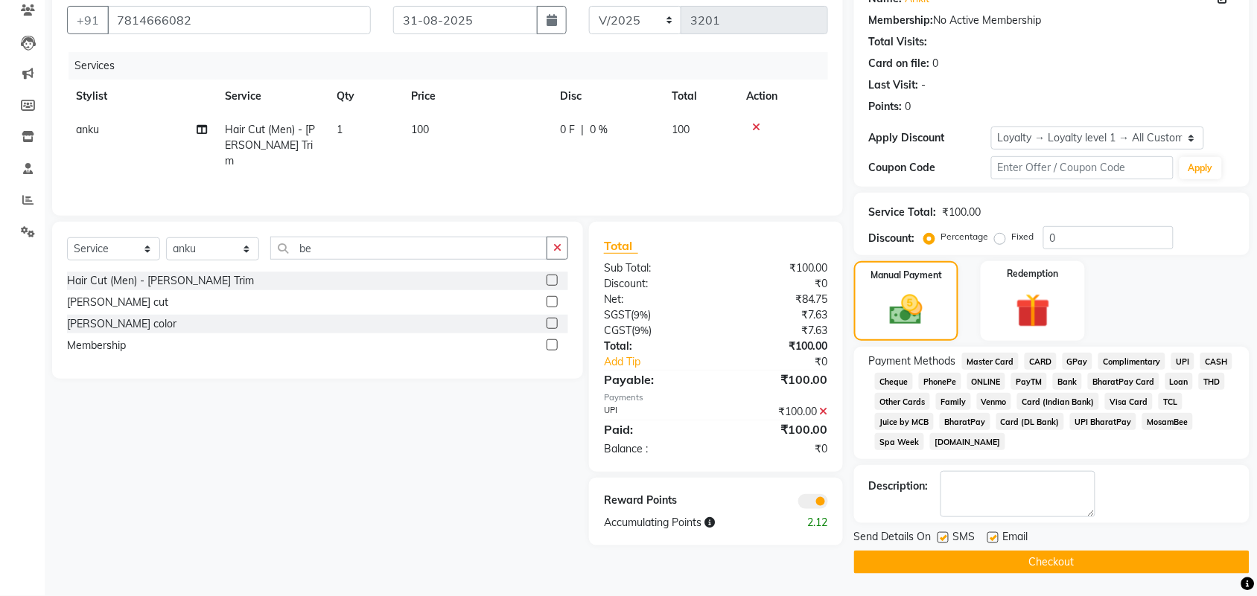
click at [1111, 574] on button "Checkout" at bounding box center [1051, 562] width 395 height 23
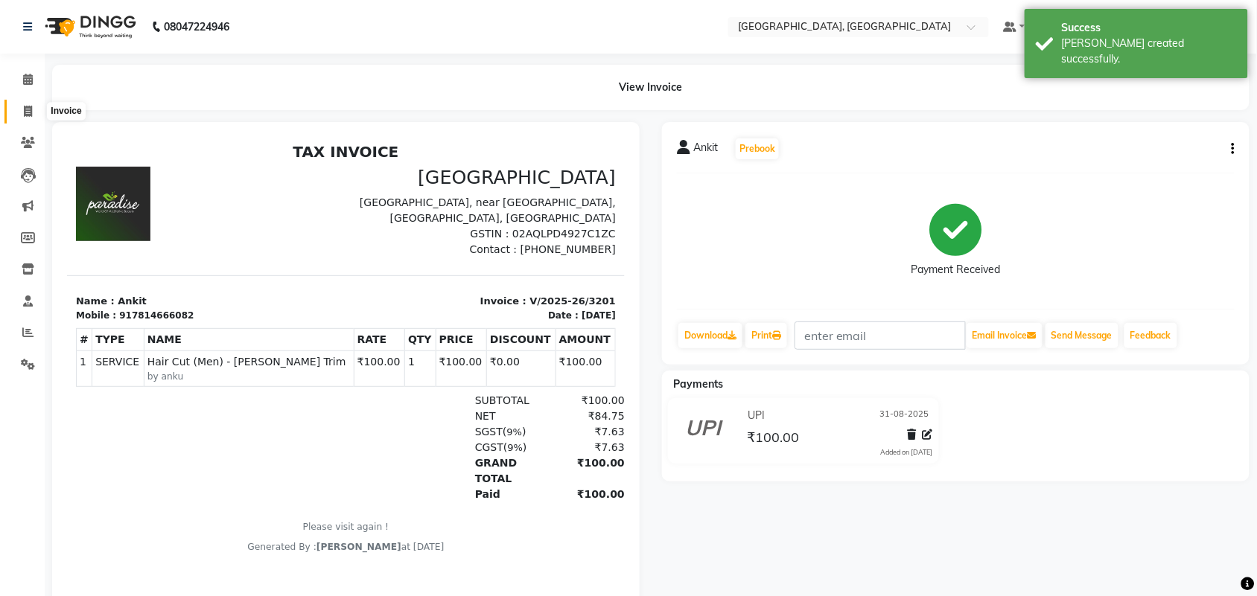
click at [24, 109] on icon at bounding box center [28, 111] width 8 height 11
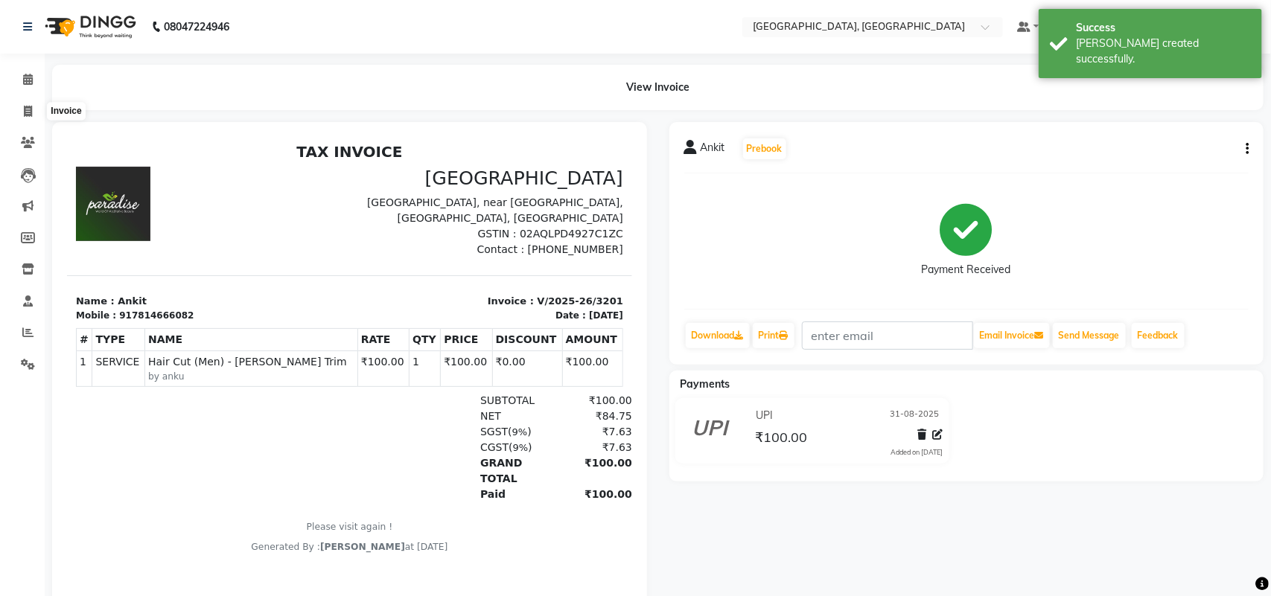
select select "4462"
select select "service"
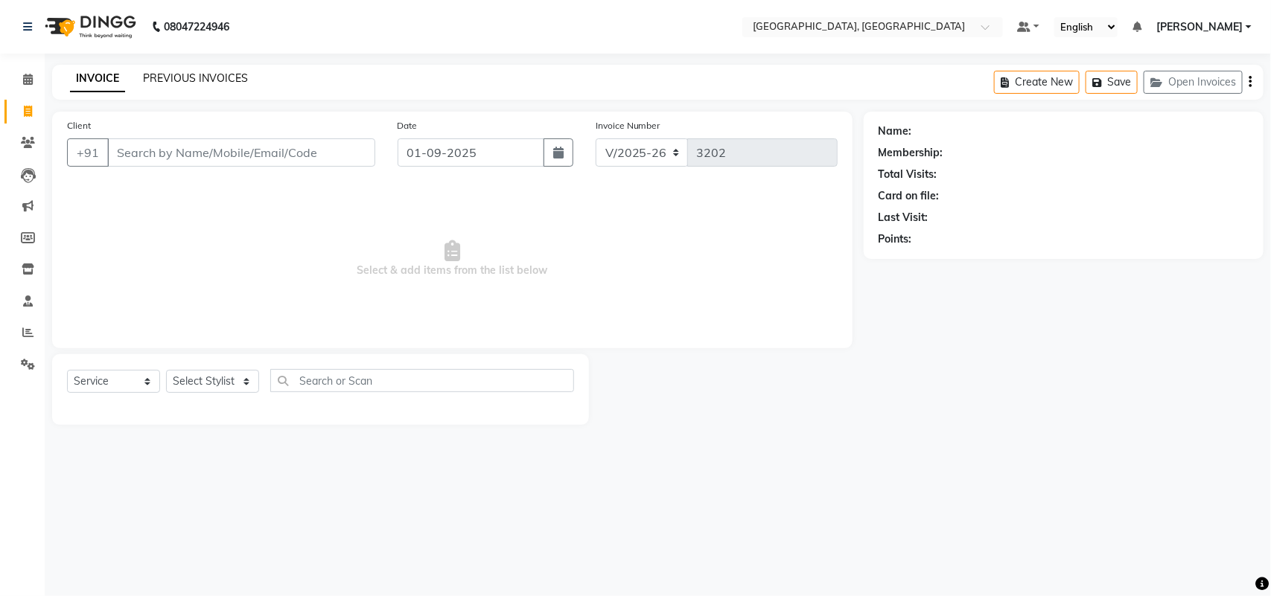
click at [168, 76] on link "PREVIOUS INVOICES" at bounding box center [195, 77] width 105 height 13
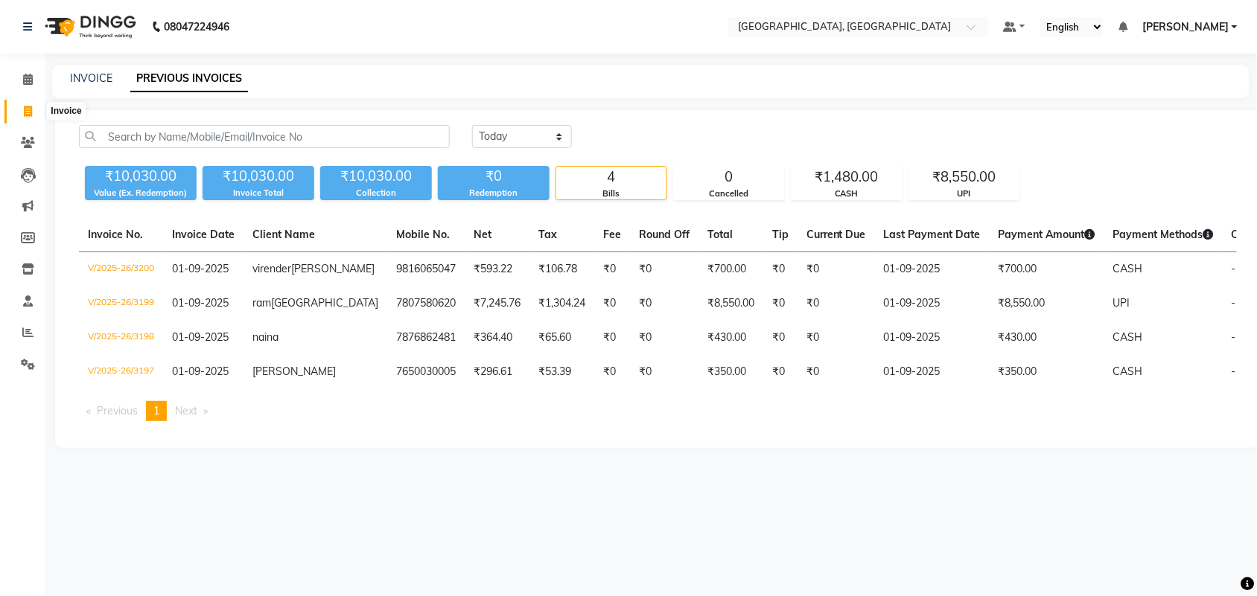
click at [17, 110] on span at bounding box center [28, 111] width 26 height 17
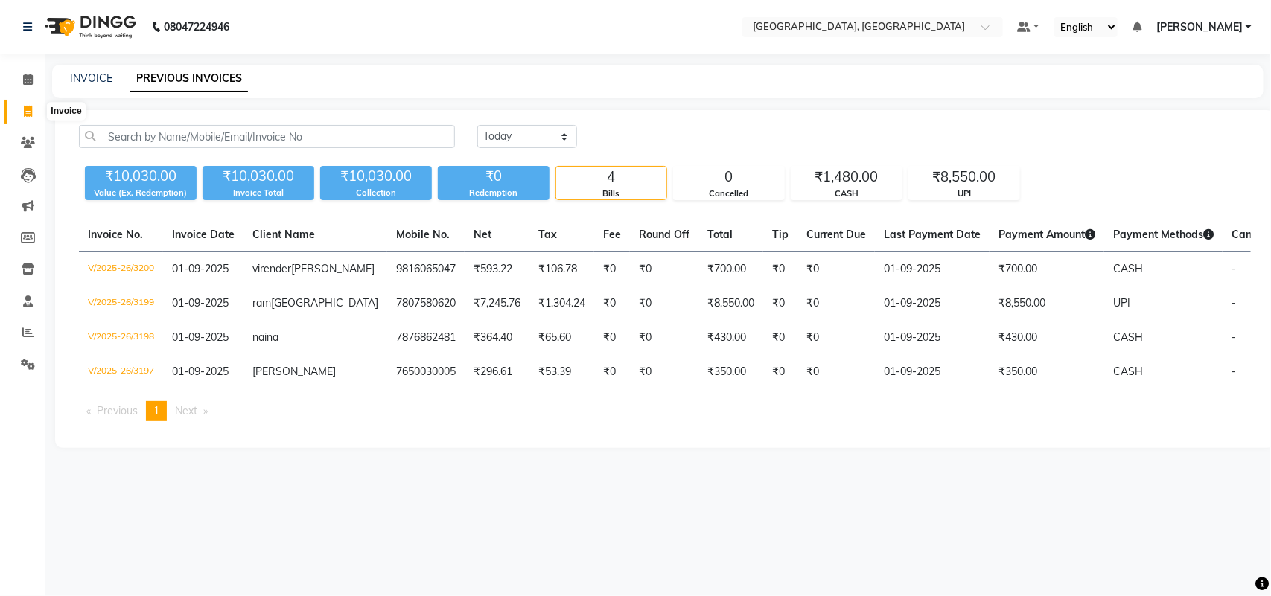
select select "service"
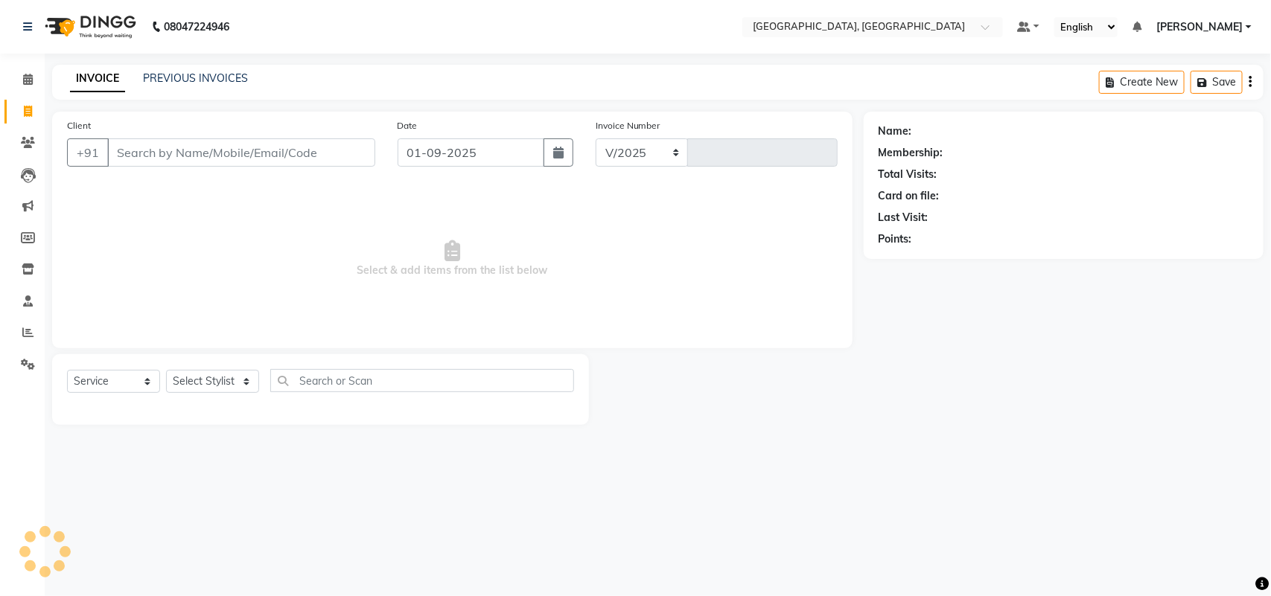
select select "4462"
type input "3202"
click at [248, 83] on link "PREVIOUS INVOICES" at bounding box center [195, 77] width 105 height 13
